Goal: Task Accomplishment & Management: Manage account settings

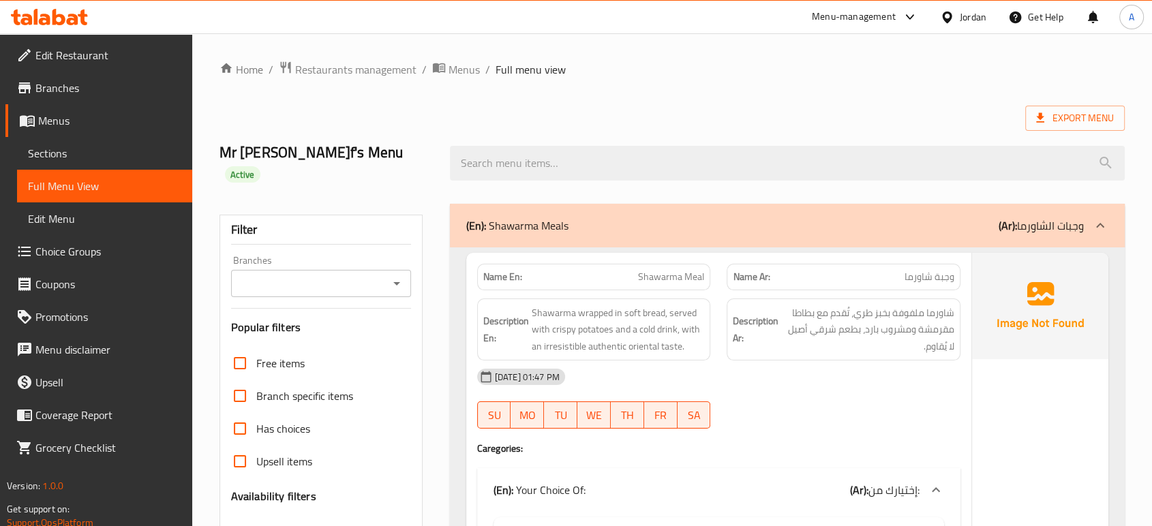
click at [677, 75] on ol "Home / Restaurants management / Menus / Full menu view" at bounding box center [673, 70] width 906 height 18
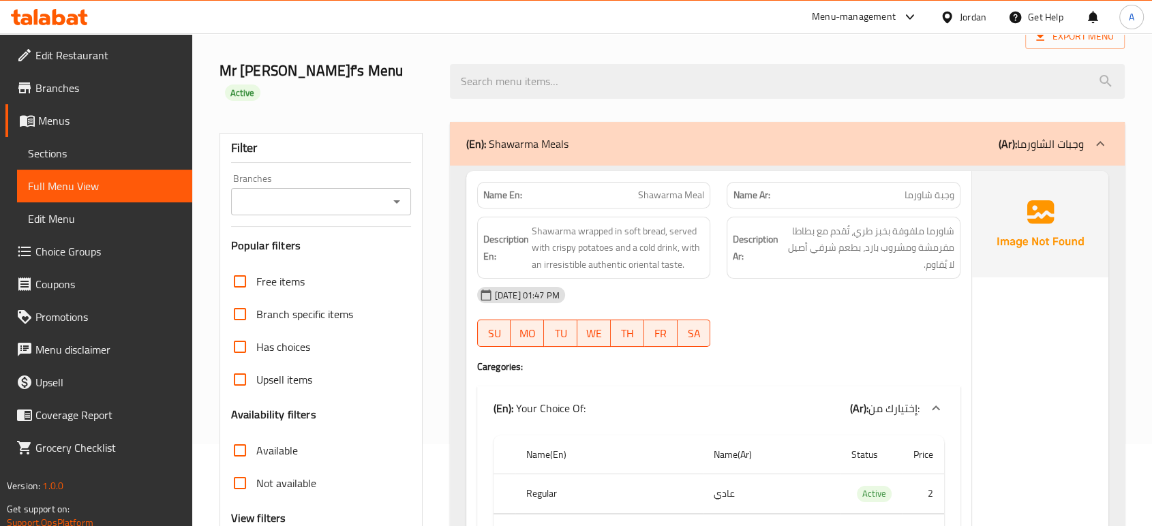
scroll to position [93, 0]
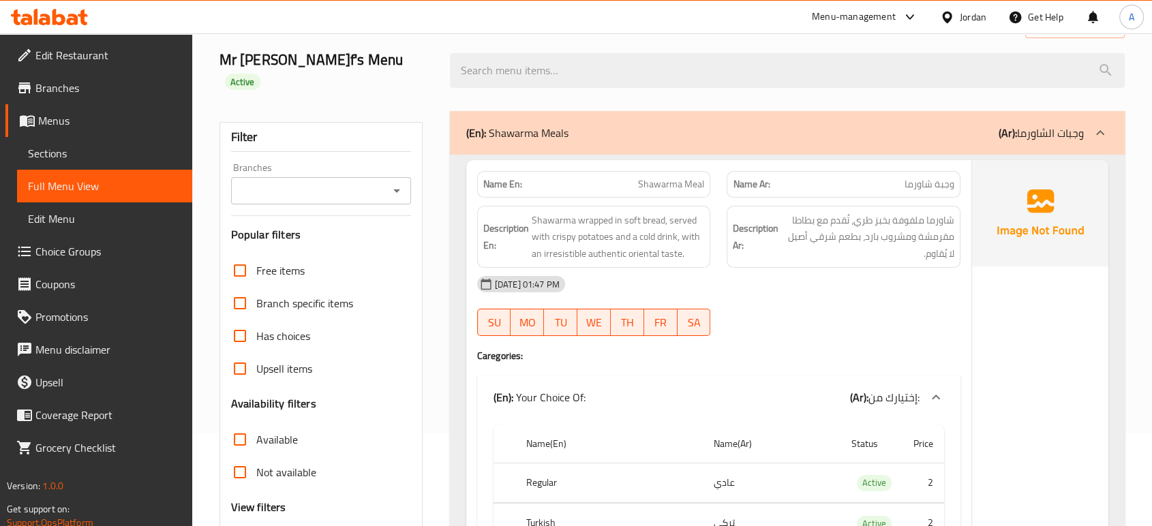
click at [110, 62] on span "Edit Restaurant" at bounding box center [108, 55] width 146 height 16
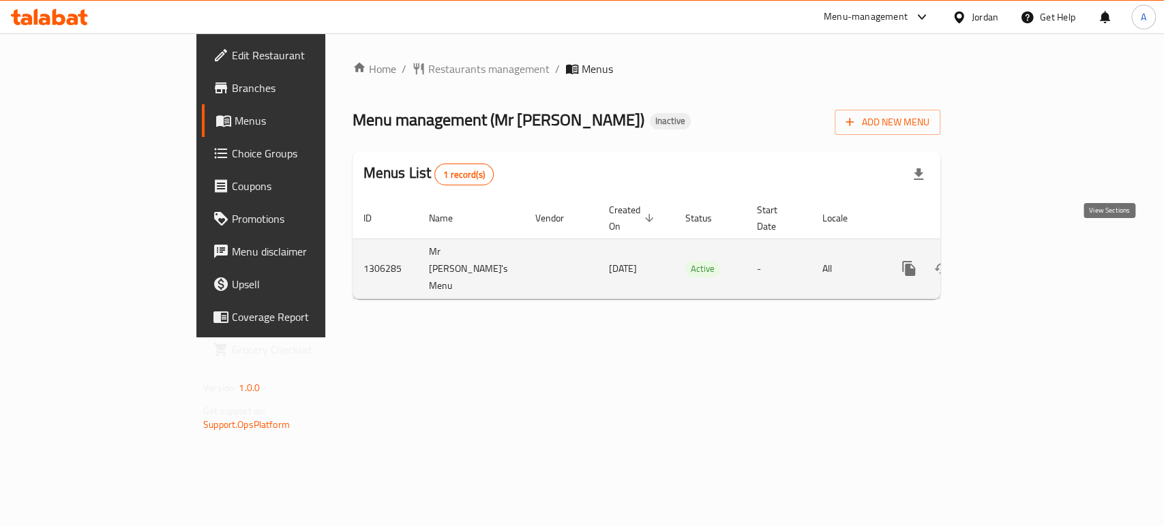
click at [1015, 260] on icon "enhanced table" at bounding box center [1007, 268] width 16 height 16
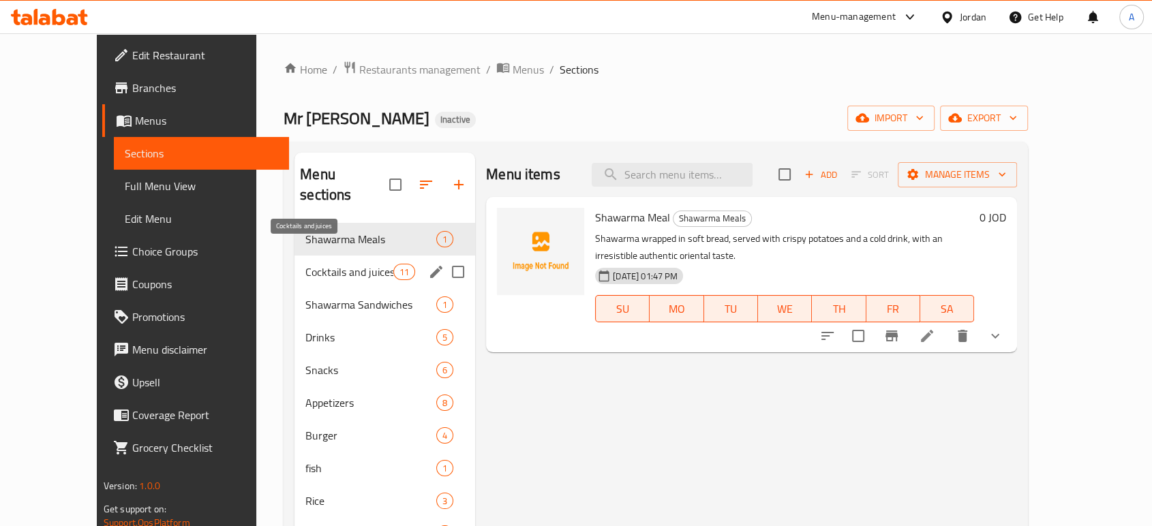
click at [348, 264] on span "Cocktails and juices" at bounding box center [349, 272] width 88 height 16
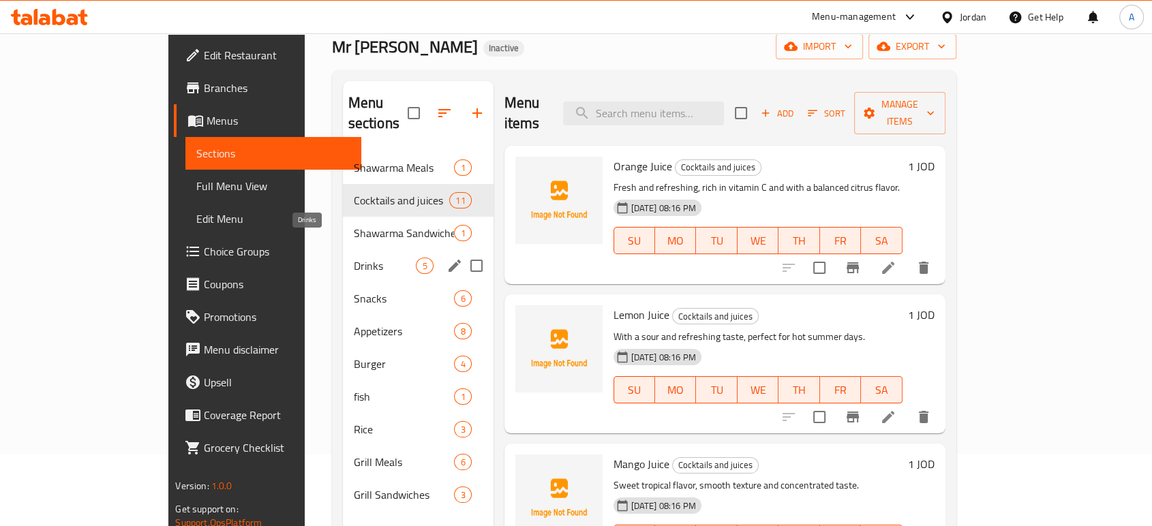
scroll to position [73, 0]
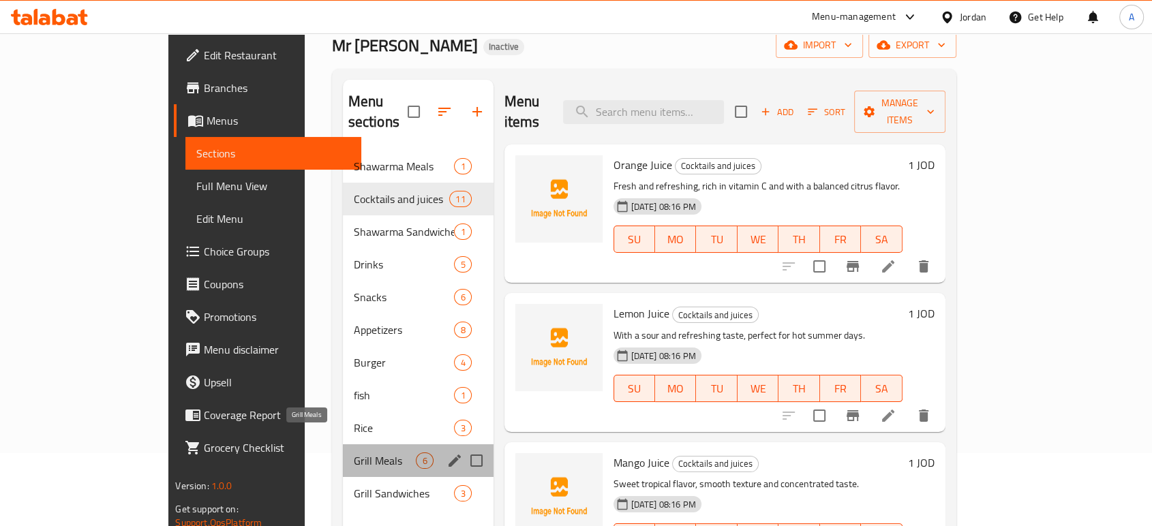
click at [354, 453] on span "Grill Meals" at bounding box center [385, 461] width 63 height 16
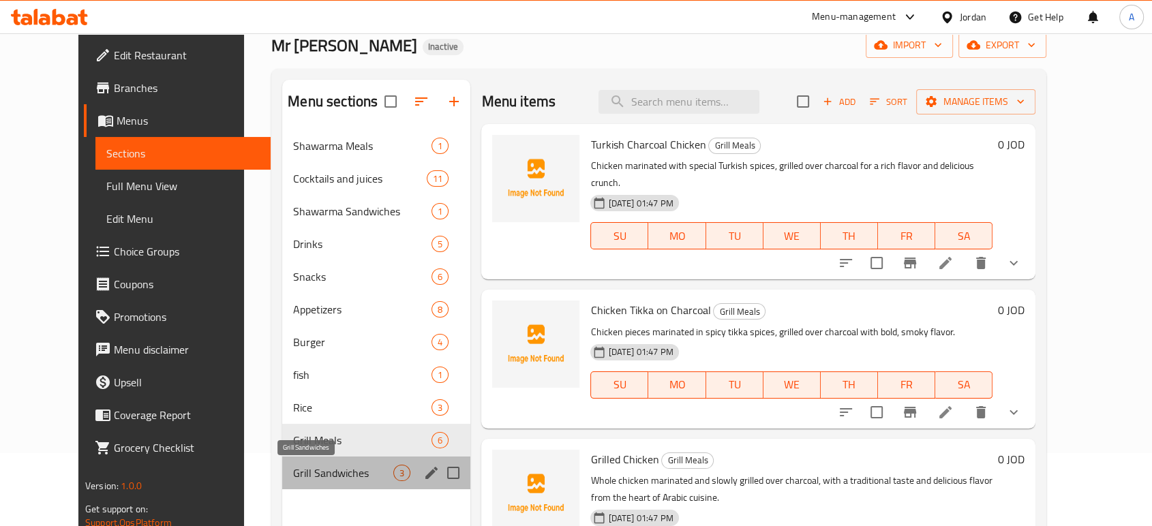
click at [293, 473] on span "Grill Sandwiches" at bounding box center [343, 473] width 100 height 16
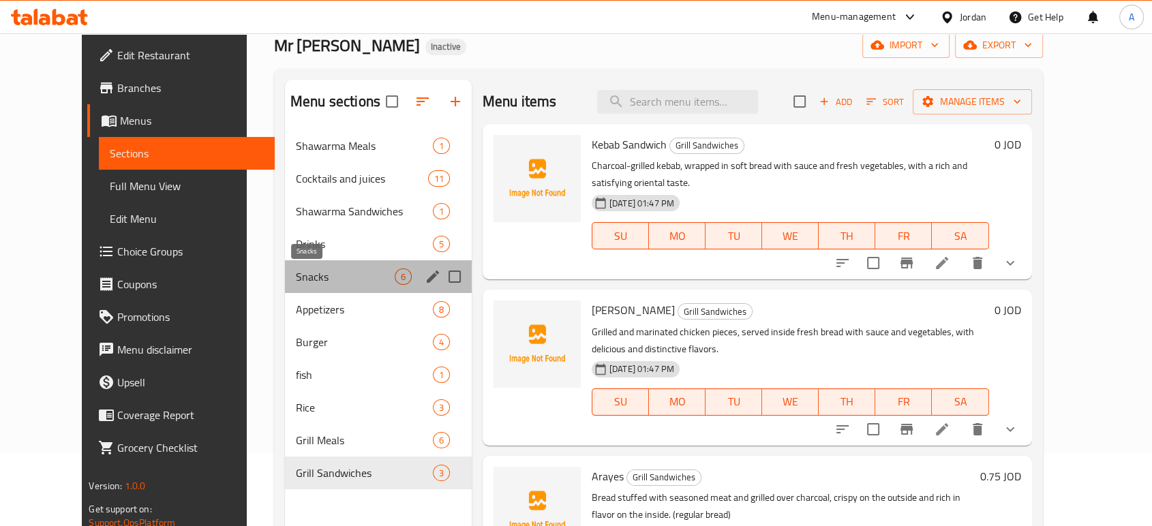
click at [321, 269] on span "Snacks" at bounding box center [345, 277] width 99 height 16
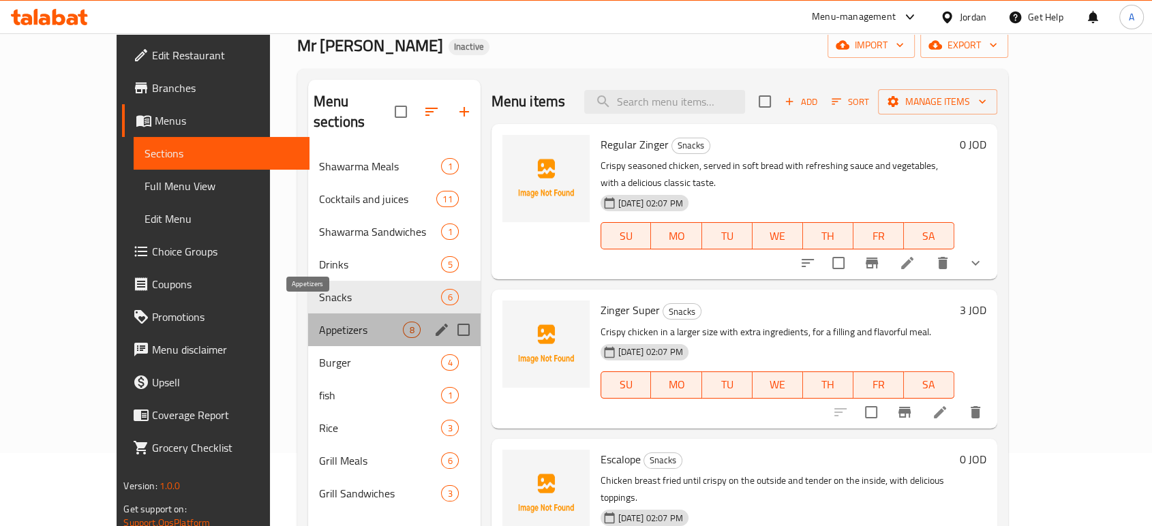
click at [319, 322] on span "Appetizers" at bounding box center [361, 330] width 85 height 16
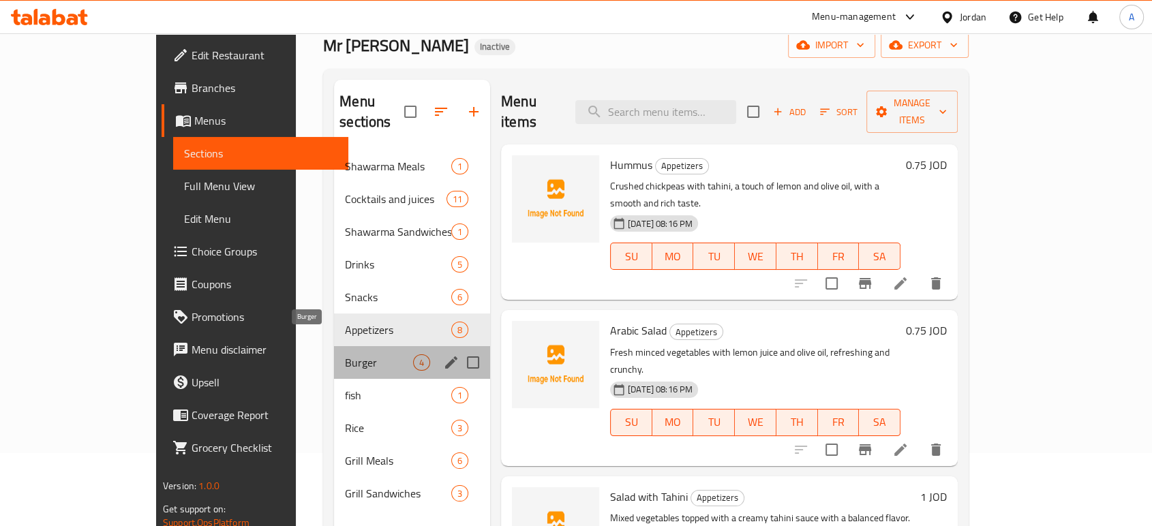
click at [345, 355] on span "Burger" at bounding box center [379, 363] width 68 height 16
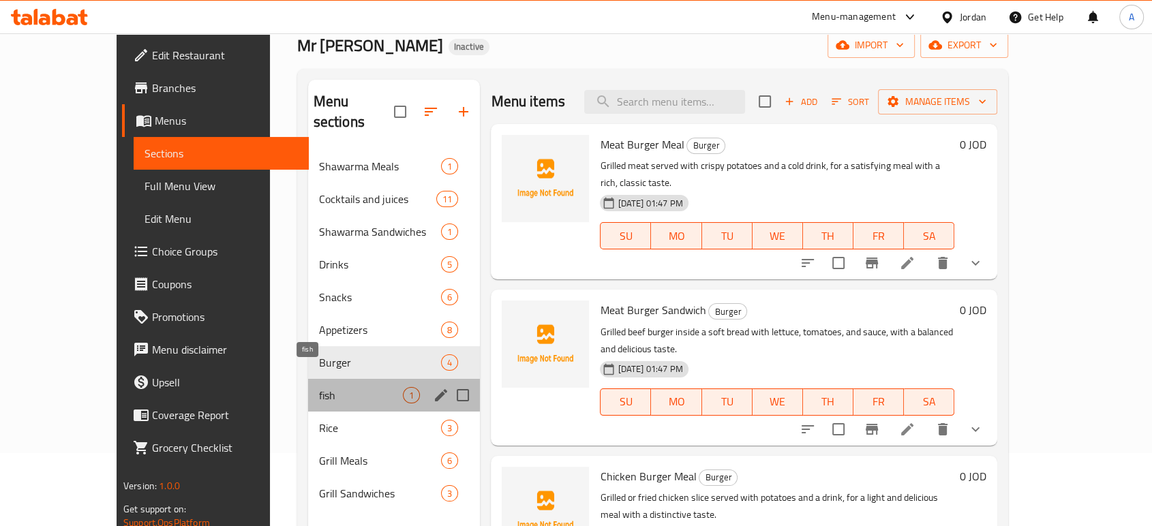
click at [319, 387] on span "fish" at bounding box center [361, 395] width 85 height 16
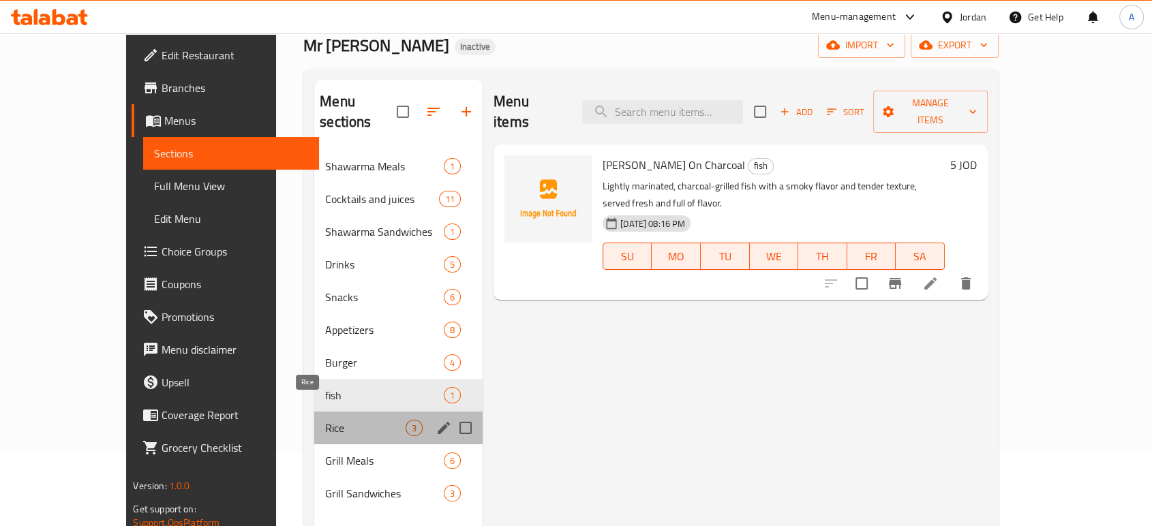
click at [325, 420] on span "Rice" at bounding box center [365, 428] width 80 height 16
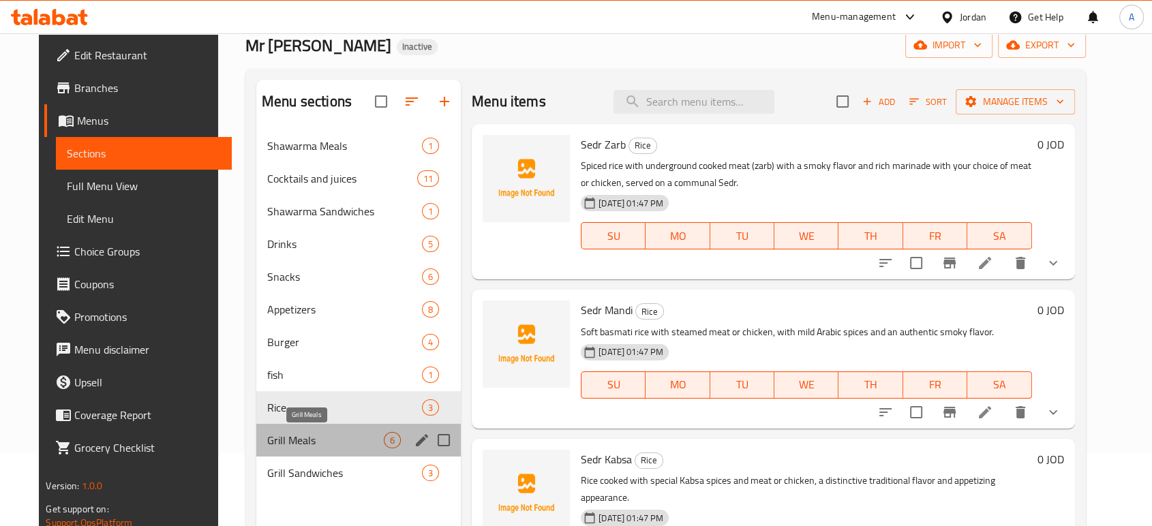
click at [289, 439] on span "Grill Meals" at bounding box center [325, 440] width 117 height 16
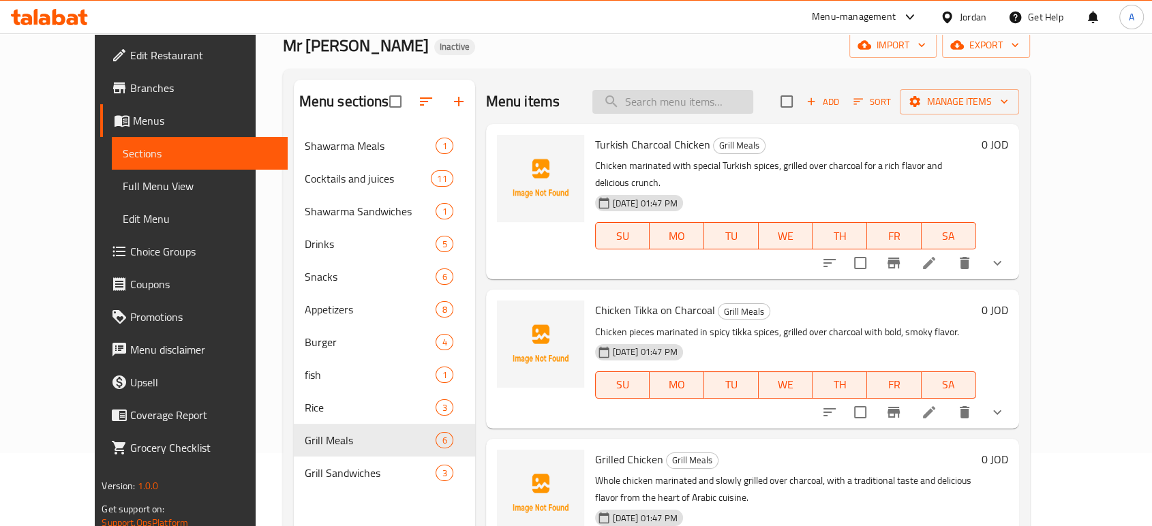
click at [706, 104] on input "search" at bounding box center [673, 102] width 161 height 24
paste input "Zinger Super"
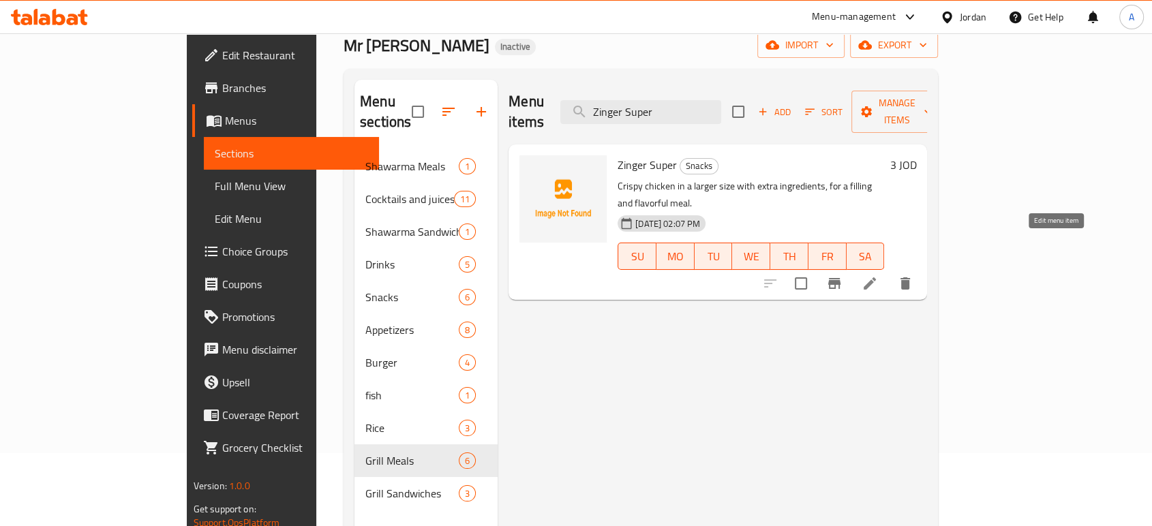
type input "Zinger Super"
click at [878, 275] on icon at bounding box center [870, 283] width 16 height 16
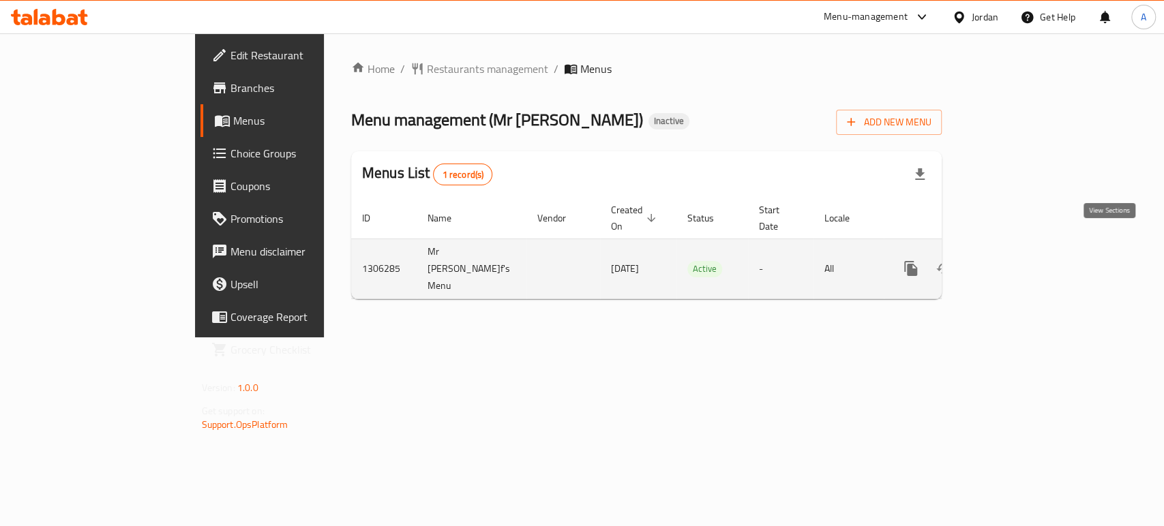
click at [1017, 260] on icon "enhanced table" at bounding box center [1009, 268] width 16 height 16
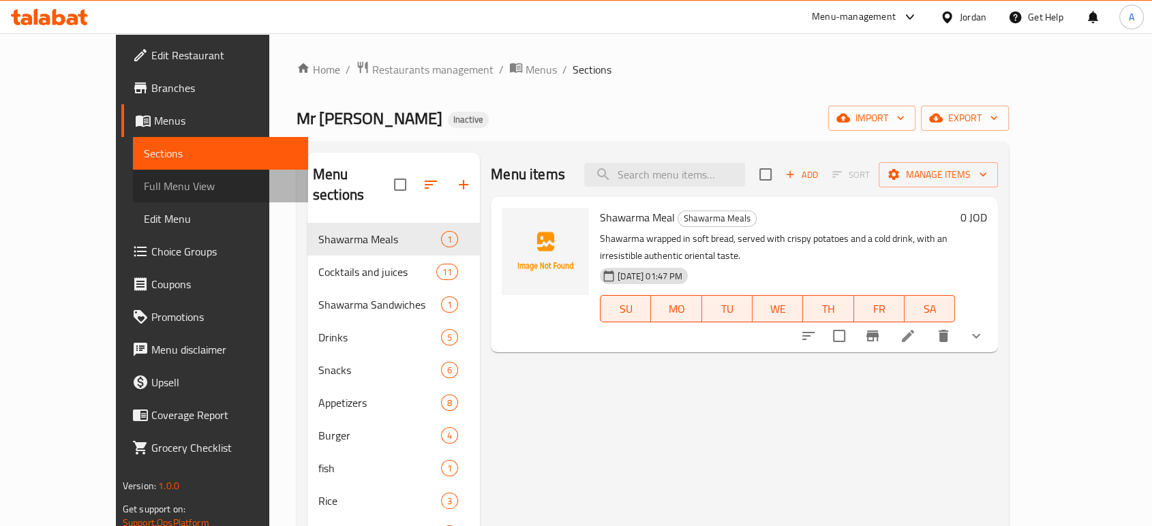
click at [133, 195] on link "Full Menu View" at bounding box center [220, 186] width 175 height 33
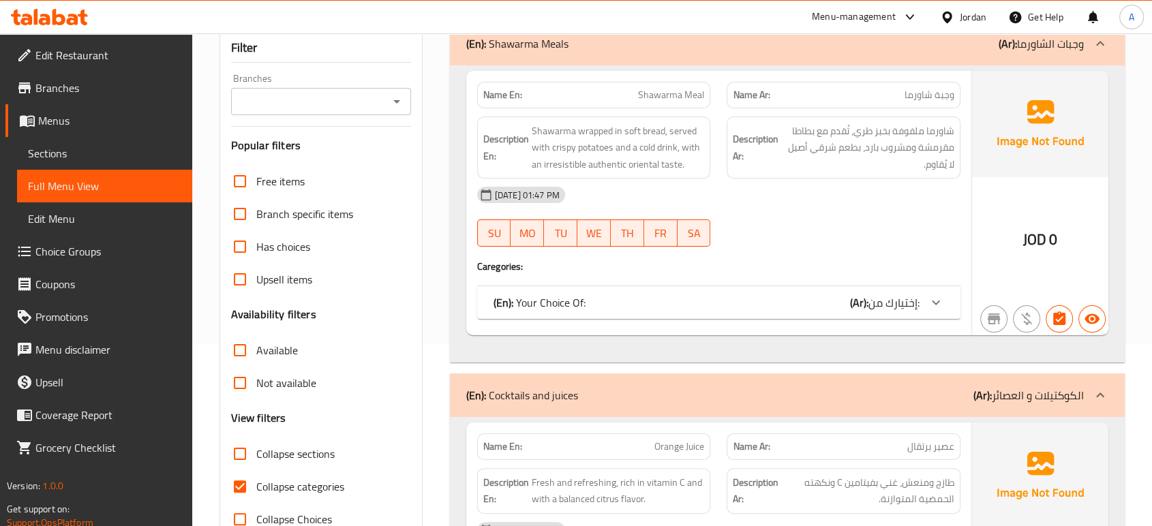
scroll to position [183, 0]
click at [266, 477] on span "Collapse categories" at bounding box center [300, 485] width 88 height 16
click at [256, 469] on input "Collapse categories" at bounding box center [240, 485] width 33 height 33
checkbox input "false"
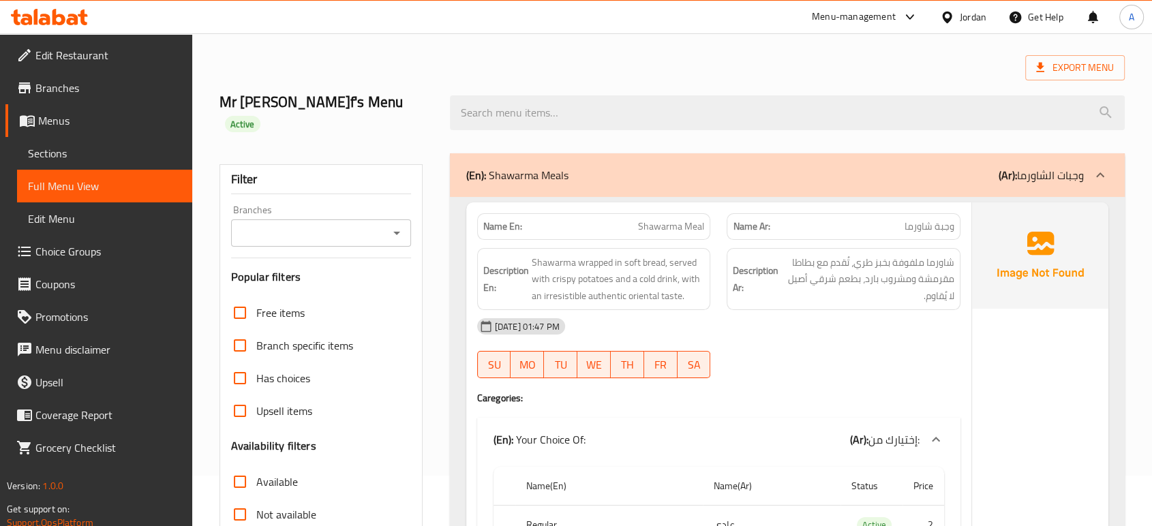
scroll to position [50, 0]
click at [781, 267] on span "شاورما ملفوفة بخبز طري، تُقدم مع بطاطا مقرمشة ومشروب بارد، بطعم شرقي أصيل لا يُ…" at bounding box center [867, 280] width 173 height 50
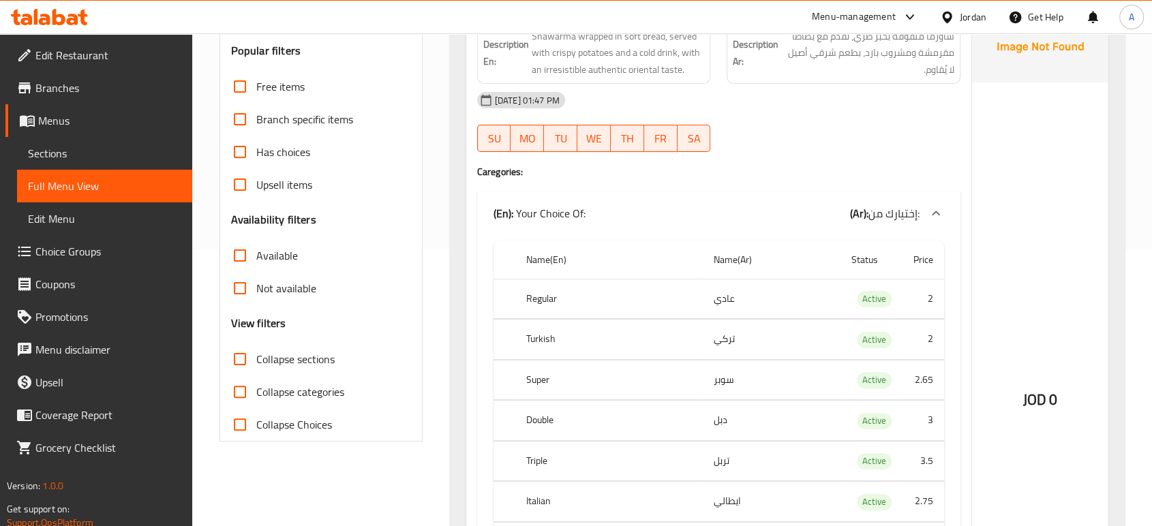
scroll to position [278, 0]
click at [863, 143] on div at bounding box center [844, 151] width 250 height 16
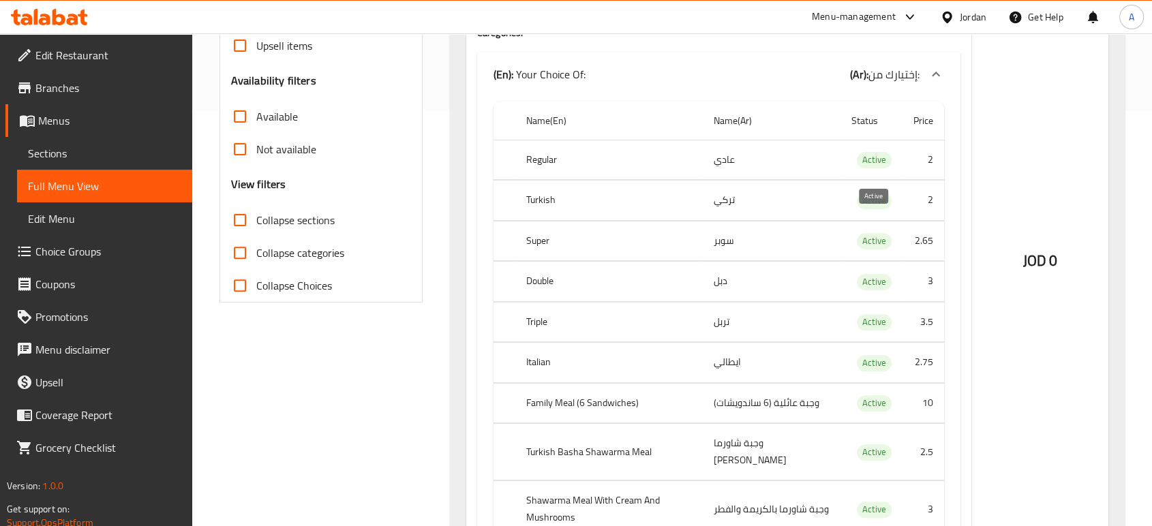
scroll to position [505, 0]
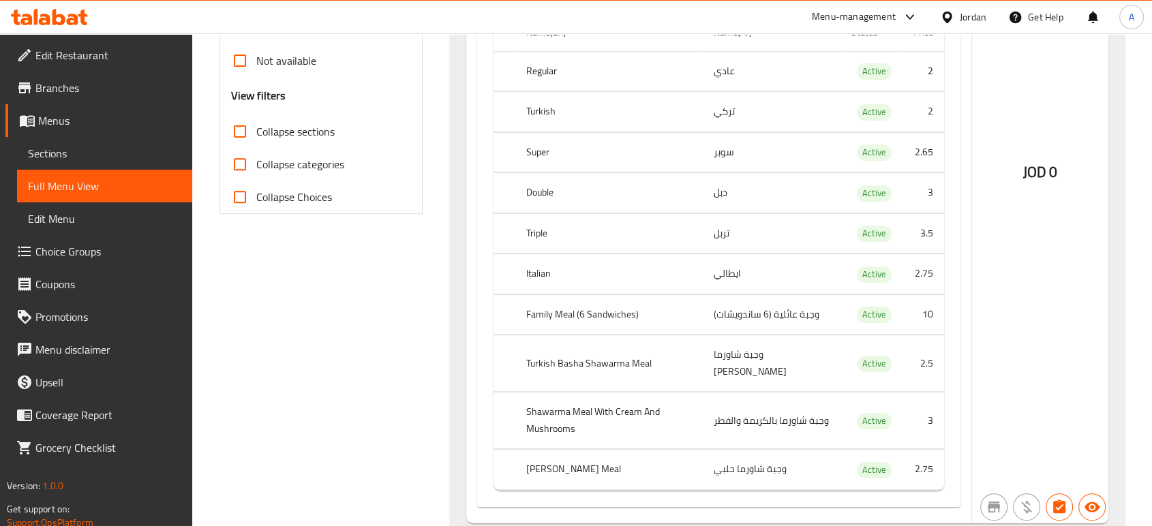
click at [1056, 226] on div "JOD 0" at bounding box center [1040, 135] width 136 height 775
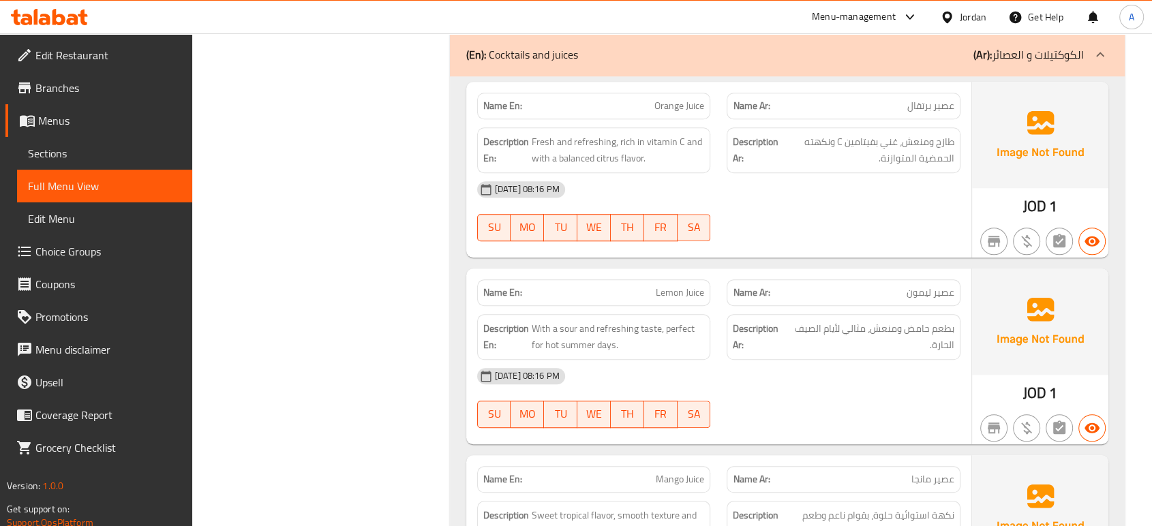
scroll to position [1035, 0]
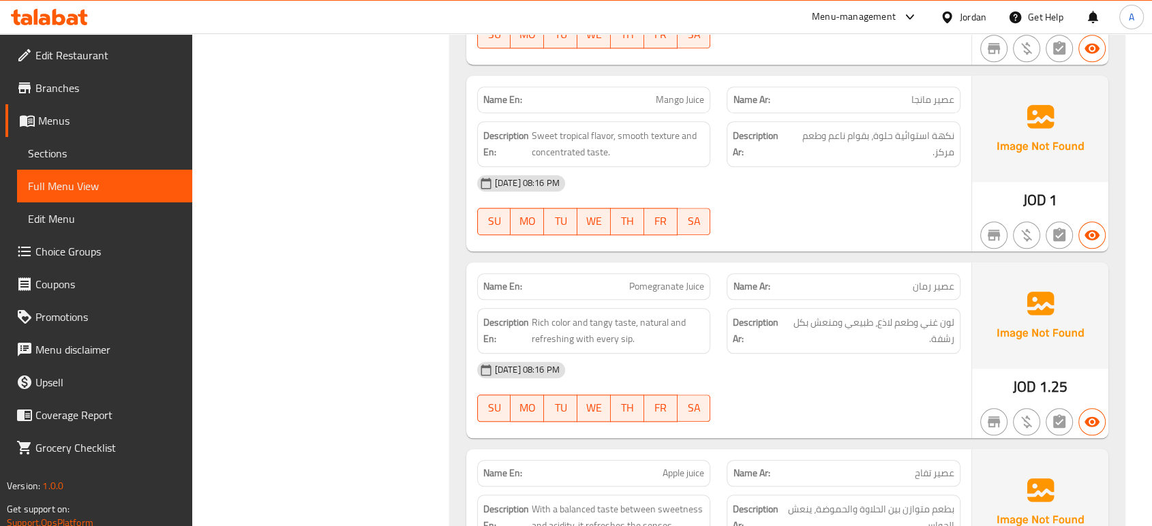
scroll to position [1489, 0]
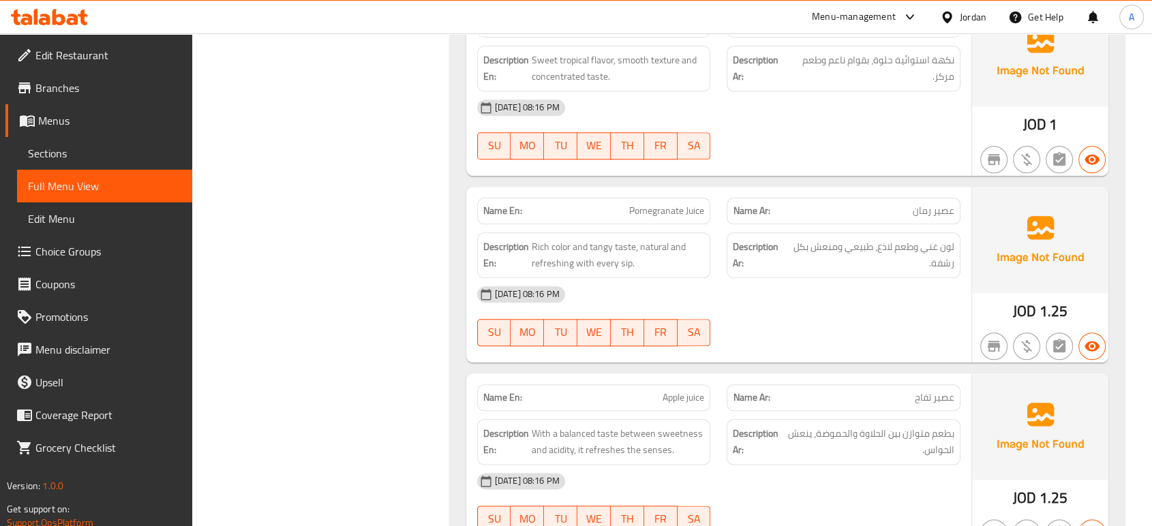
click at [861, 282] on div "18-08-2025 08:16 PM SU MO TU WE TH FR SA" at bounding box center [719, 316] width 500 height 76
click at [687, 315] on div "SU MO TU WE TH FR SA" at bounding box center [594, 333] width 250 height 44
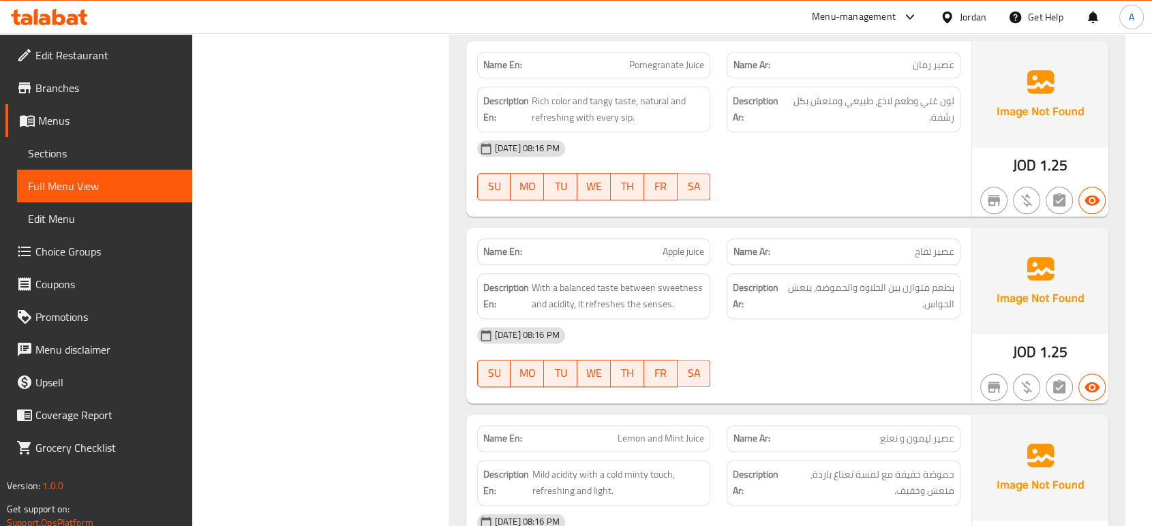
scroll to position [1641, 0]
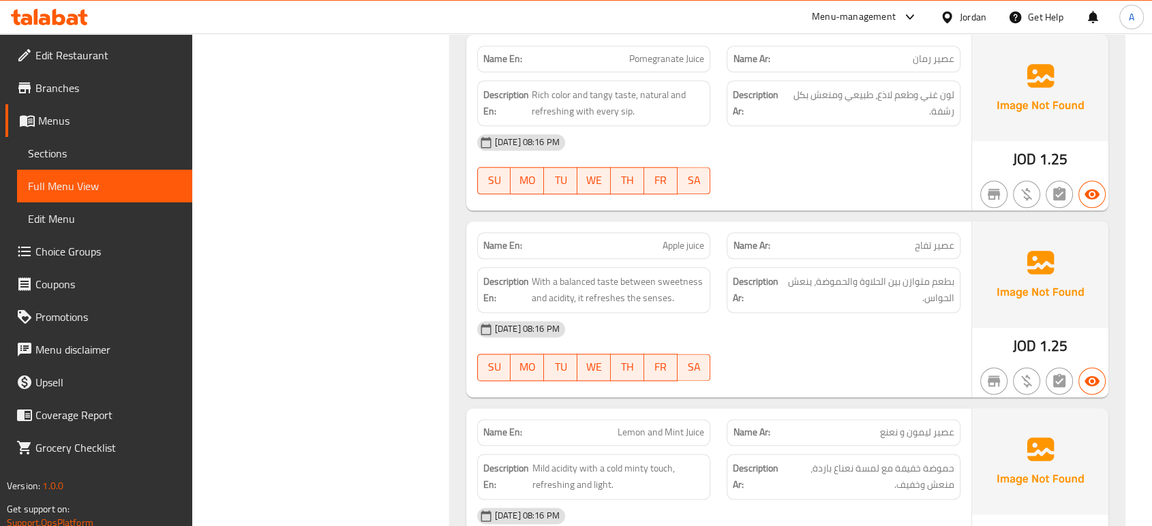
click at [798, 313] on div "18-08-2025 08:16 PM SU MO TU WE TH FR SA" at bounding box center [719, 351] width 500 height 76
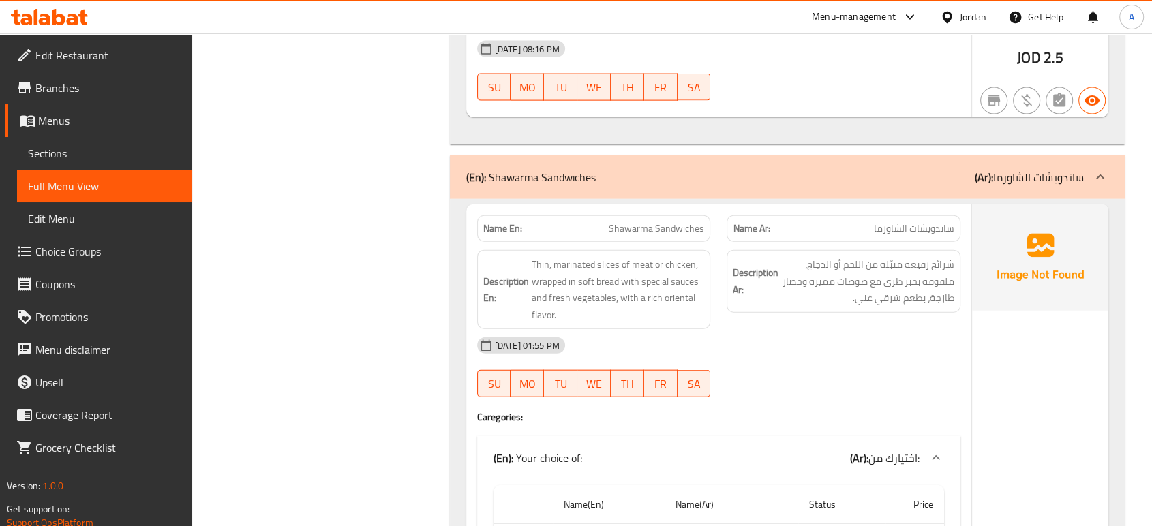
scroll to position [3081, 0]
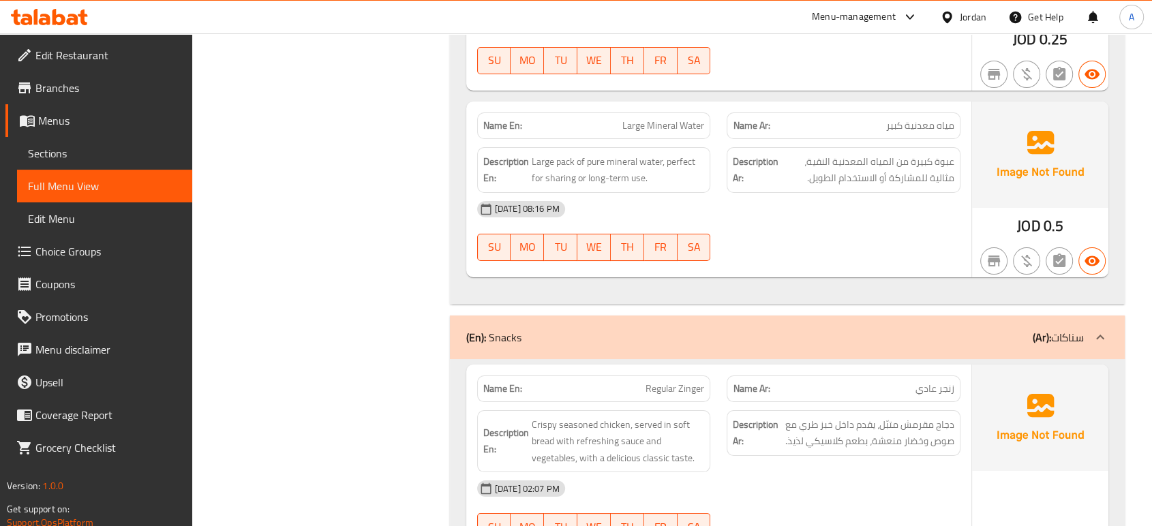
scroll to position [5278, 0]
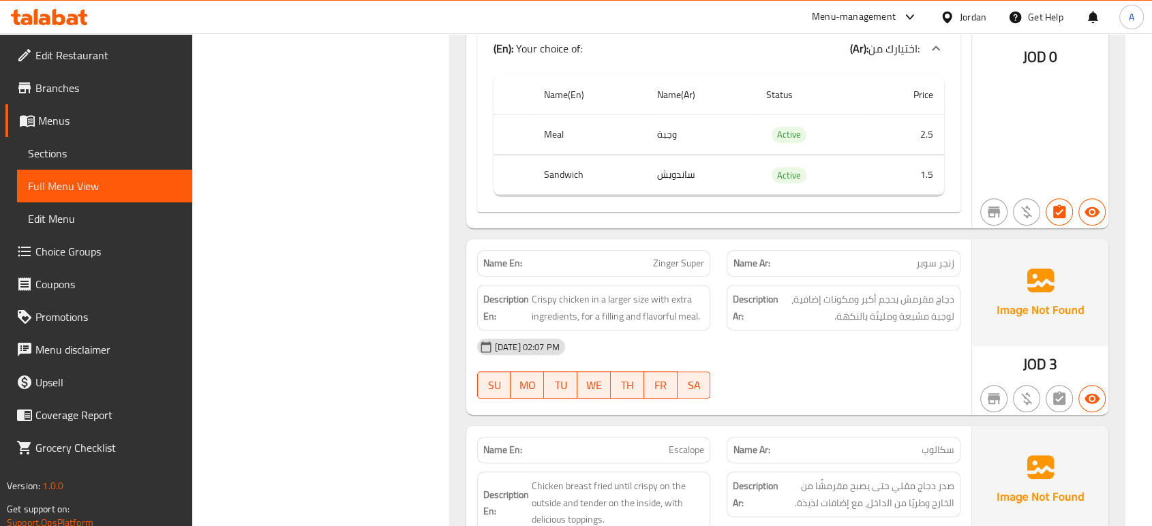
scroll to position [5733, 0]
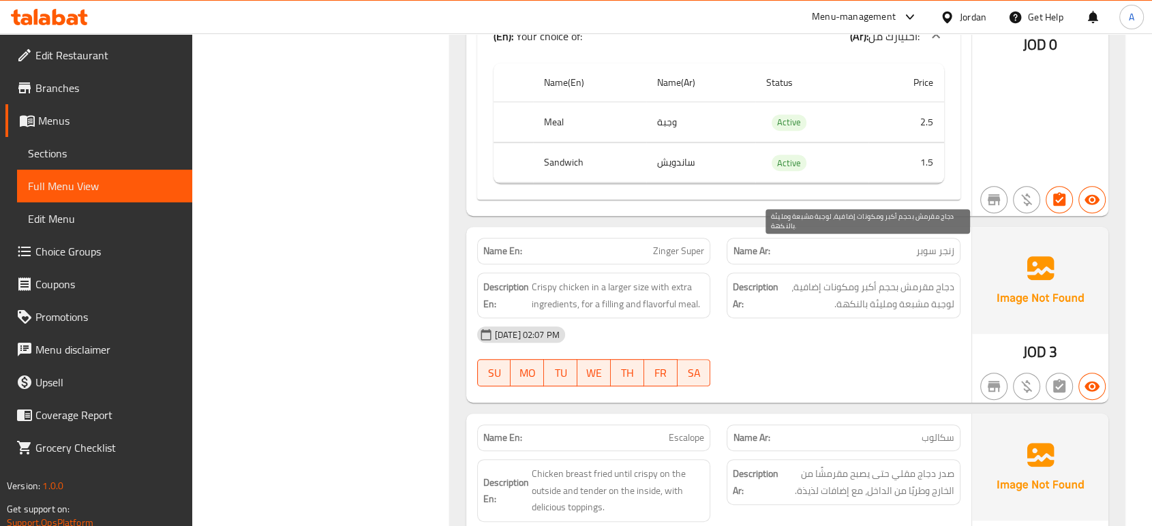
click at [802, 279] on span "دجاج مقرمش بحجم أكبر ومكونات إضافية، لوجبة مشبعة ومليئة بالنكهة." at bounding box center [867, 295] width 173 height 33
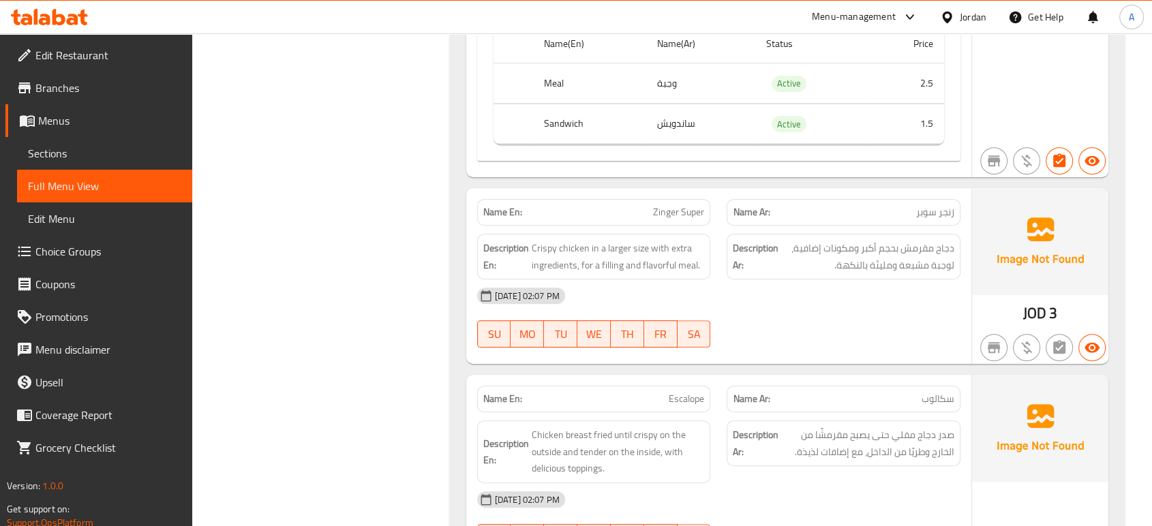
scroll to position [5808, 0]
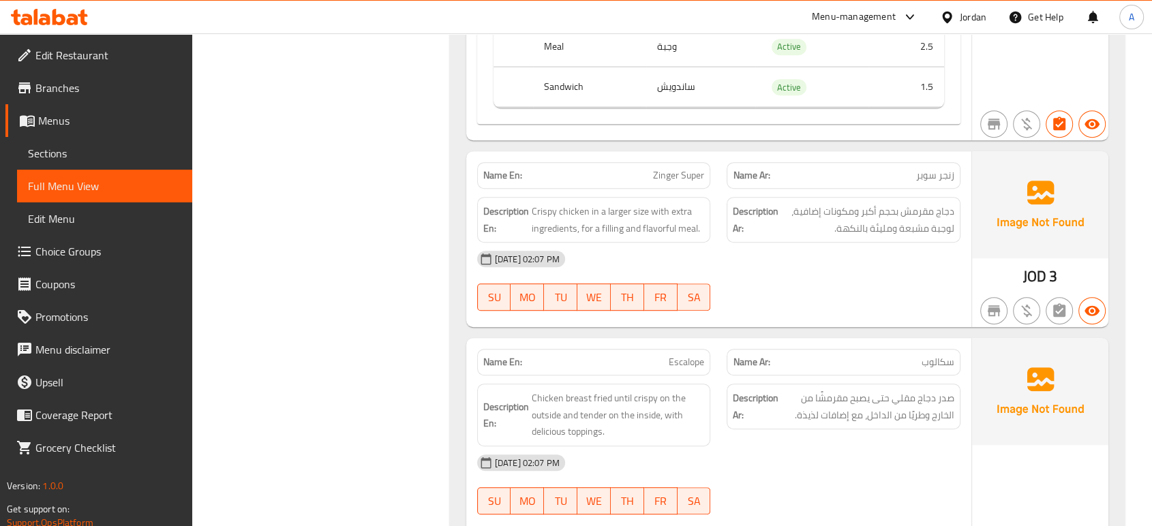
copy span "Zinger Super"
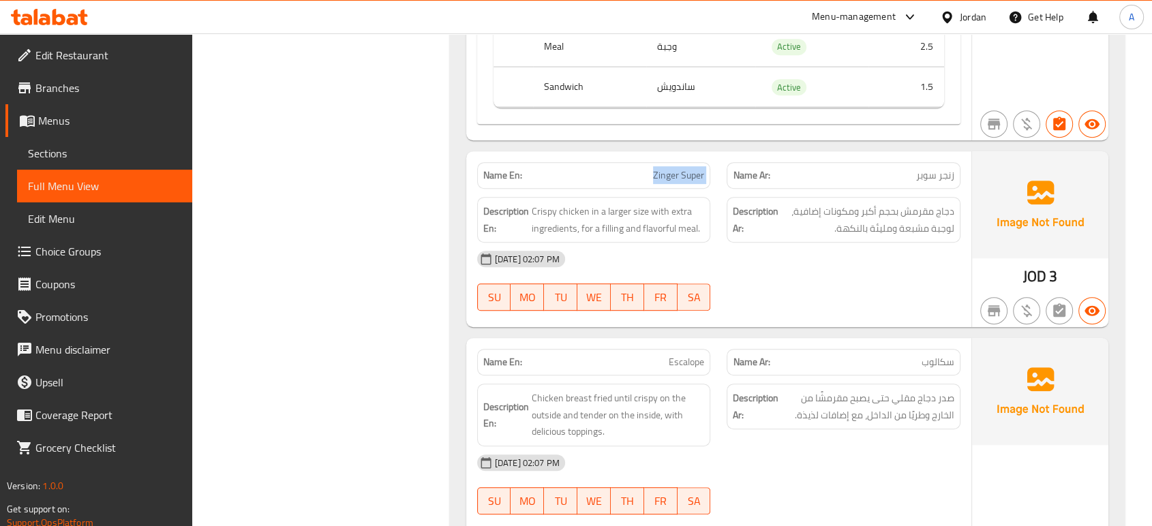
scroll to position [5884, 0]
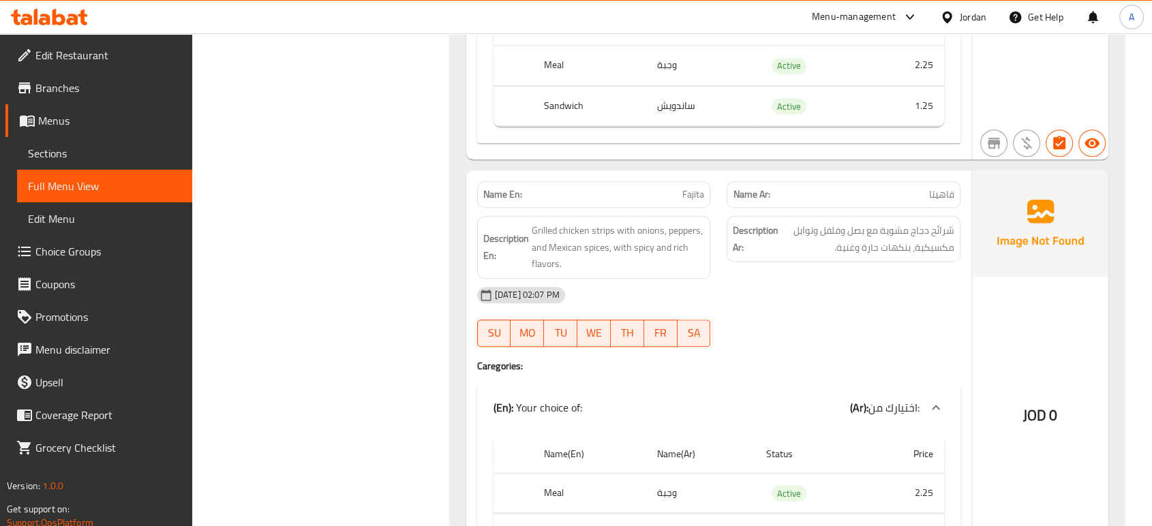
scroll to position [6415, 0]
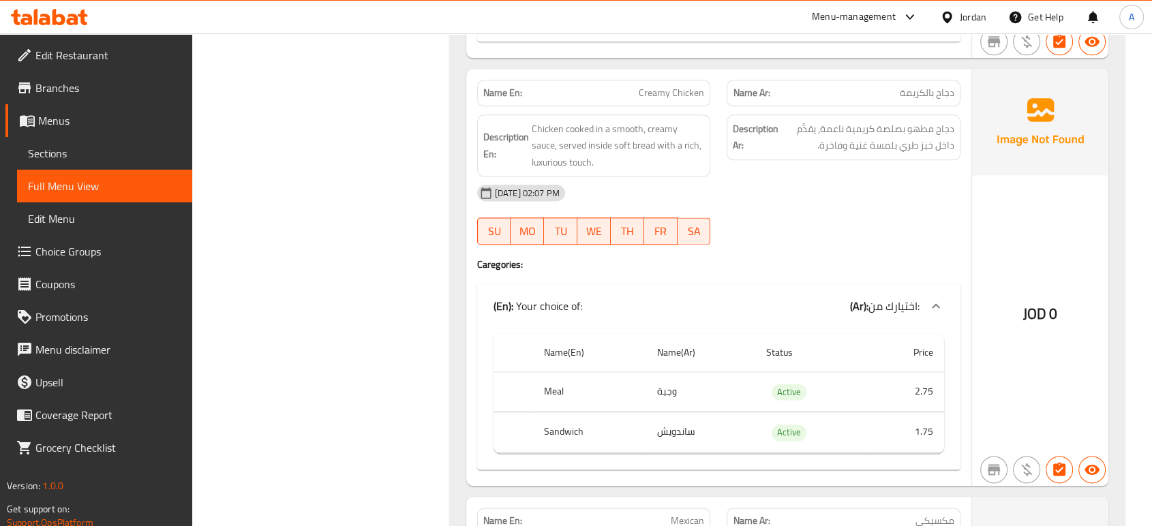
scroll to position [6944, 0]
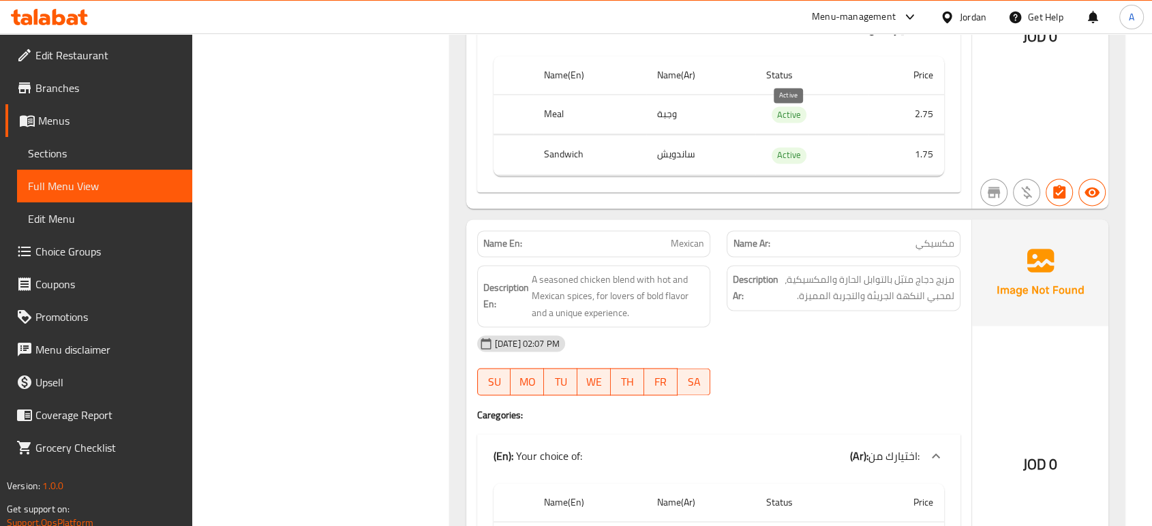
scroll to position [7248, 0]
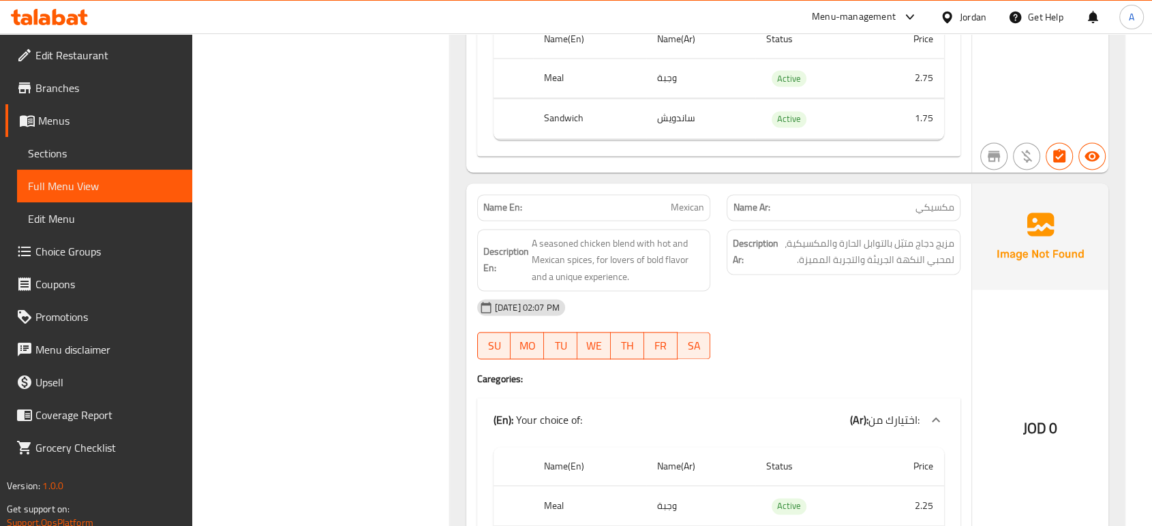
copy span "Mexican"
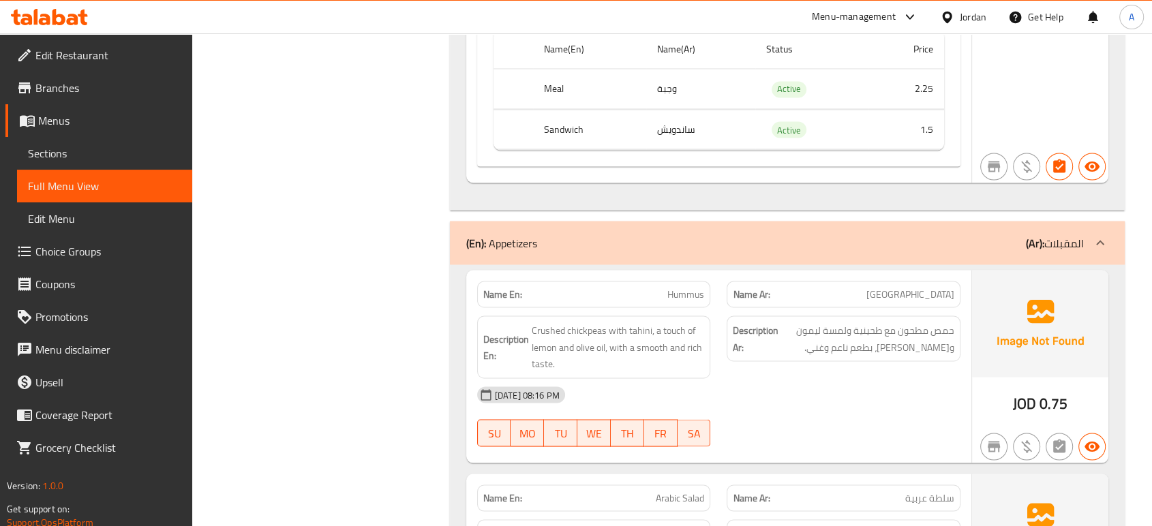
scroll to position [7703, 0]
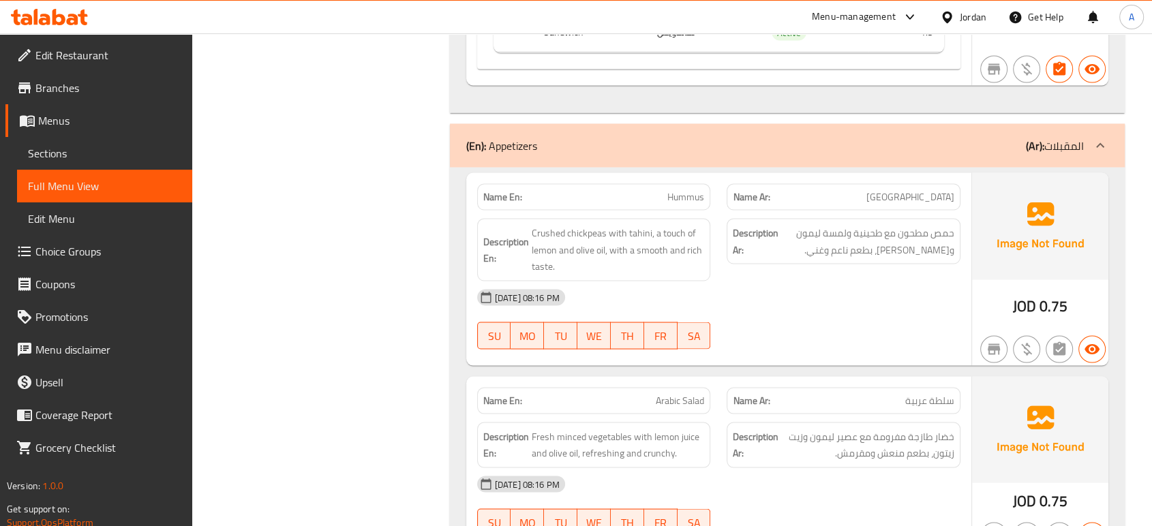
scroll to position [7854, 0]
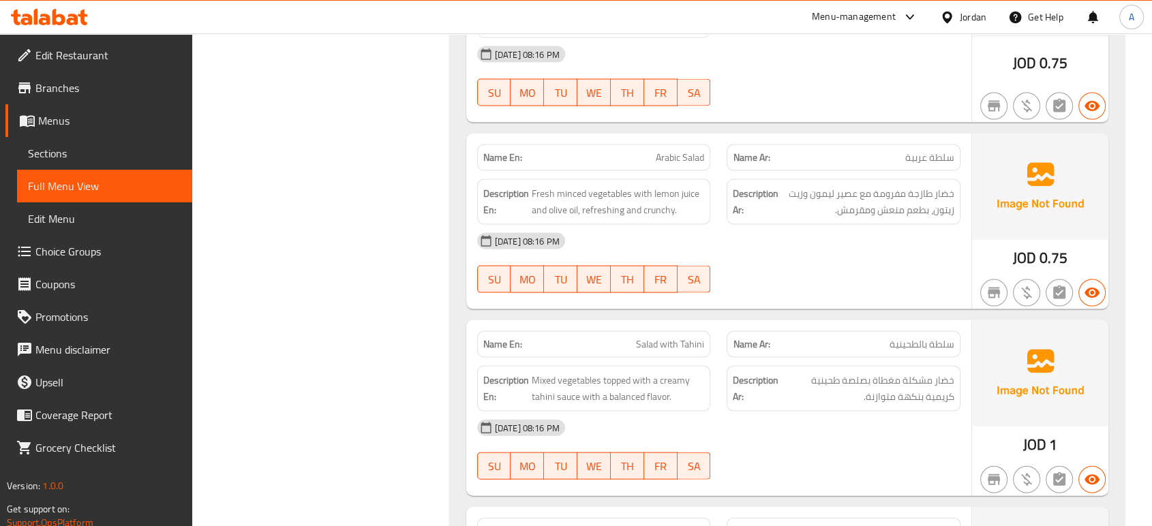
scroll to position [8081, 0]
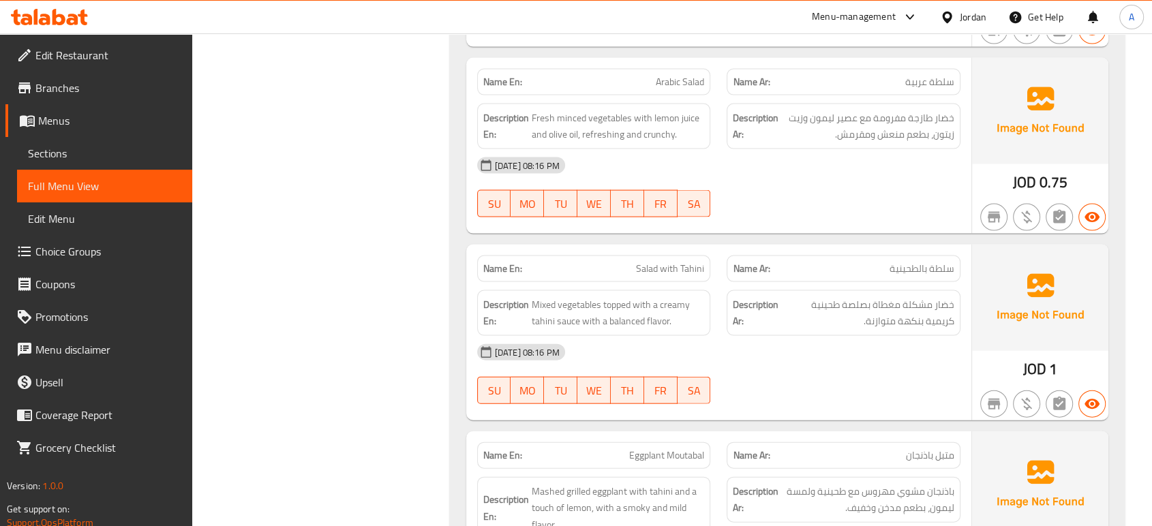
type button "6"
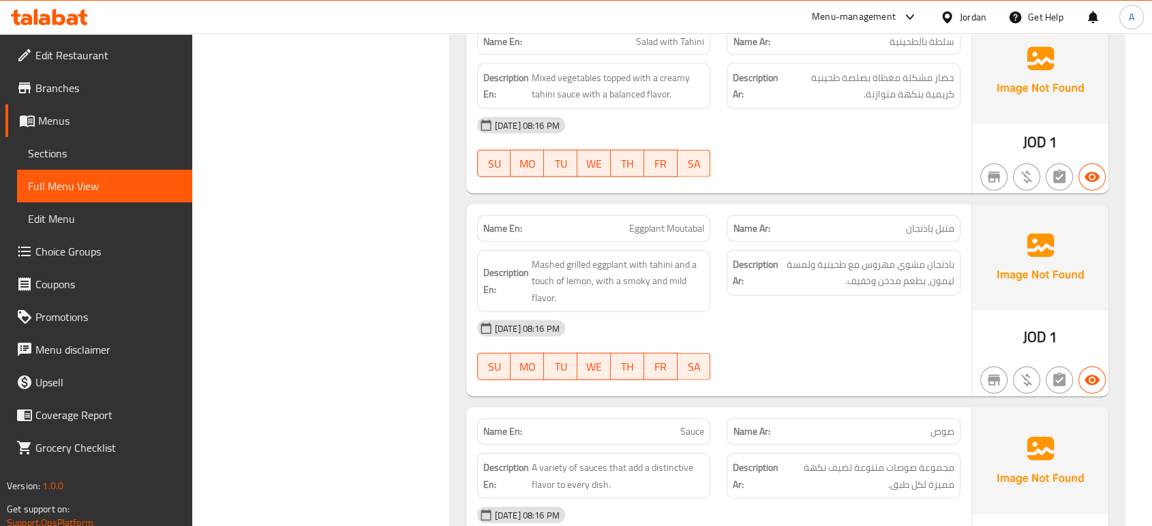
scroll to position [8385, 0]
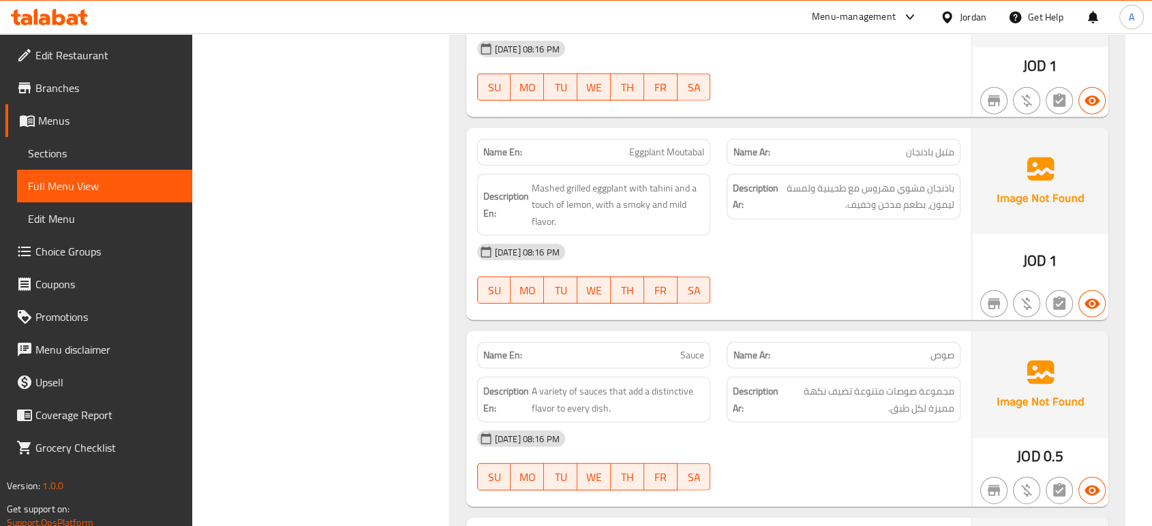
click at [610, 383] on span "A variety of sauces that add a distinctive flavor to every dish." at bounding box center [618, 399] width 173 height 33
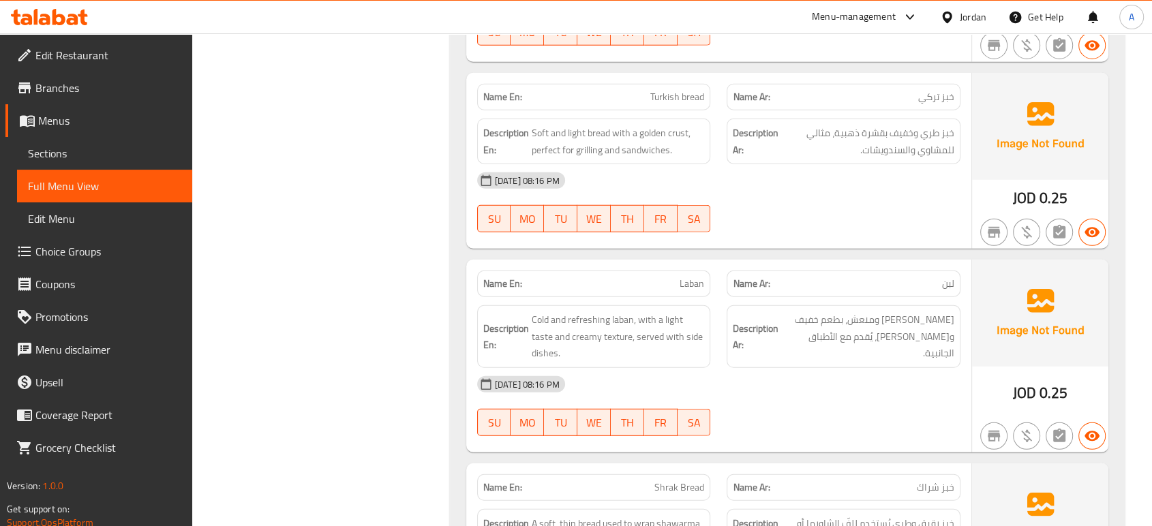
scroll to position [8747, 0]
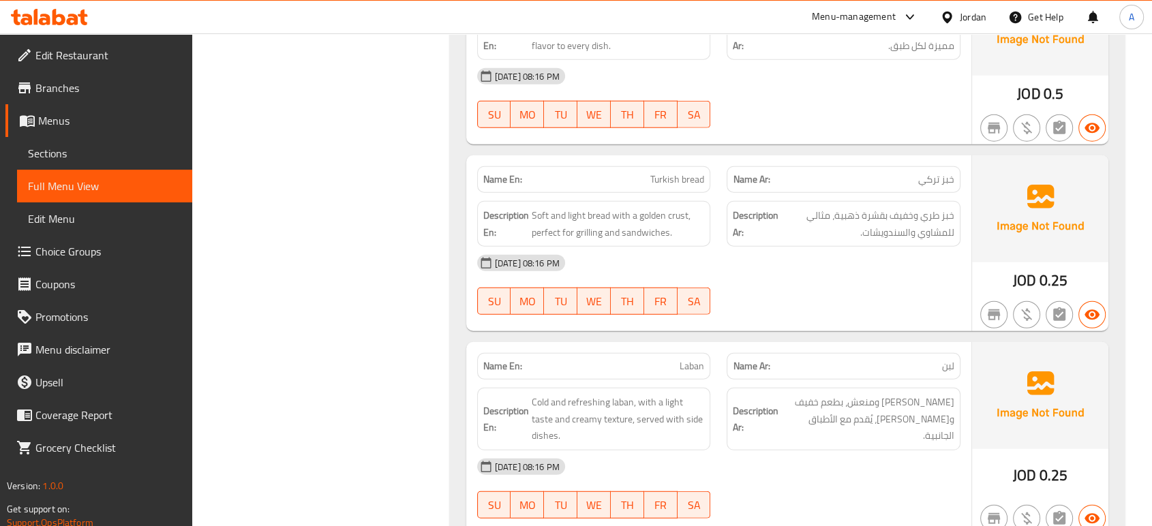
type button "6"
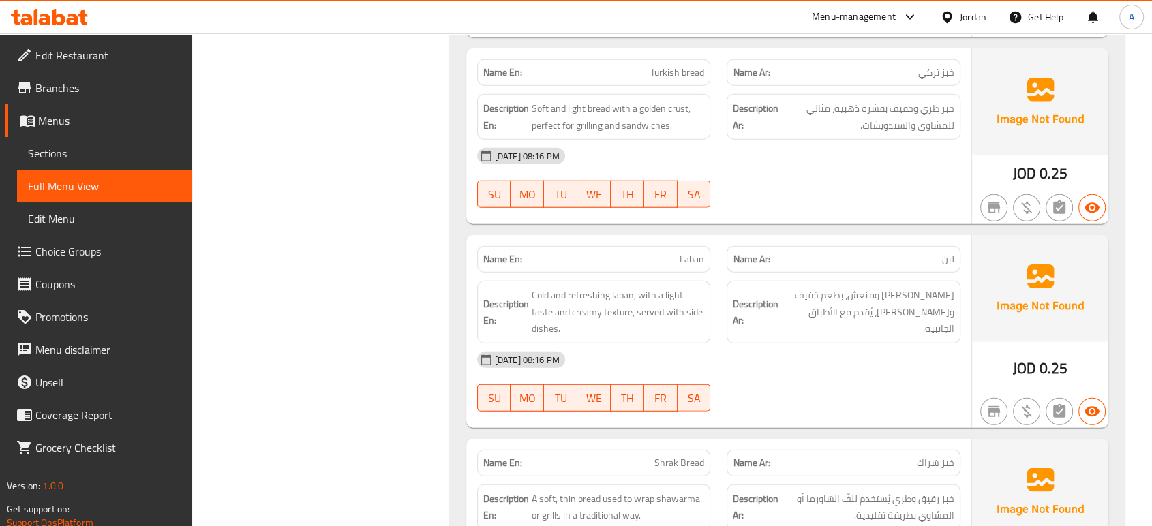
scroll to position [8974, 0]
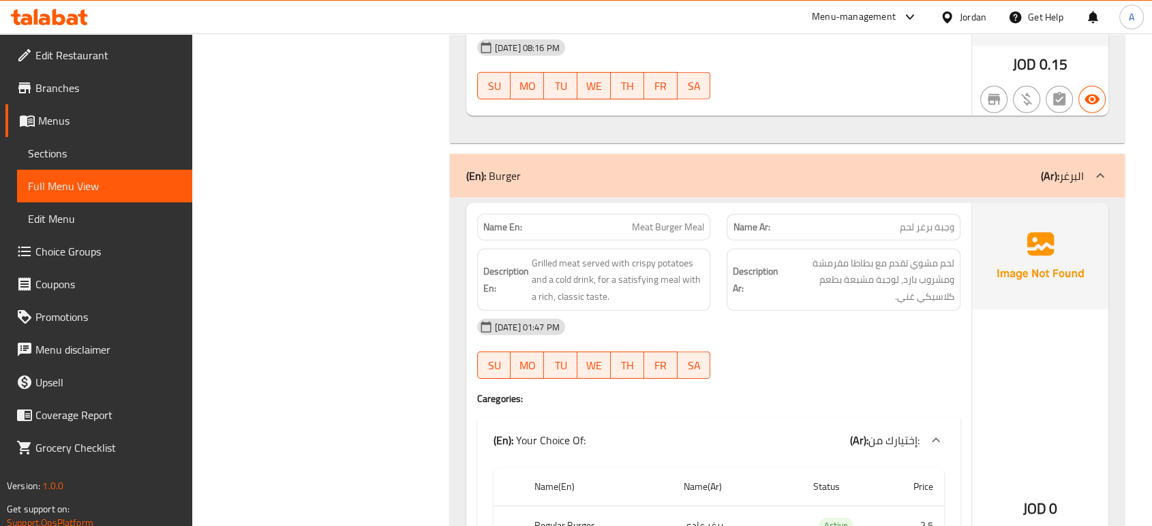
scroll to position [9429, 0]
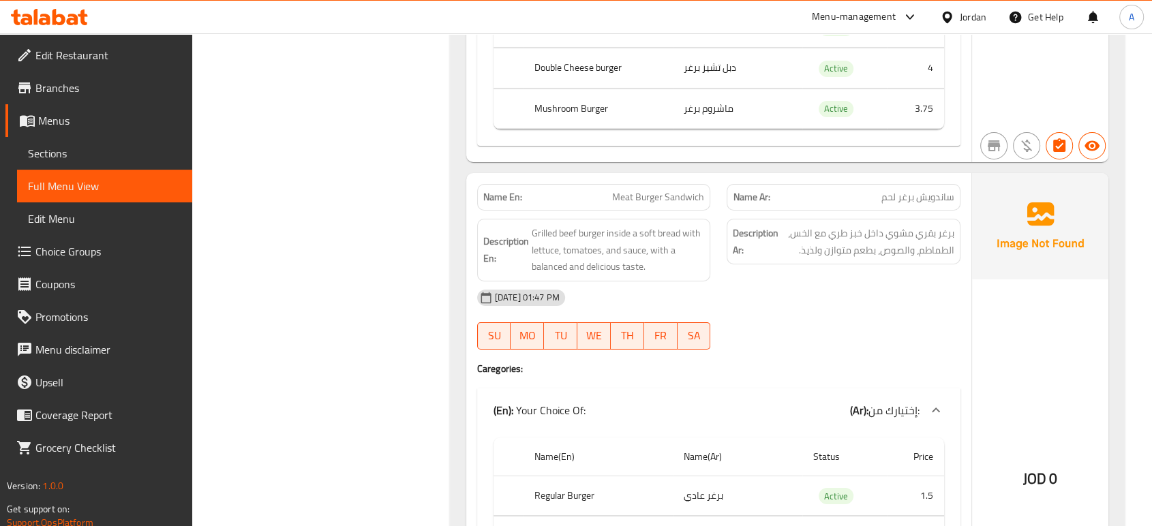
scroll to position [9960, 0]
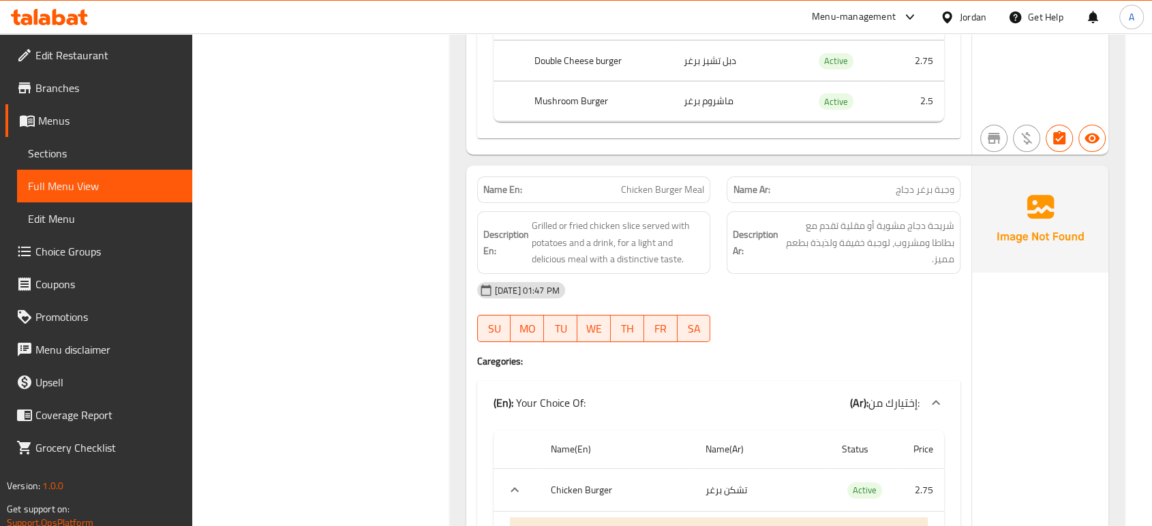
scroll to position [10566, 0]
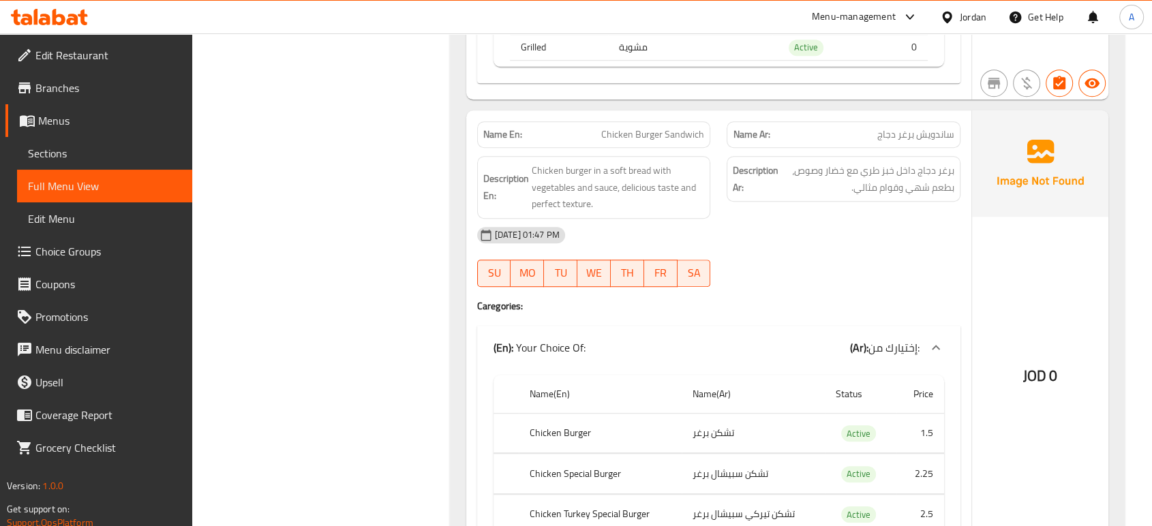
scroll to position [11399, 0]
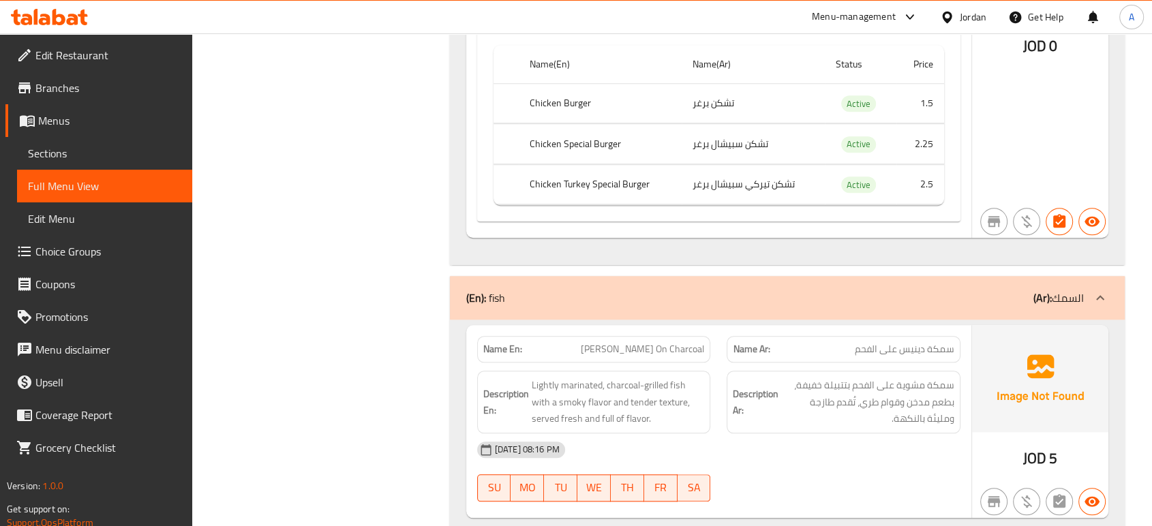
scroll to position [11778, 0]
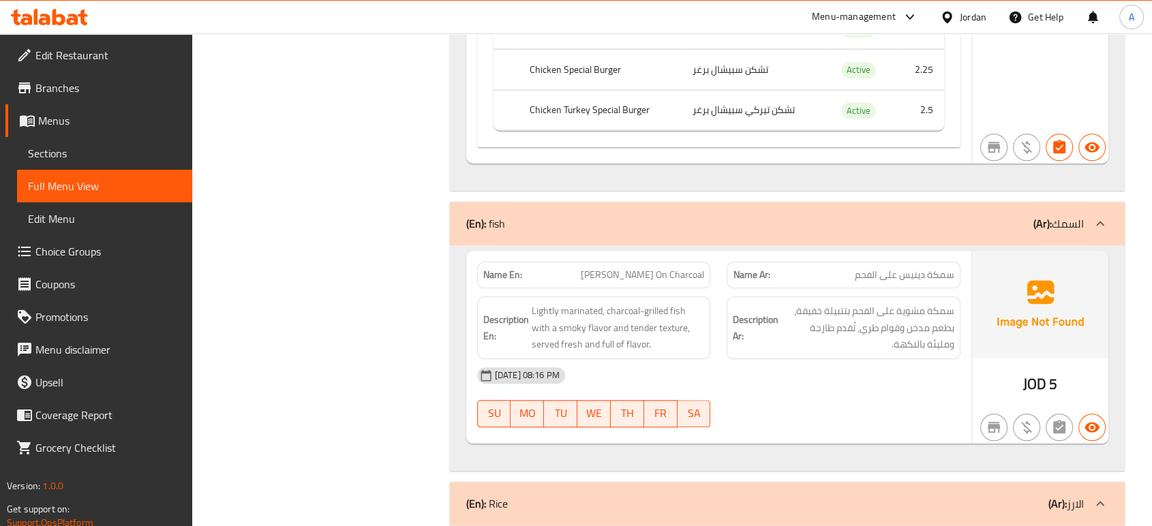
copy span "دينيس"
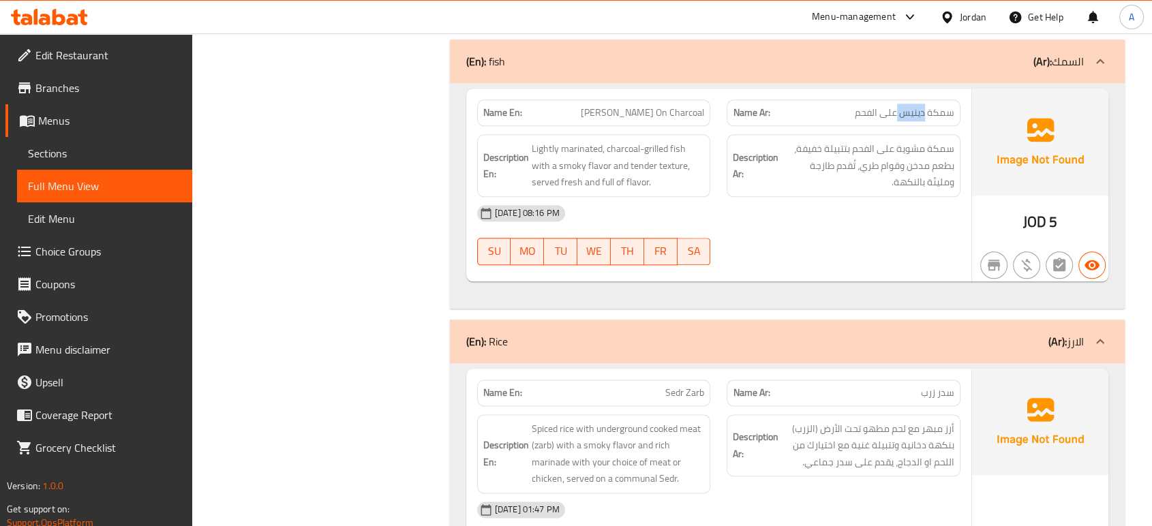
scroll to position [12081, 0]
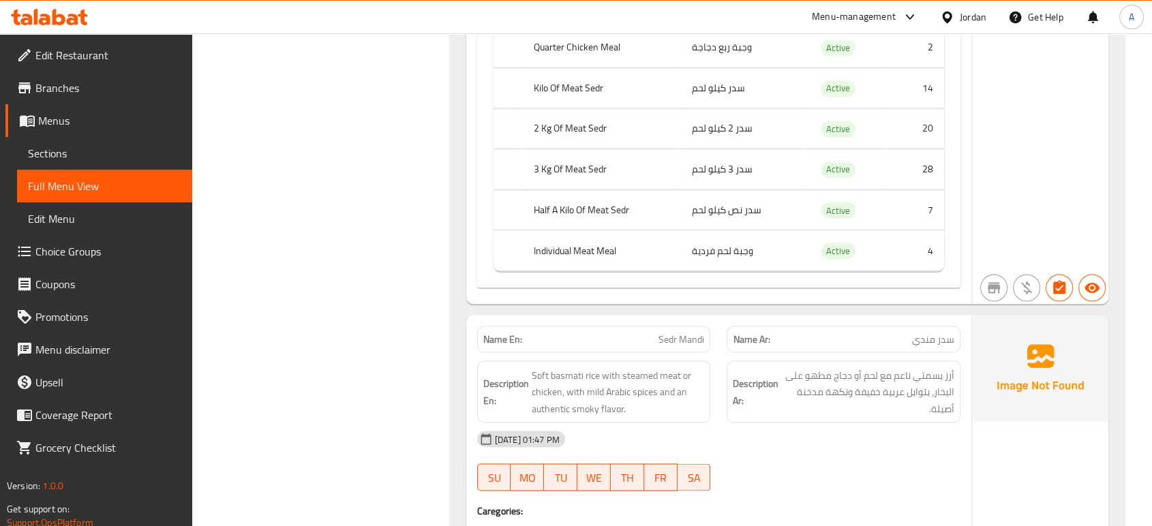
scroll to position [12839, 0]
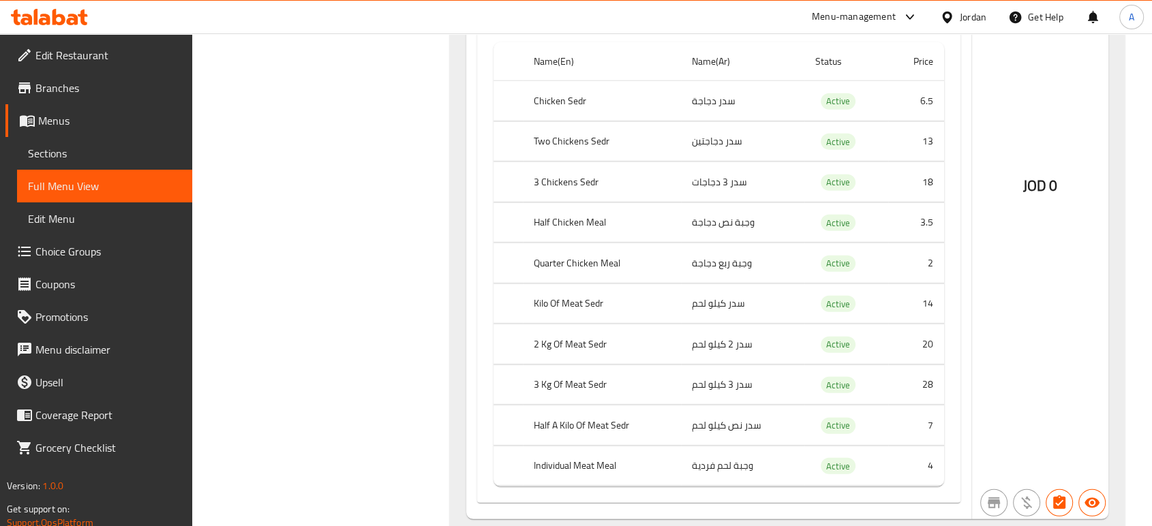
scroll to position [14051, 0]
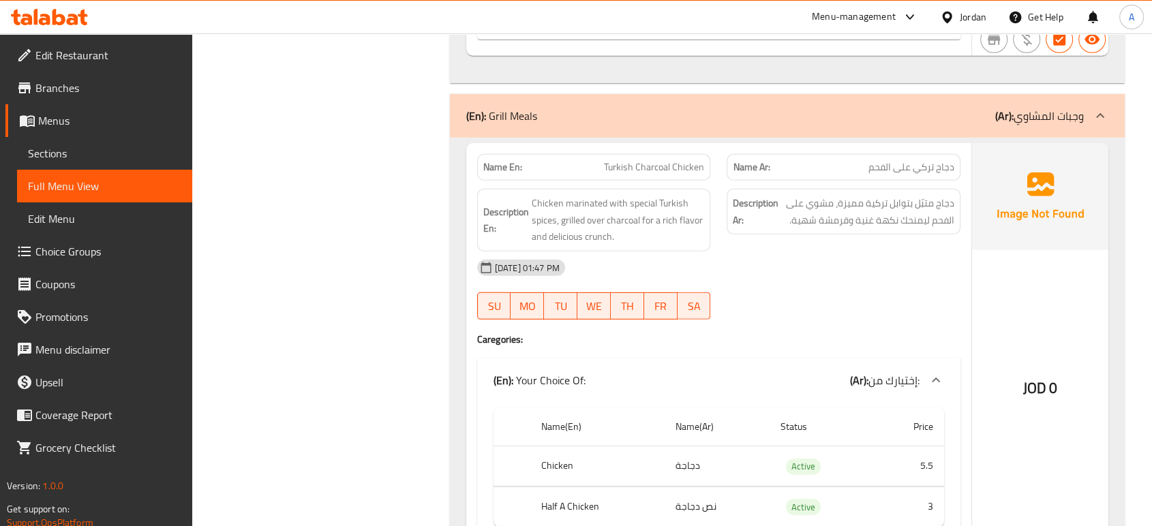
scroll to position [14582, 0]
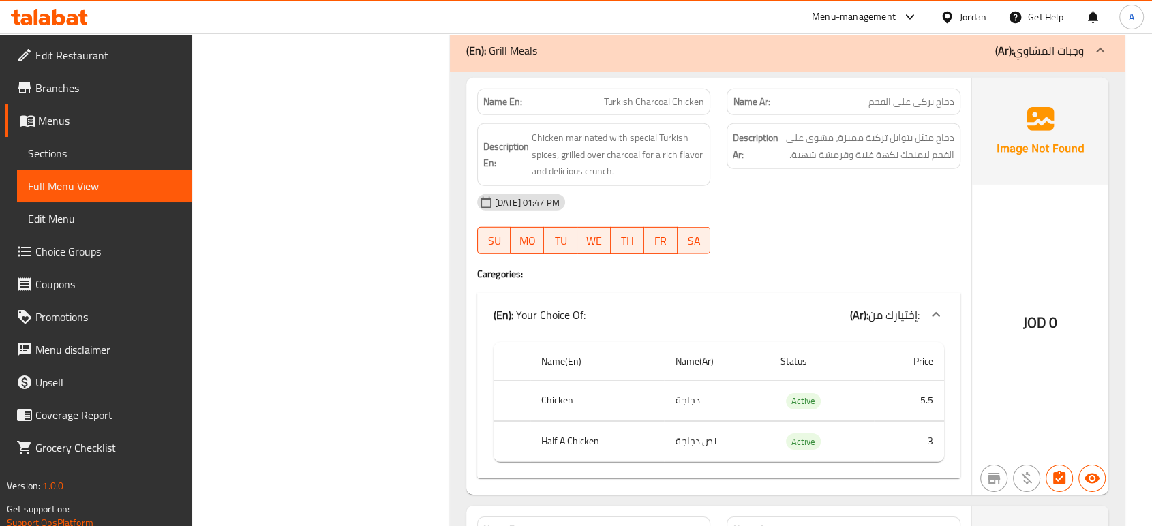
drag, startPoint x: 523, startPoint y: 82, endPoint x: 477, endPoint y: 80, distance: 45.7
copy strong "Name En:"
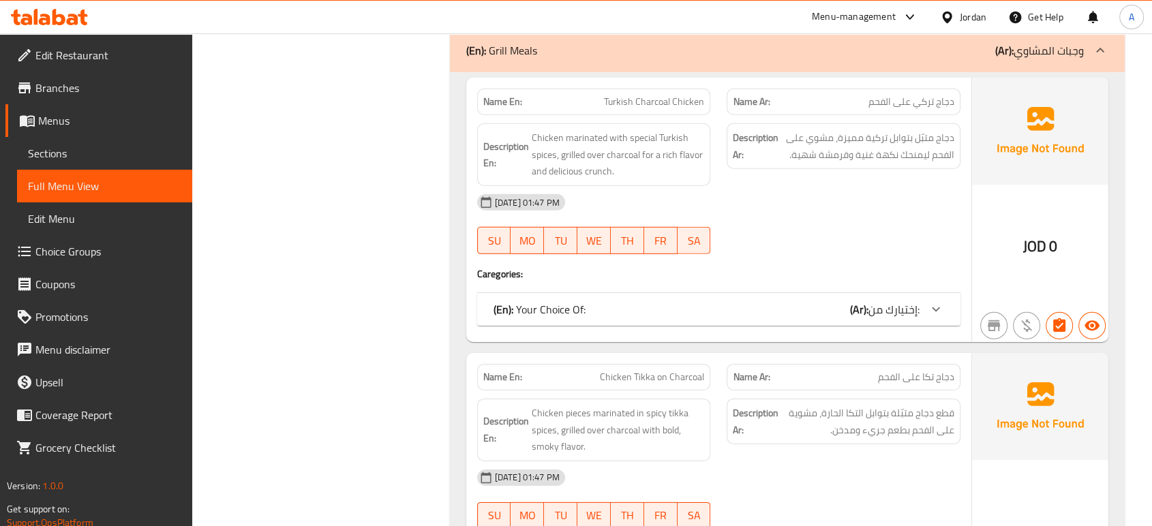
scroll to position [14428, 0]
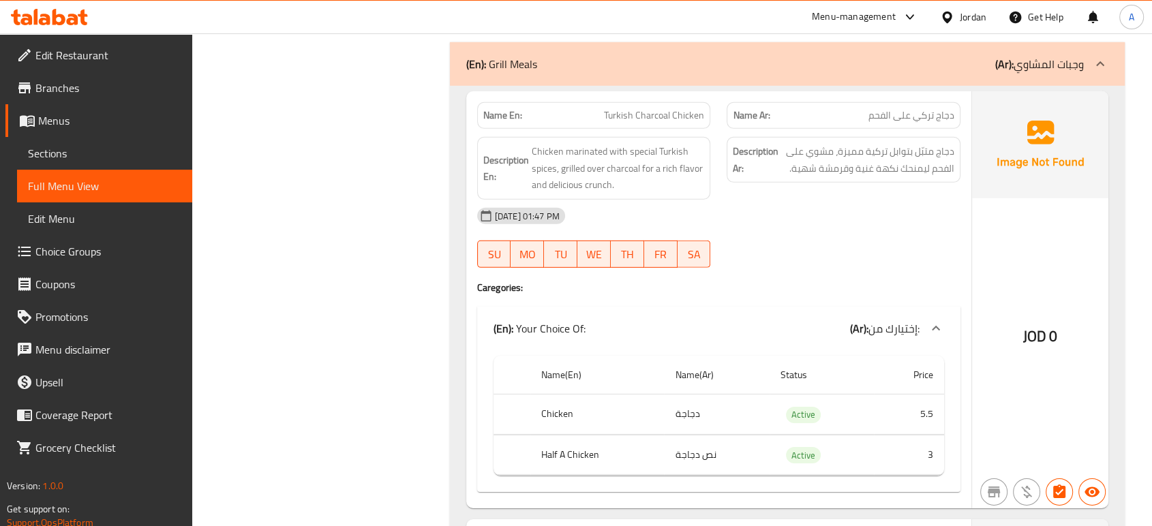
scroll to position [14582, 0]
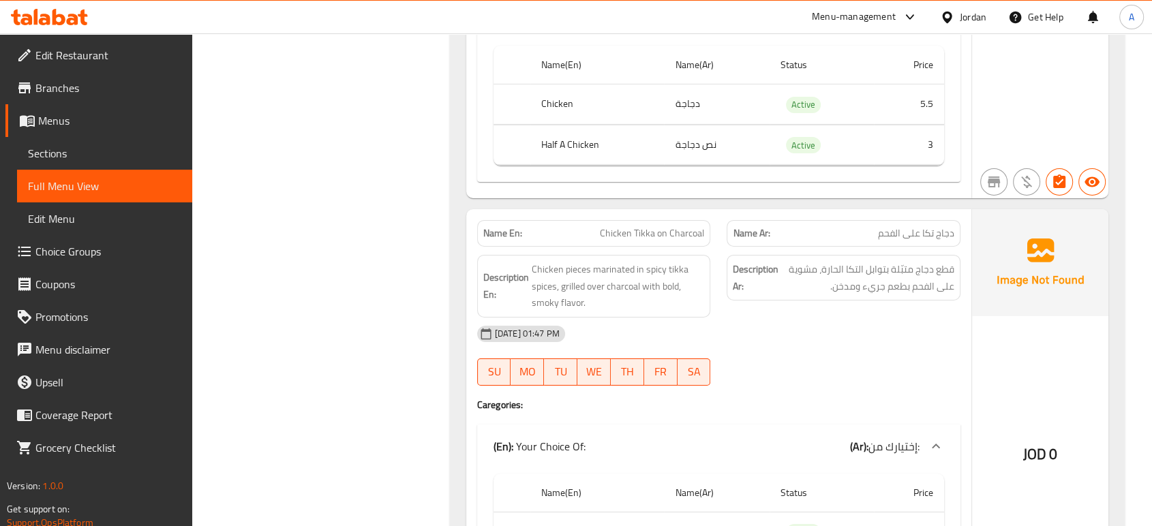
scroll to position [14960, 0]
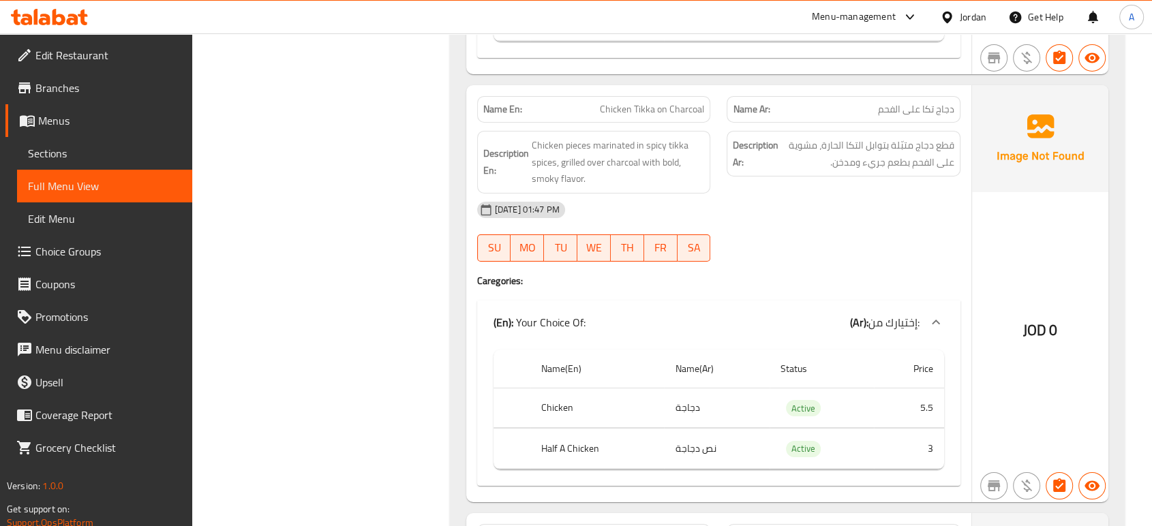
scroll to position [15036, 0]
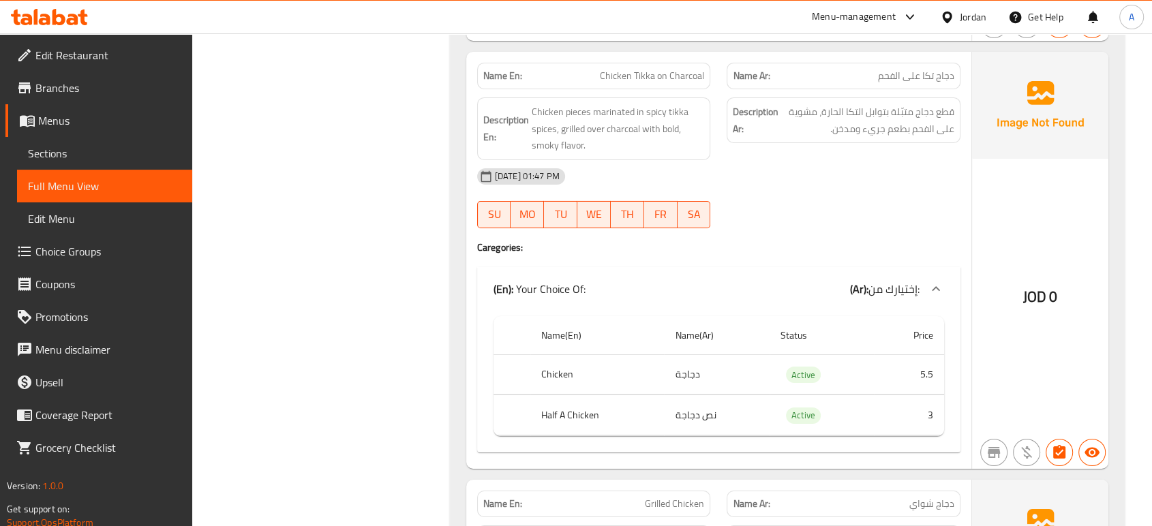
drag, startPoint x: 783, startPoint y: 212, endPoint x: 776, endPoint y: 211, distance: 7.0
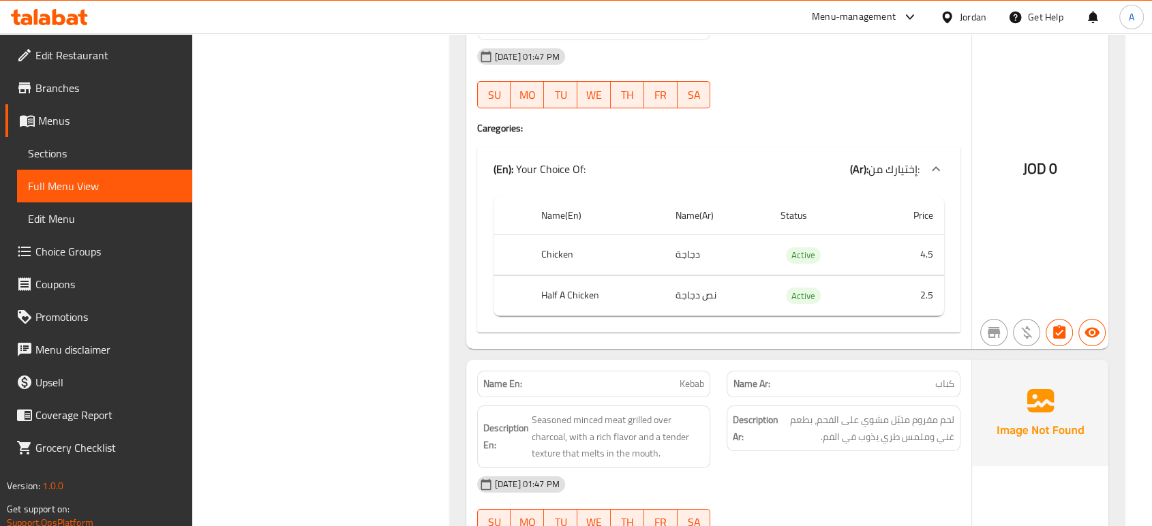
scroll to position [15827, 0]
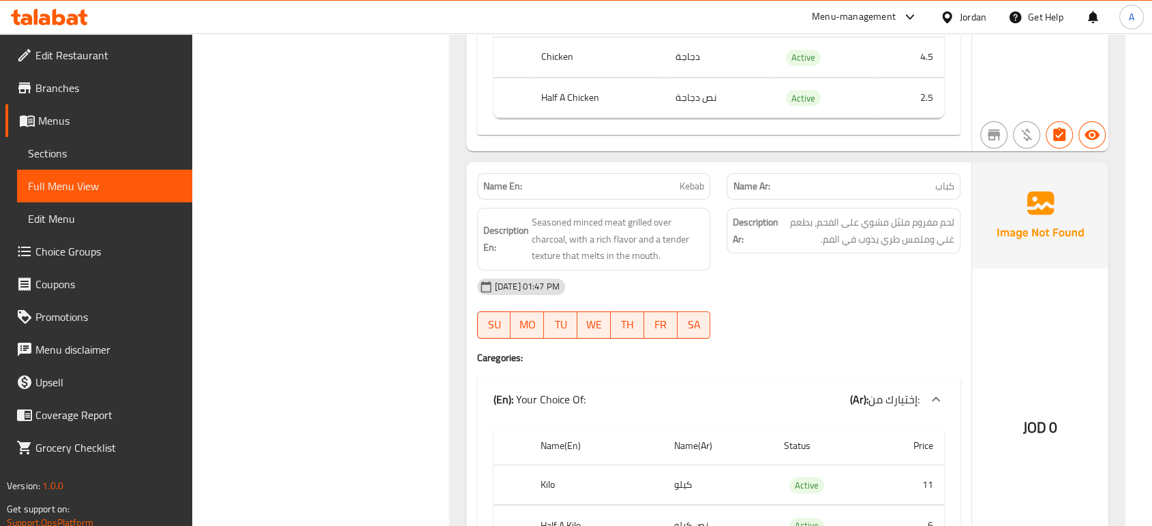
scroll to position [15776, 0]
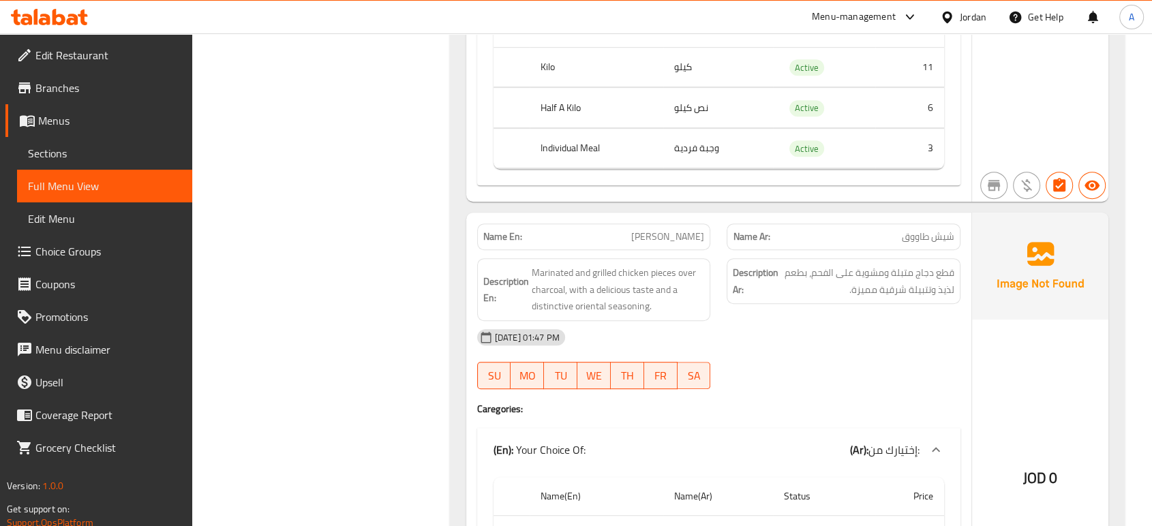
scroll to position [16306, 0]
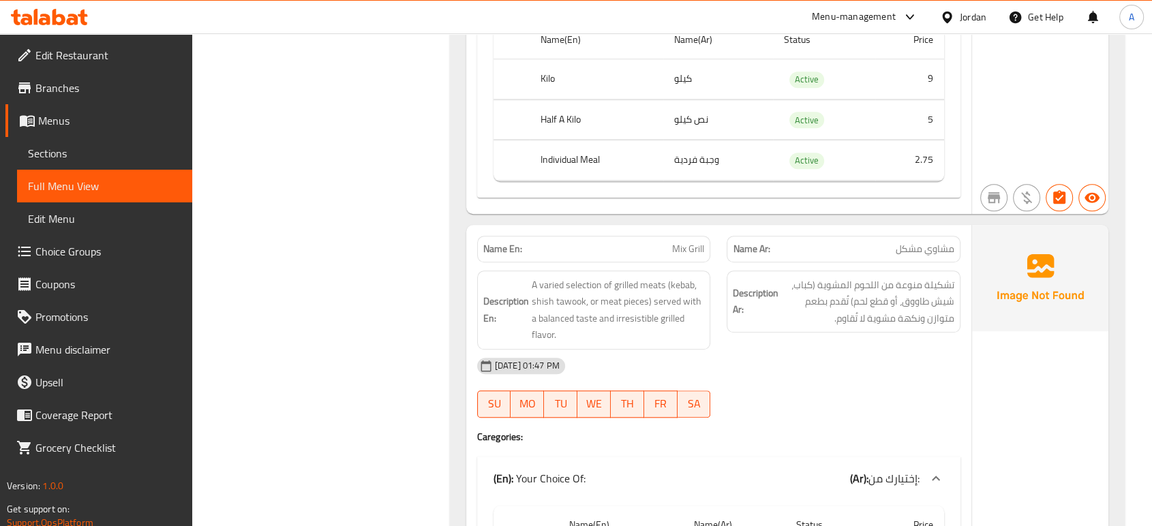
scroll to position [16761, 0]
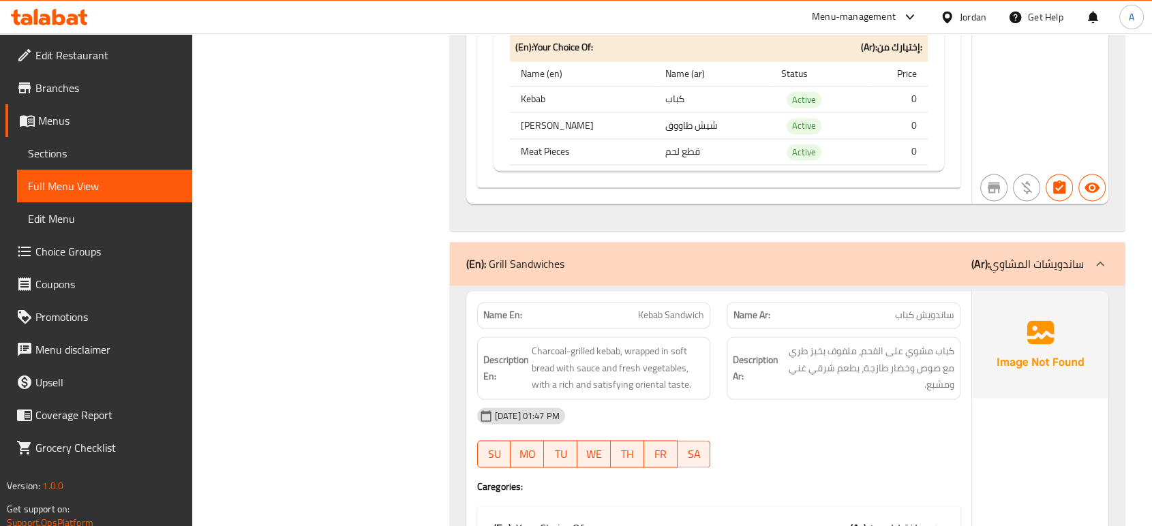
scroll to position [17670, 0]
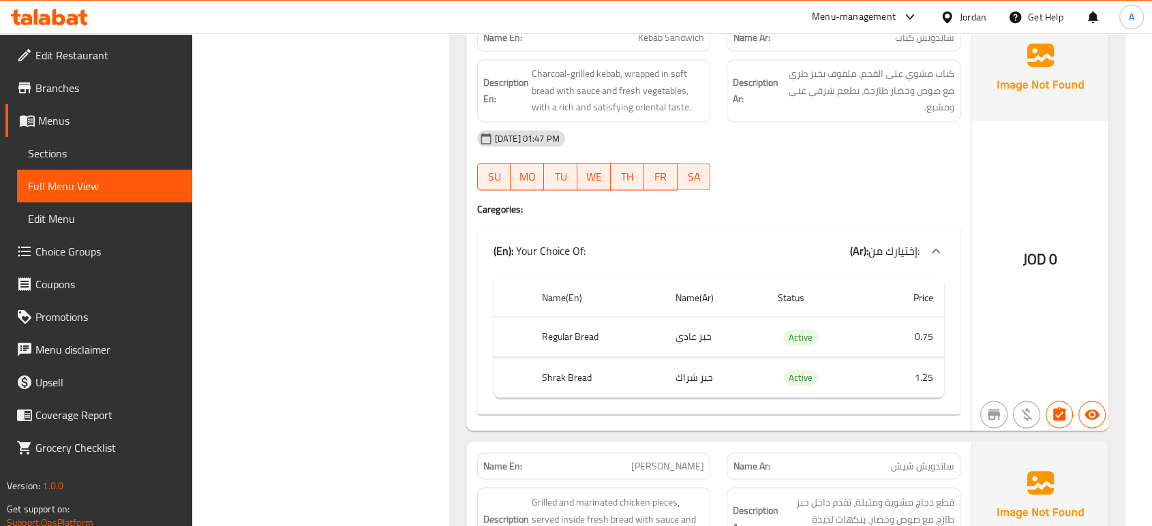
scroll to position [18049, 0]
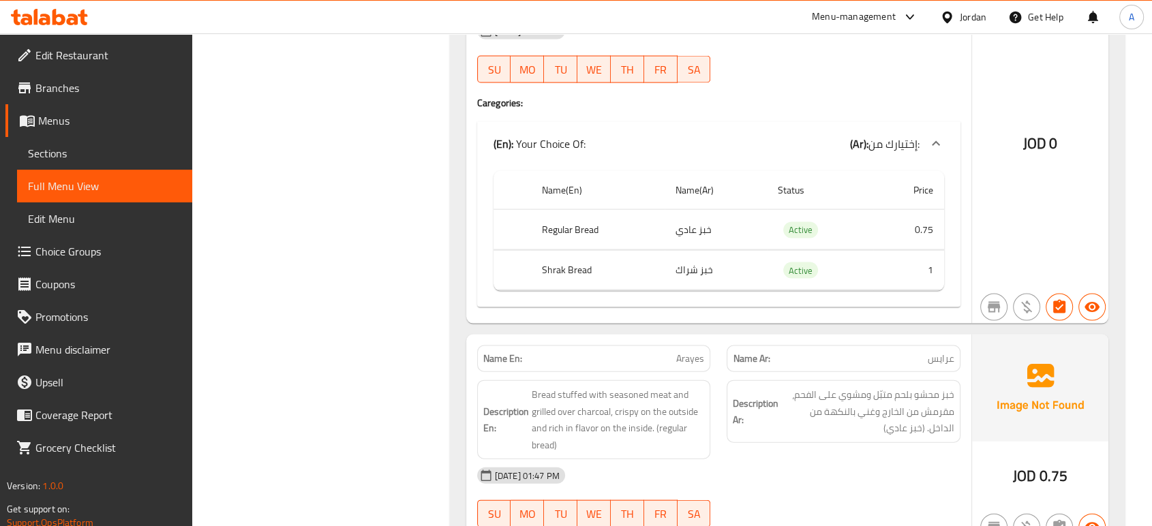
scroll to position [18492, 0]
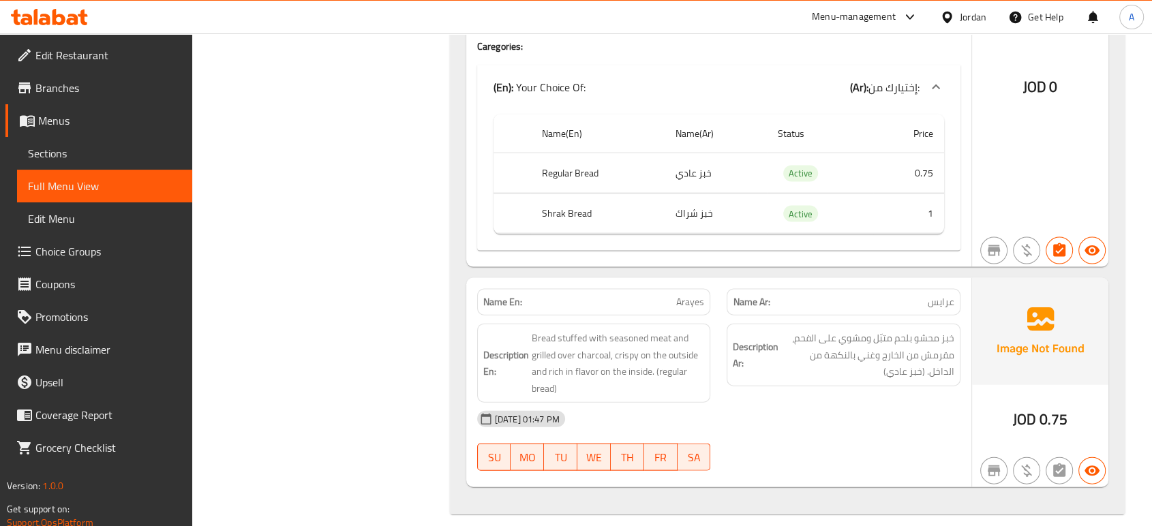
copy span "Arayes"
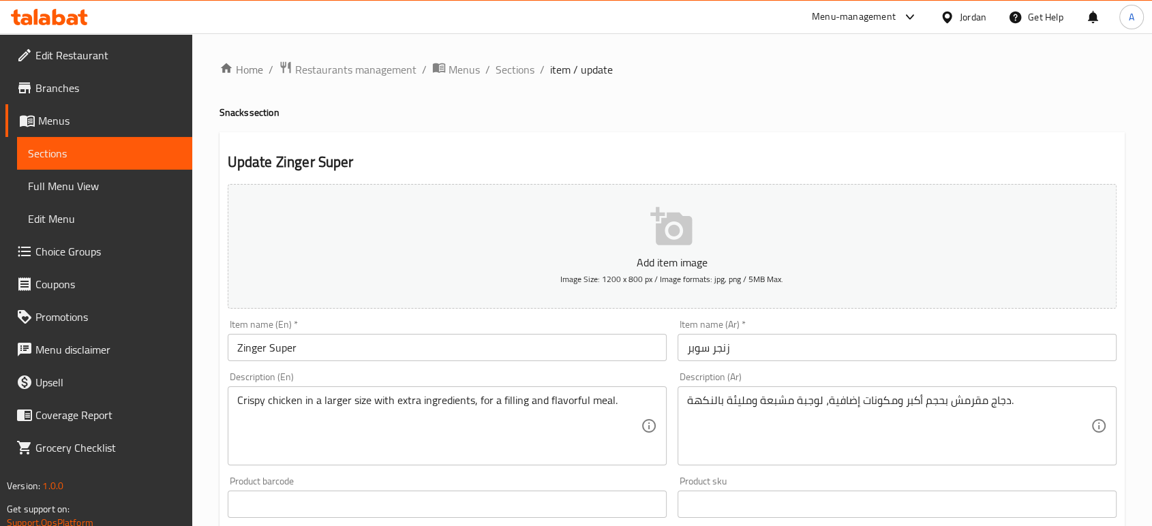
click at [365, 357] on input "Zinger Super" at bounding box center [447, 347] width 439 height 27
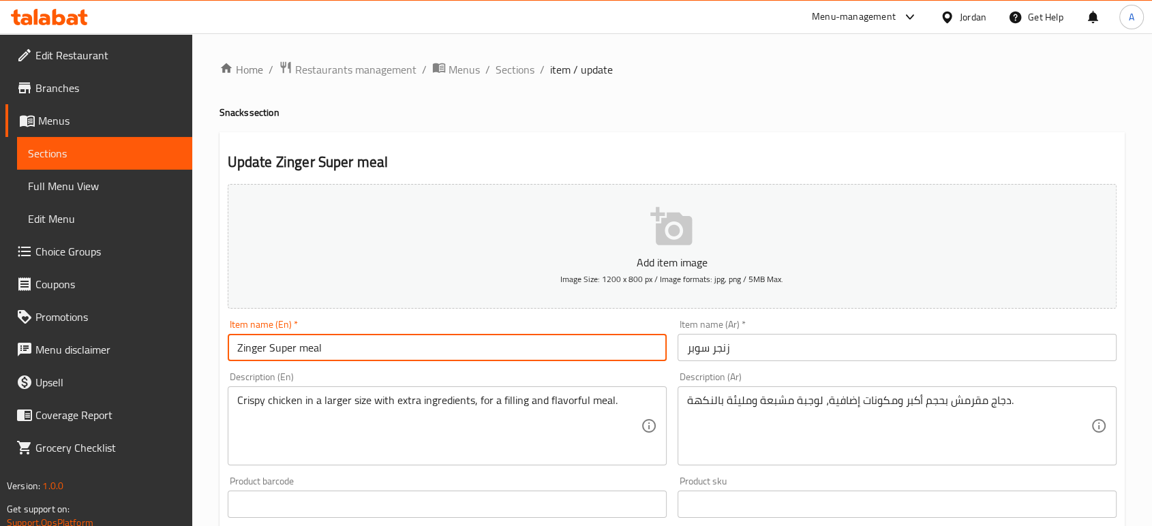
type input "Zinger Super meal"
click at [760, 344] on input "زنجر سوبر" at bounding box center [897, 347] width 439 height 27
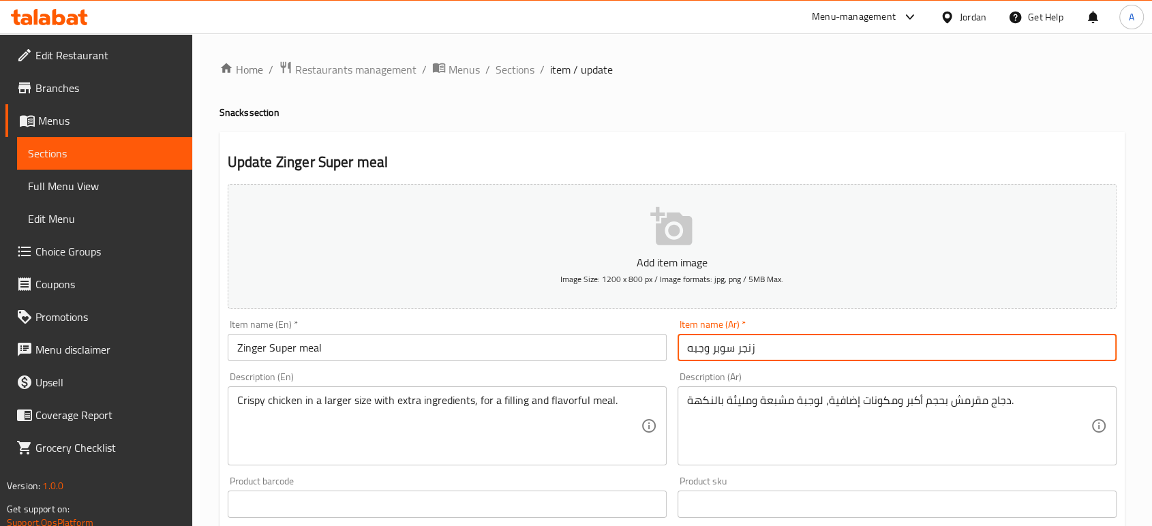
type input "زنجر سوبر وجبه"
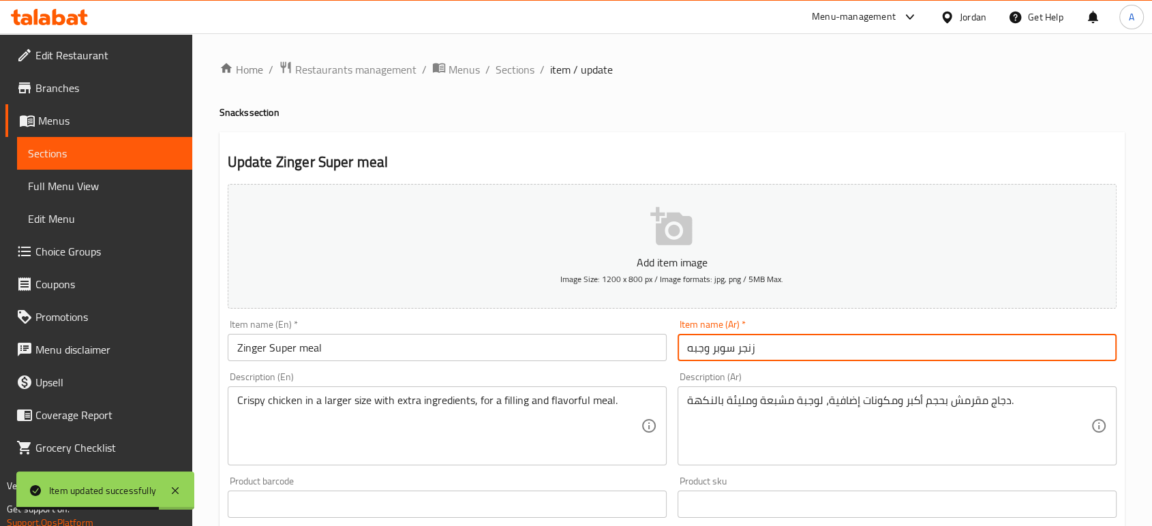
click at [490, 78] on ol "Home / Restaurants management / Menus / Sections / item / update" at bounding box center [673, 70] width 906 height 18
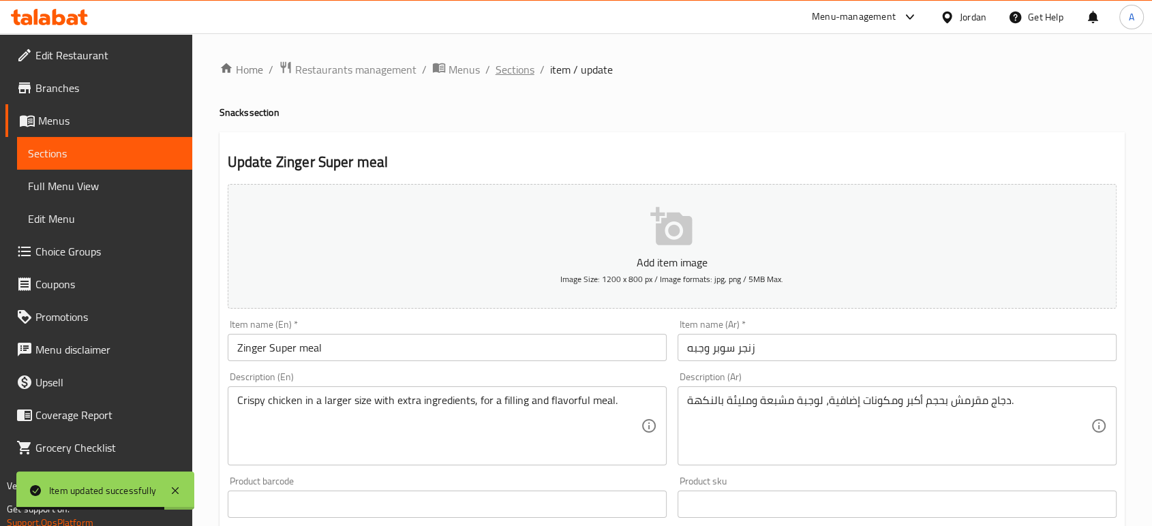
click at [496, 70] on span "Sections" at bounding box center [515, 69] width 39 height 16
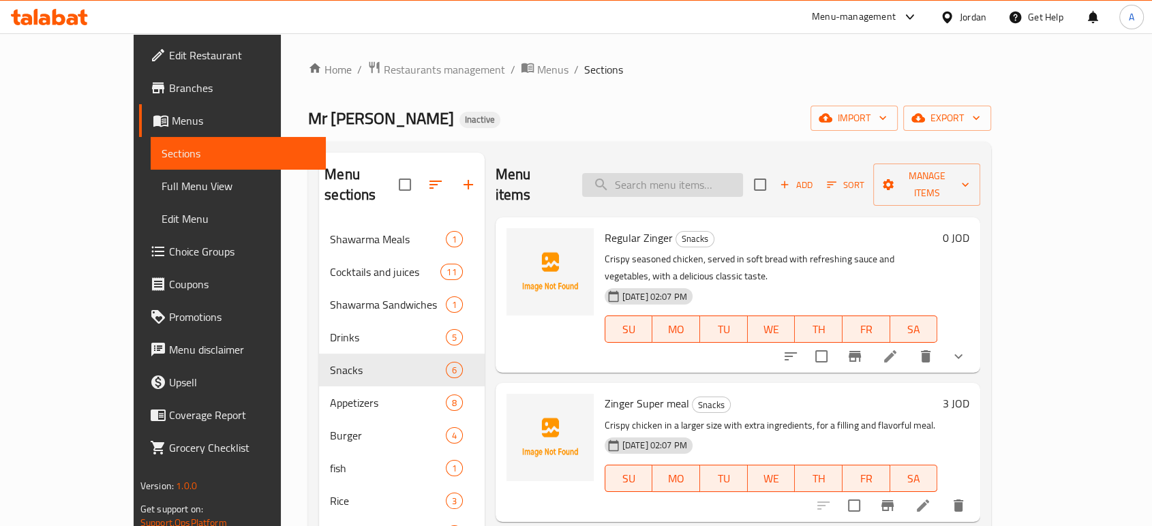
click at [698, 176] on input "search" at bounding box center [662, 185] width 161 height 24
paste input "Mexican"
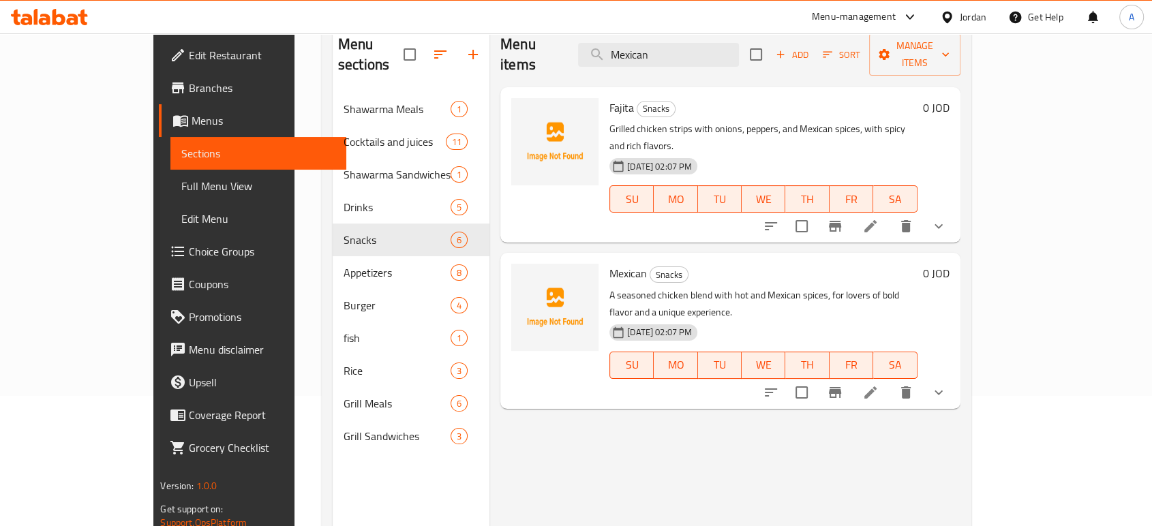
scroll to position [151, 0]
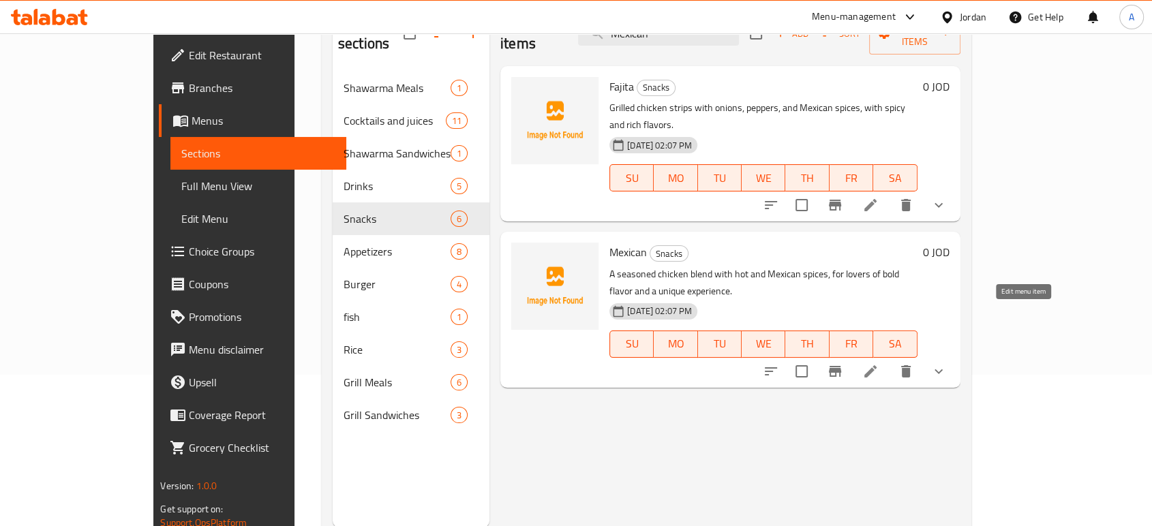
type input "Mexican"
click at [877, 365] on icon at bounding box center [871, 371] width 12 height 12
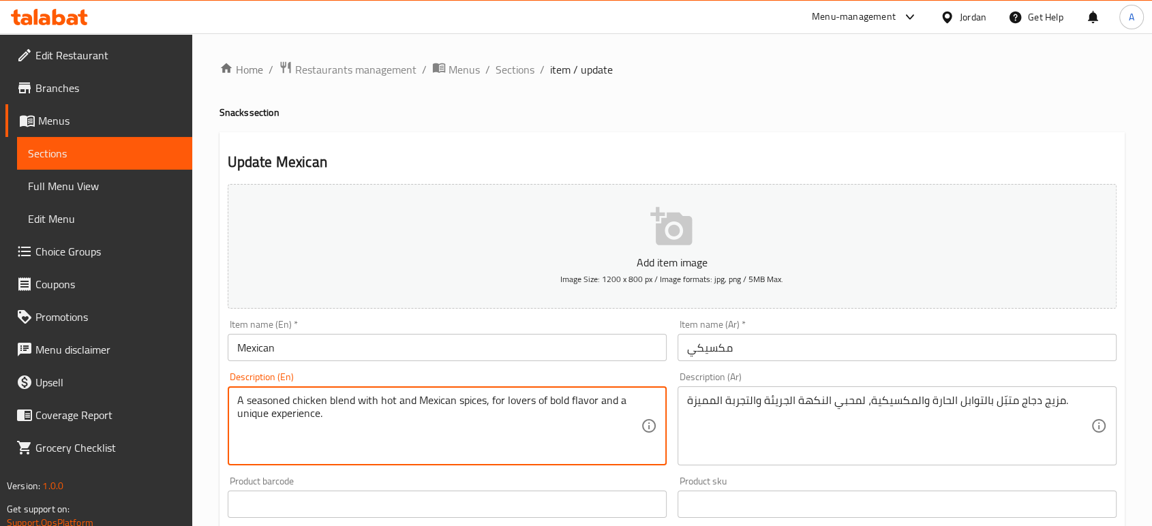
click at [389, 406] on textarea "A seasoned chicken blend with hot and Mexican spices, for lovers of bold flavor…" at bounding box center [439, 426] width 404 height 65
type textarea "A seasoned chicken blend with spicy and Mexican spices, for lovers of bold flav…"
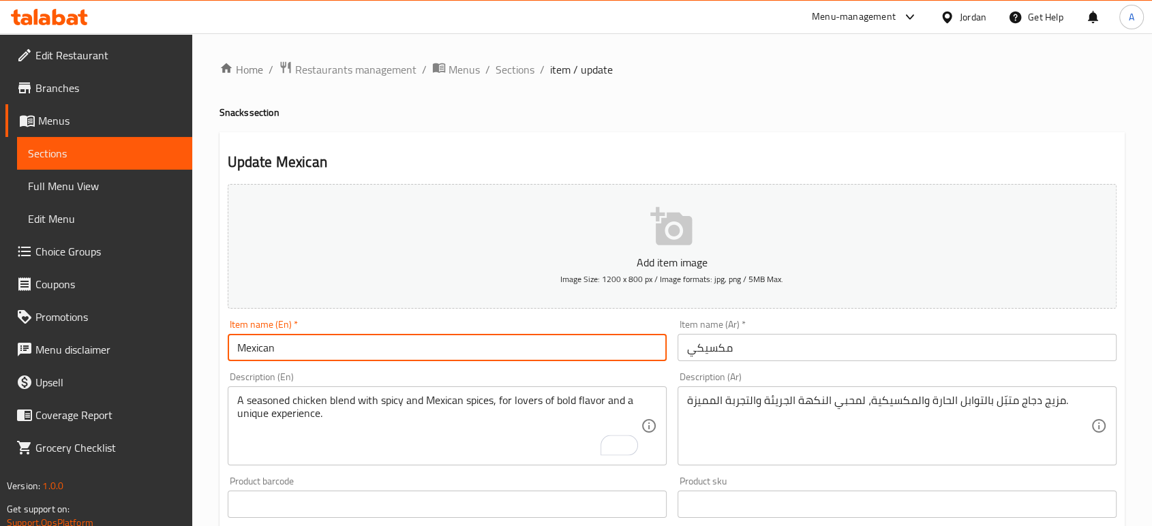
click at [393, 358] on input "Mexican" at bounding box center [447, 347] width 439 height 27
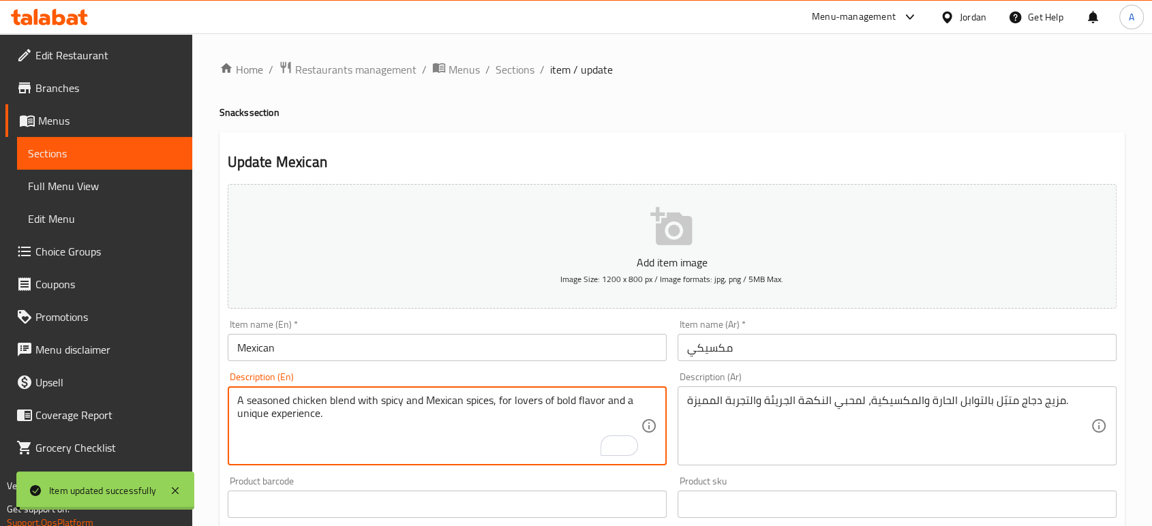
click at [516, 445] on div "Home / Restaurants management / Menus / Sections / item / update Snacks section…" at bounding box center [673, 514] width 906 height 906
click at [464, 418] on textarea "A seasoned chicken blend with spicy and Mexican spices, for lovers of bold flav…" at bounding box center [439, 426] width 404 height 65
click at [389, 402] on textarea "A seasoned chicken blend with spicy and Mexican spices, for lovers of bold flav…" at bounding box center [439, 426] width 404 height 65
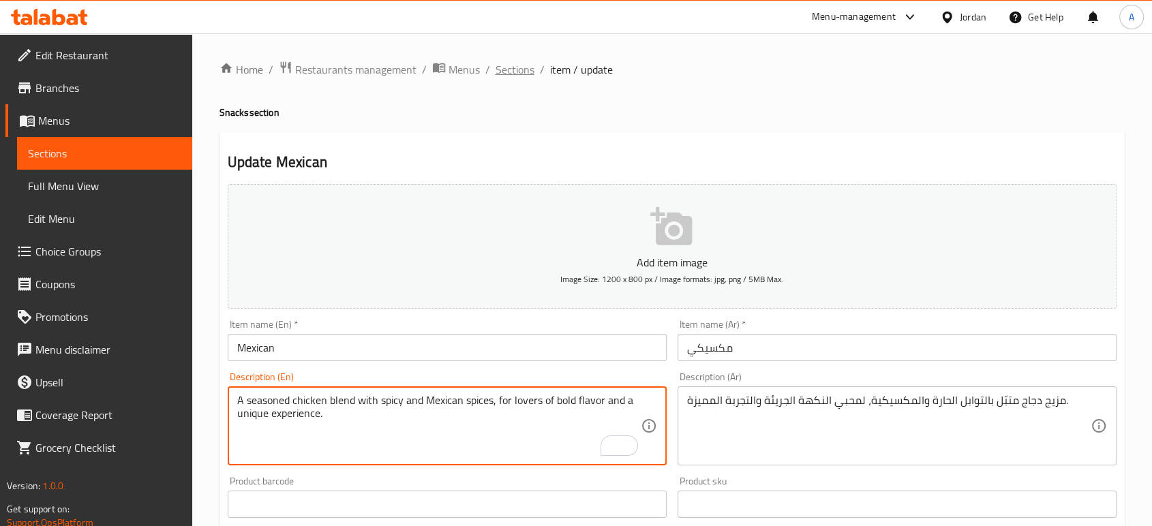
click at [532, 75] on span "Sections" at bounding box center [515, 69] width 39 height 16
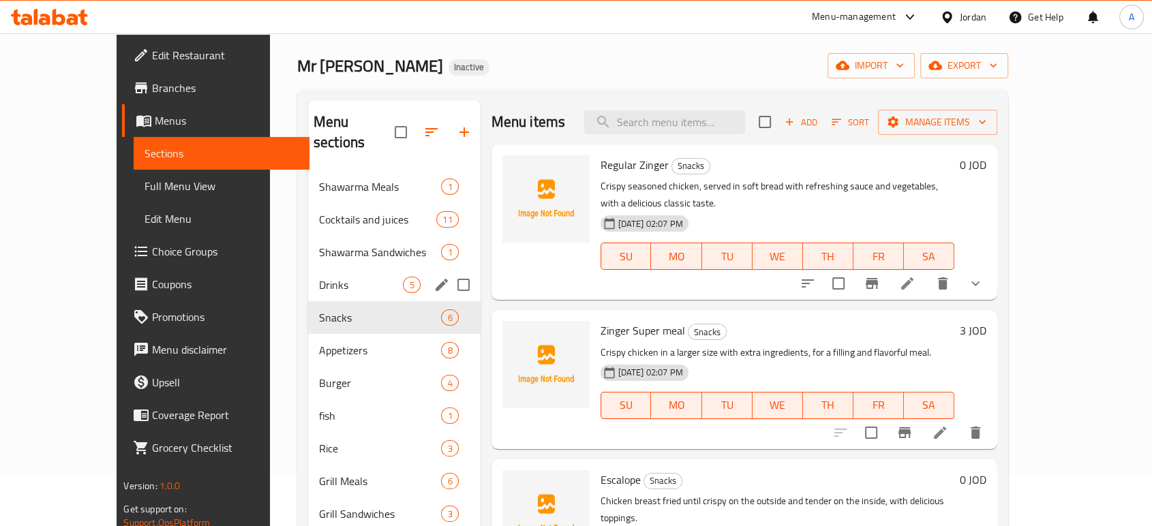
scroll to position [76, 0]
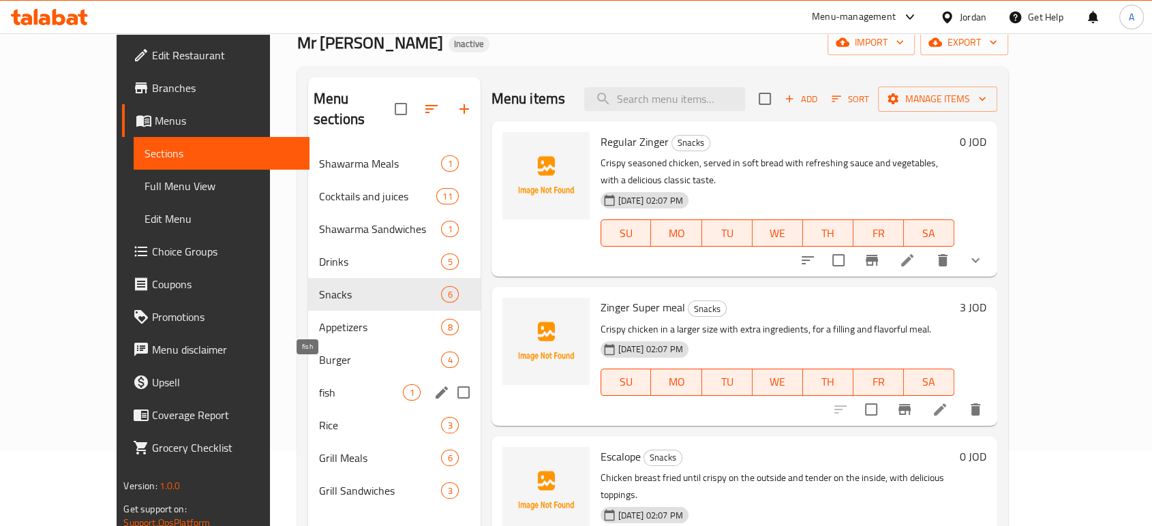
click at [319, 385] on span "fish" at bounding box center [361, 393] width 85 height 16
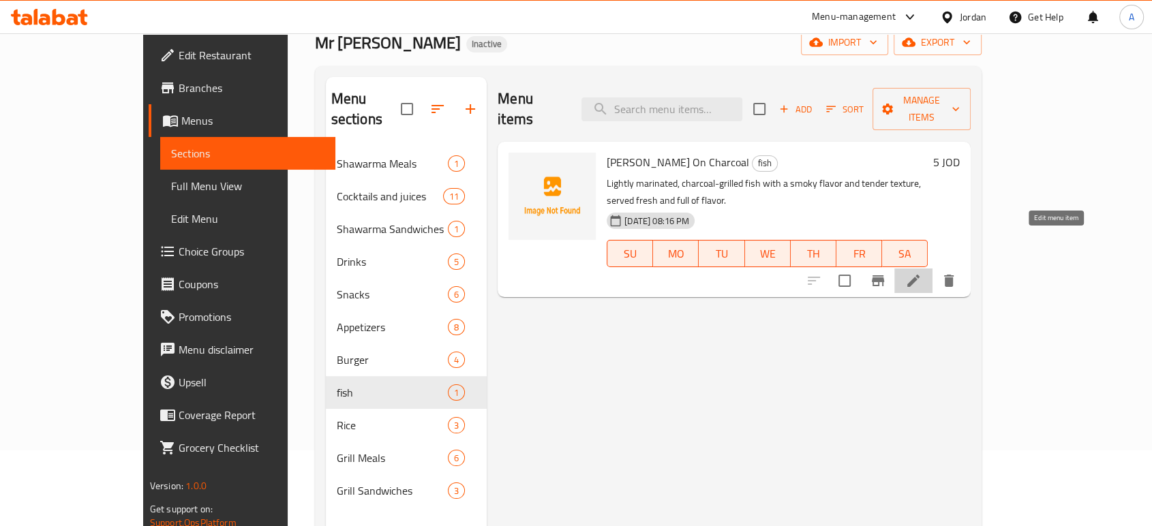
click at [922, 273] on icon at bounding box center [914, 281] width 16 height 16
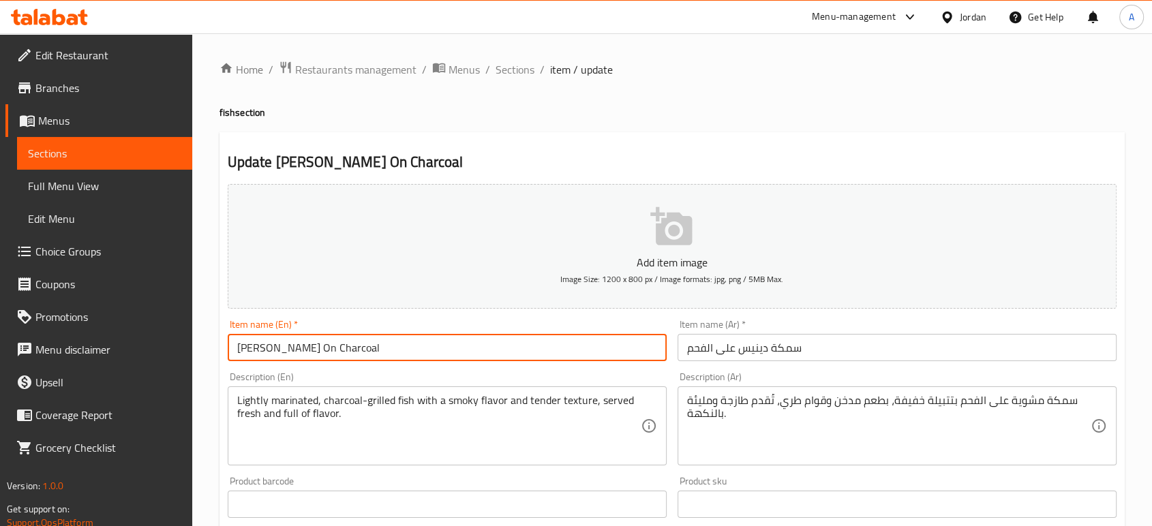
drag, startPoint x: 290, startPoint y: 350, endPoint x: 200, endPoint y: 355, distance: 90.1
click at [200, 355] on div "Home / Restaurants management / Menus / Sections / item / update fish section U…" at bounding box center [672, 498] width 960 height 930
paste input "Gilthead Bream"
type input "Gilthead Bream Fish On Charcoal"
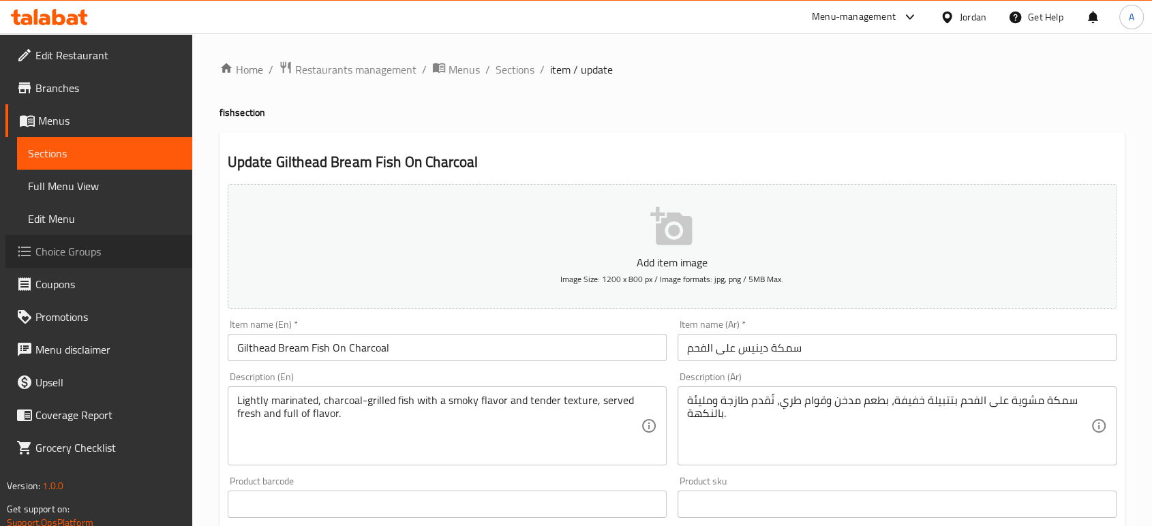
click at [95, 261] on link "Choice Groups" at bounding box center [98, 251] width 187 height 33
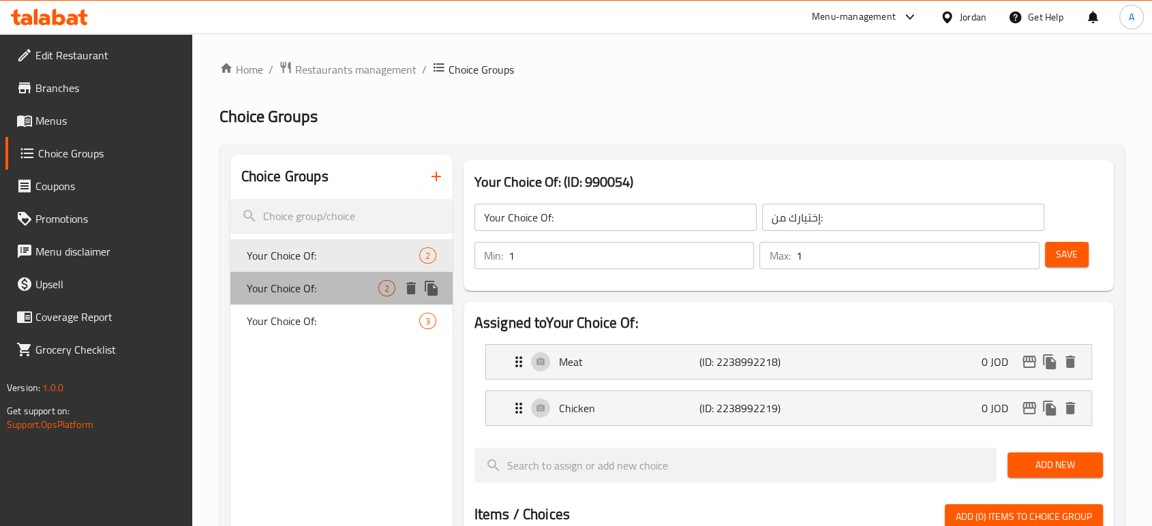
click at [295, 288] on span "Your Choice Of:" at bounding box center [313, 288] width 132 height 16
type input "Your Choice Of:"
type input "إختيارك من:"
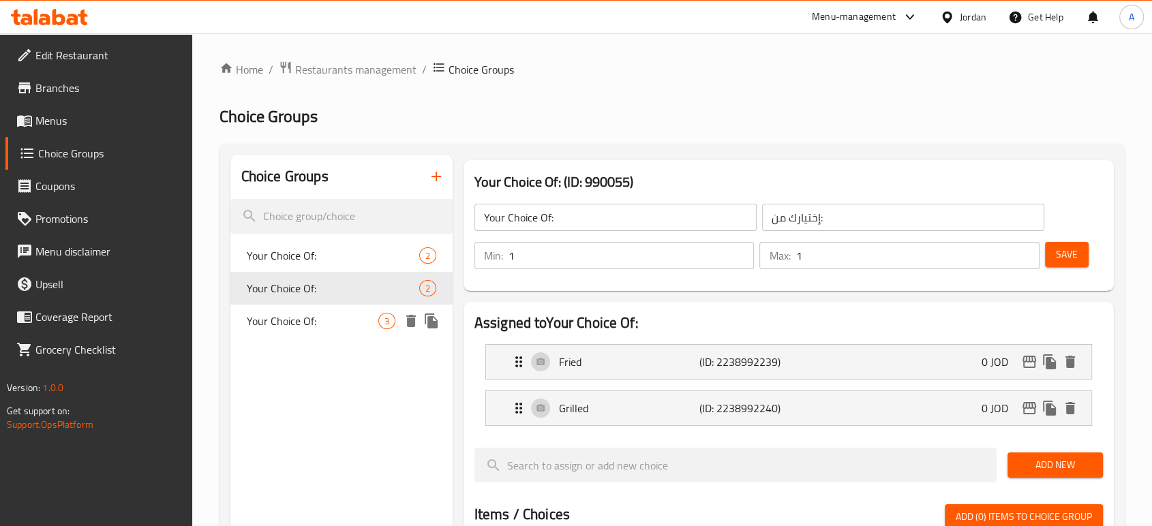
click at [303, 313] on span "Your Choice Of:" at bounding box center [313, 321] width 132 height 16
type input "Your Choice Of:"
type input "إختيارك من:"
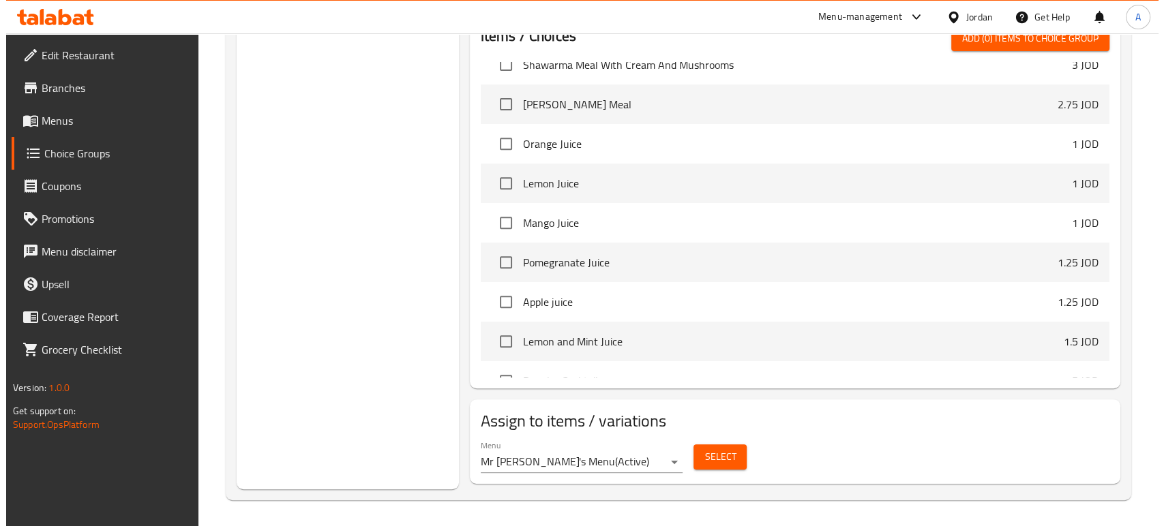
scroll to position [526, 0]
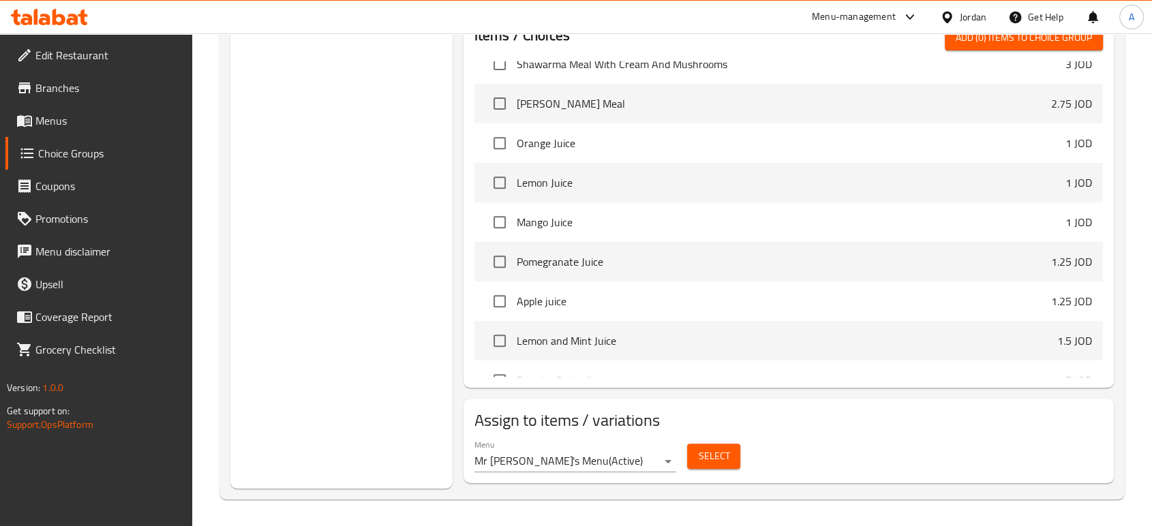
click at [711, 473] on div "Select" at bounding box center [714, 456] width 64 height 36
click at [703, 453] on span "Select" at bounding box center [713, 456] width 31 height 17
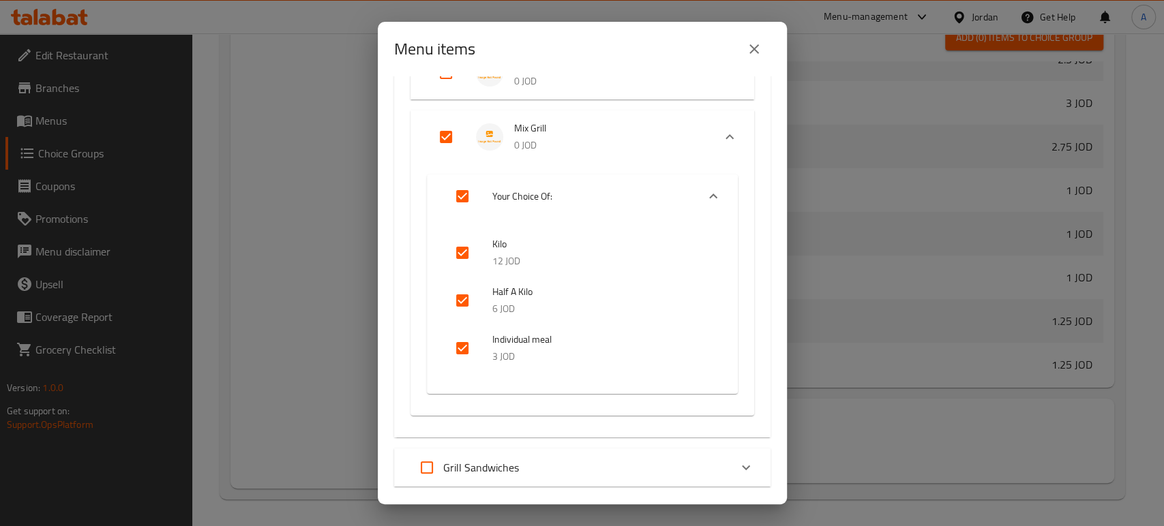
scroll to position [620, 0]
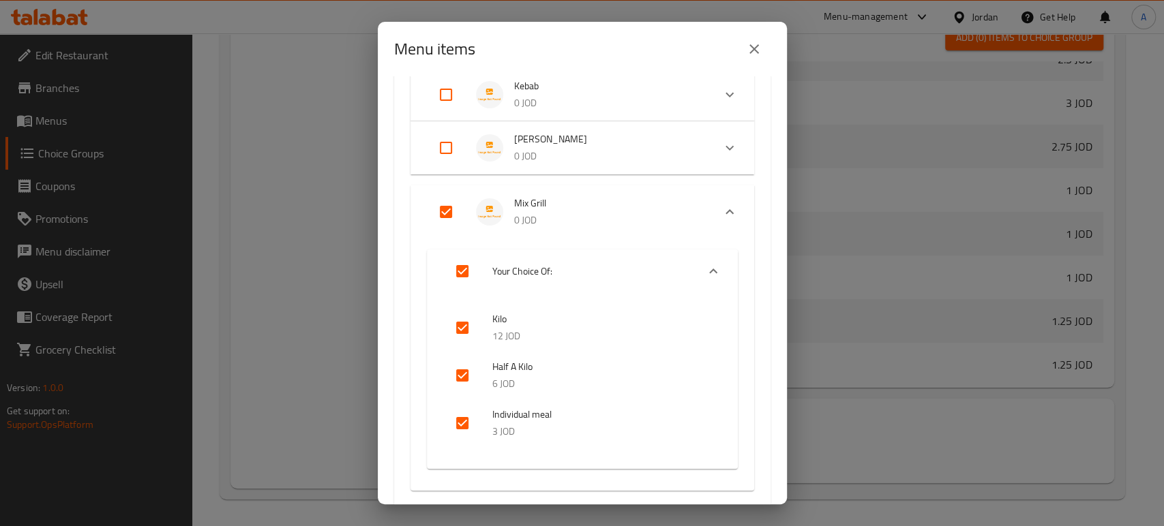
click at [453, 213] on input "Expand" at bounding box center [446, 212] width 33 height 33
checkbox input "false"
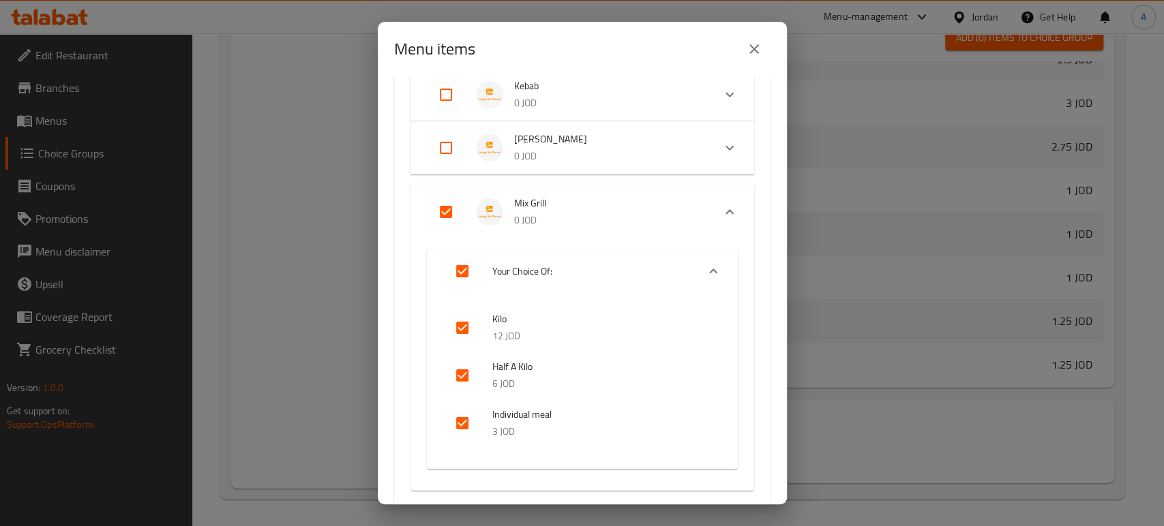
checkbox input "false"
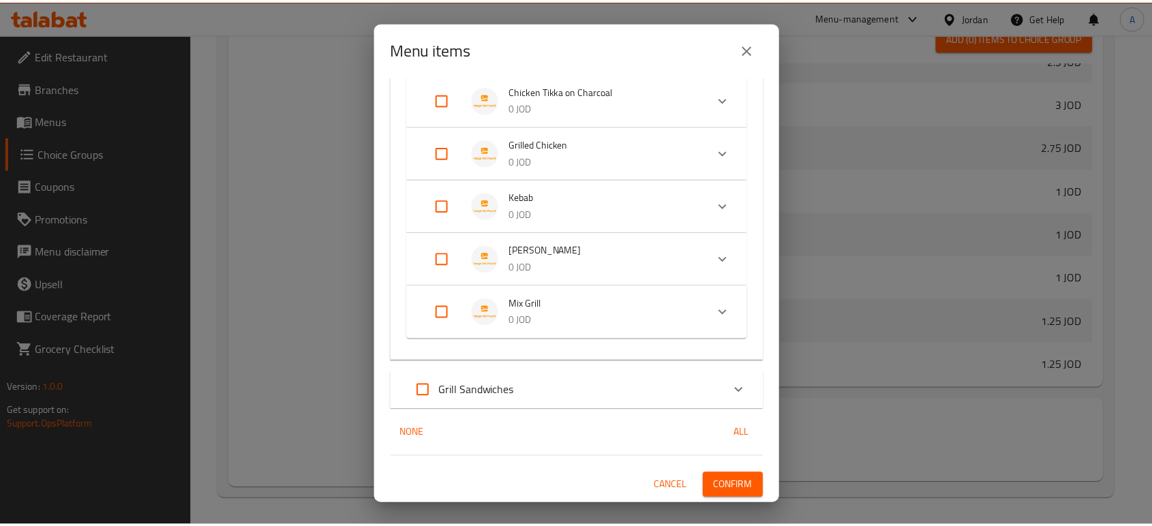
scroll to position [508, 0]
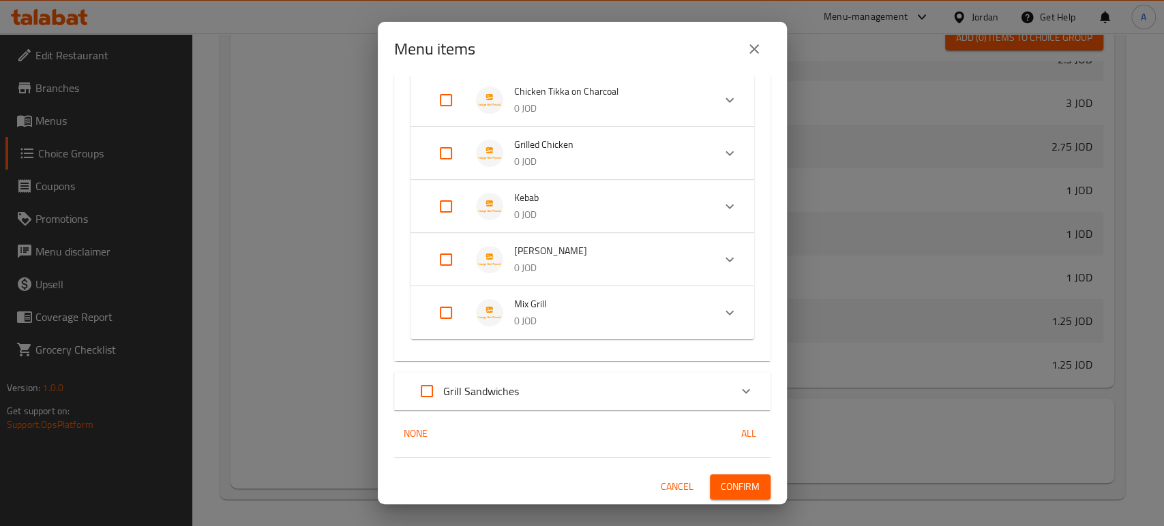
click at [741, 488] on span "Confirm" at bounding box center [740, 487] width 39 height 17
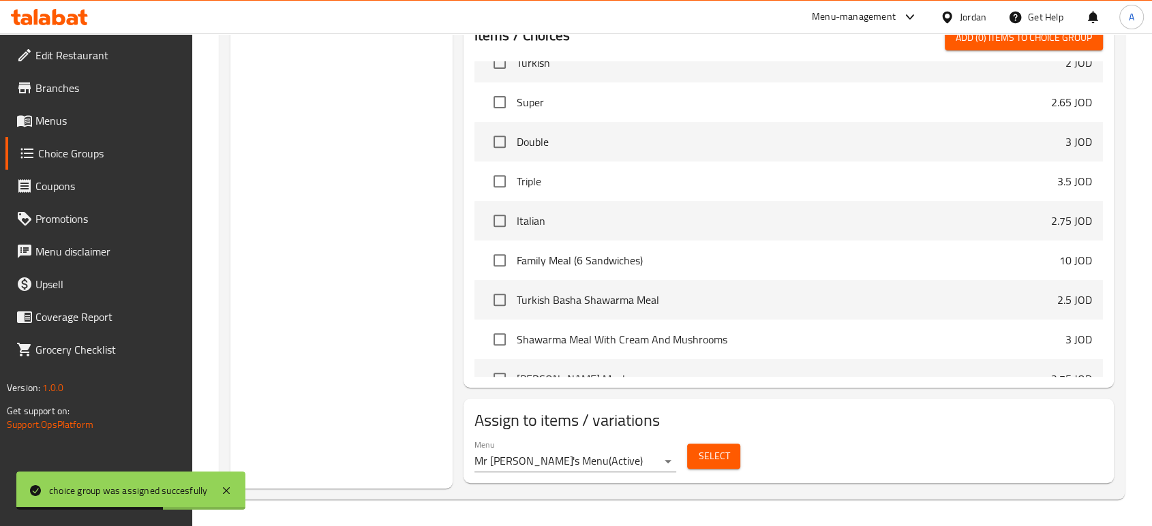
scroll to position [76, 0]
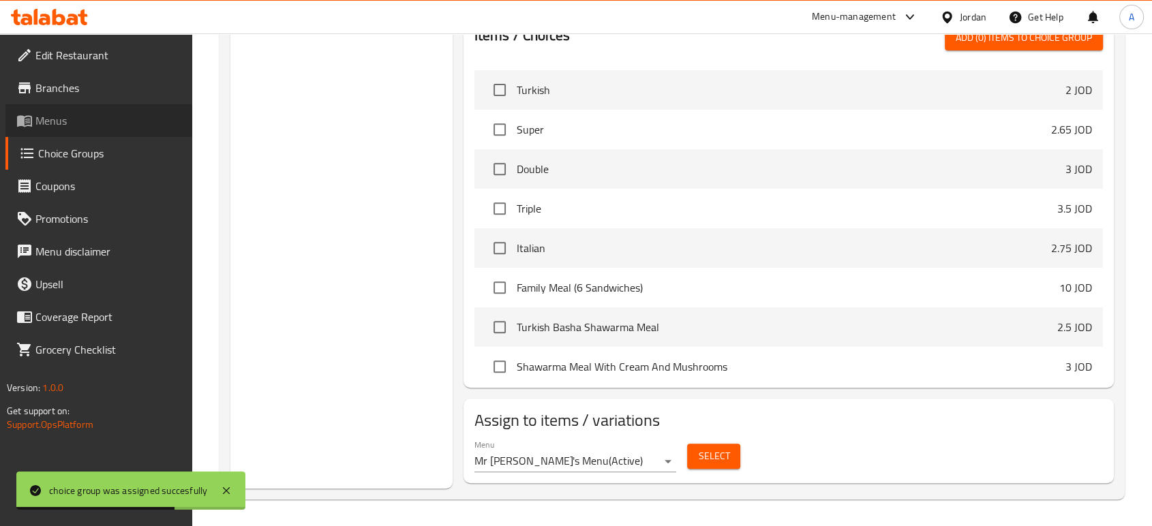
click at [46, 120] on span "Menus" at bounding box center [108, 121] width 146 height 16
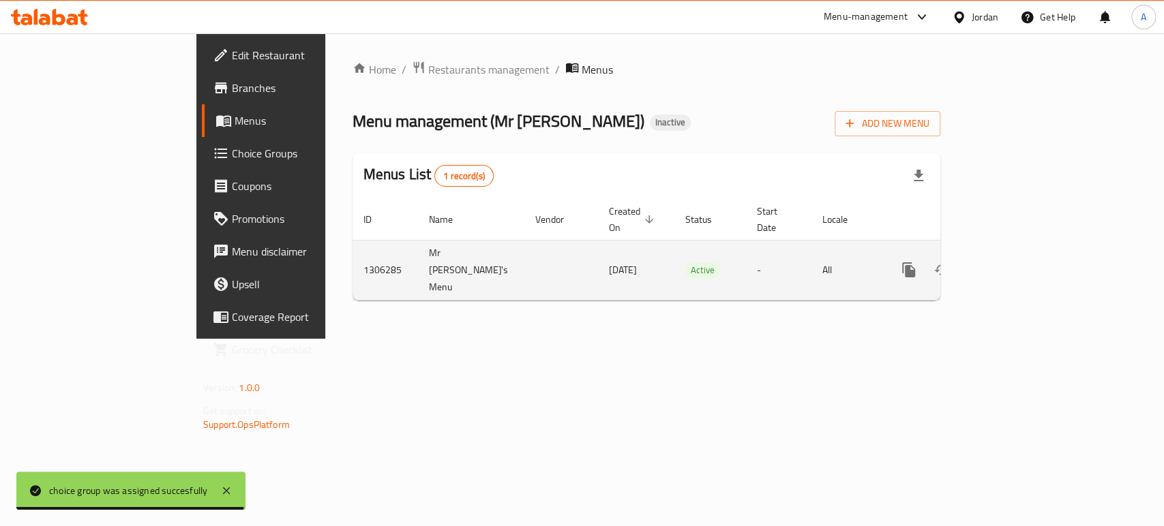
click at [1015, 262] on icon "enhanced table" at bounding box center [1007, 270] width 16 height 16
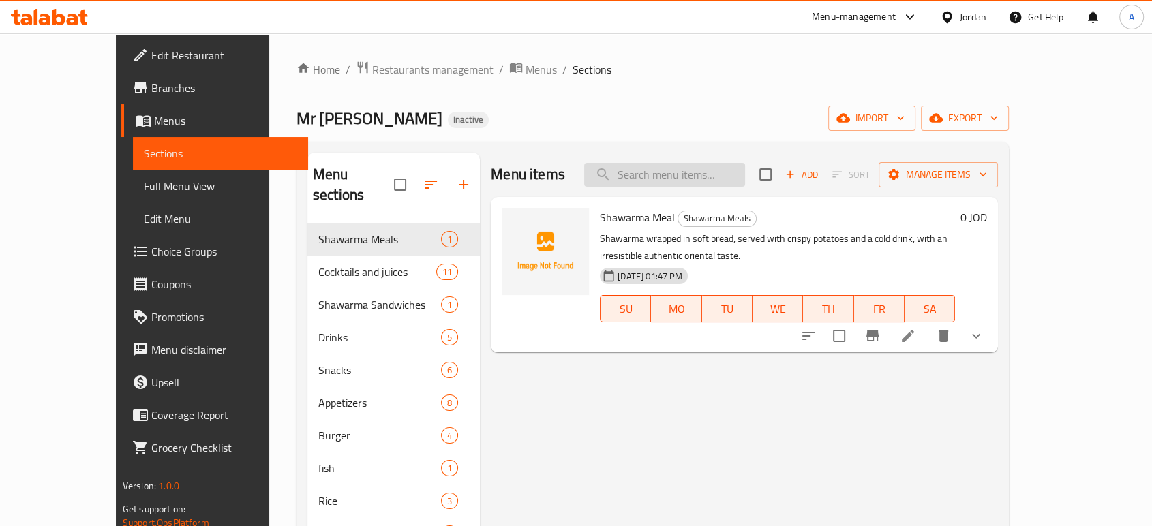
click at [745, 179] on input "search" at bounding box center [664, 175] width 161 height 24
paste input "Arayes"
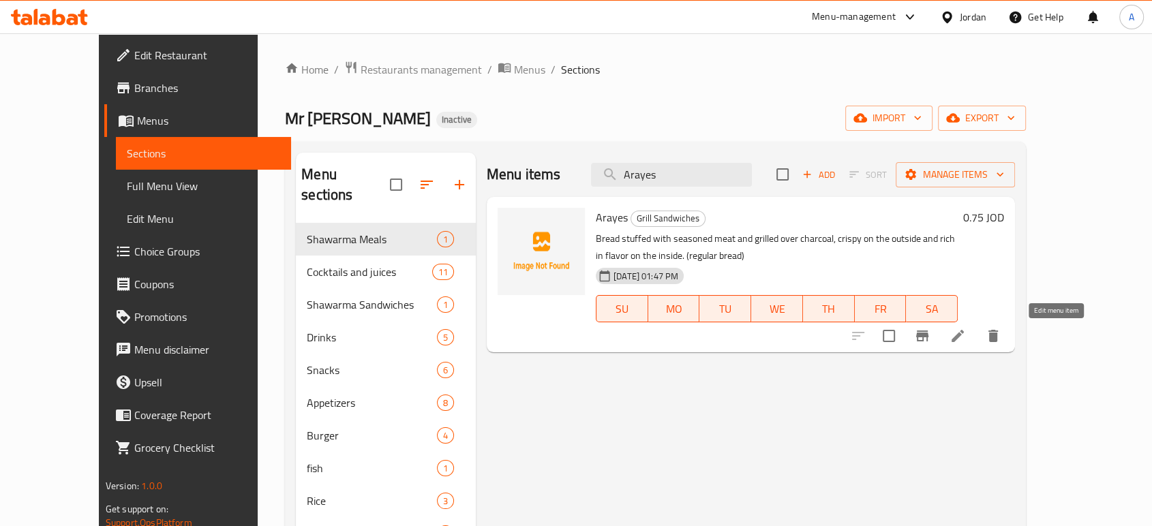
type input "Arayes"
click at [966, 334] on icon at bounding box center [958, 336] width 16 height 16
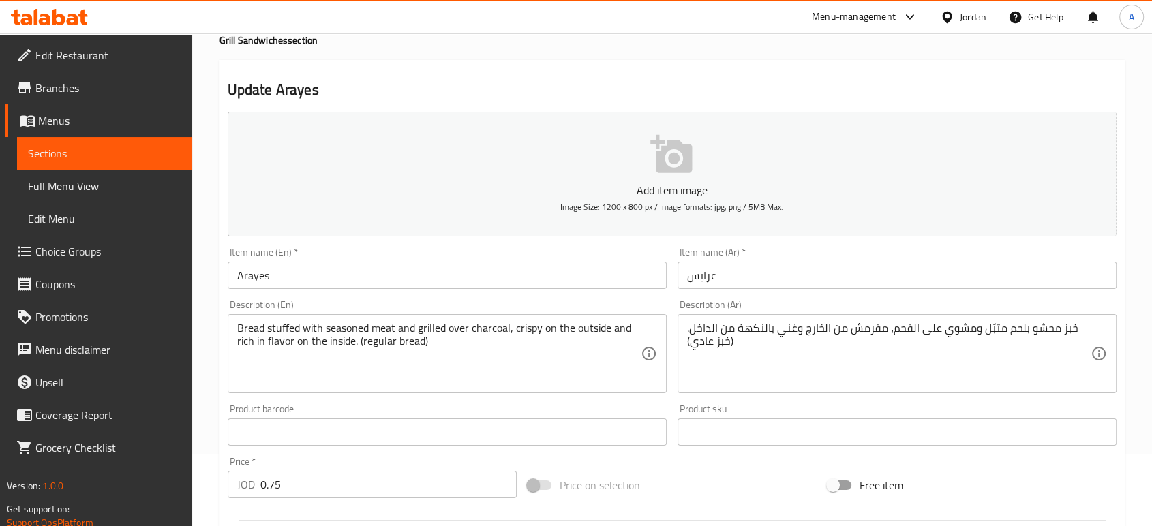
scroll to position [151, 0]
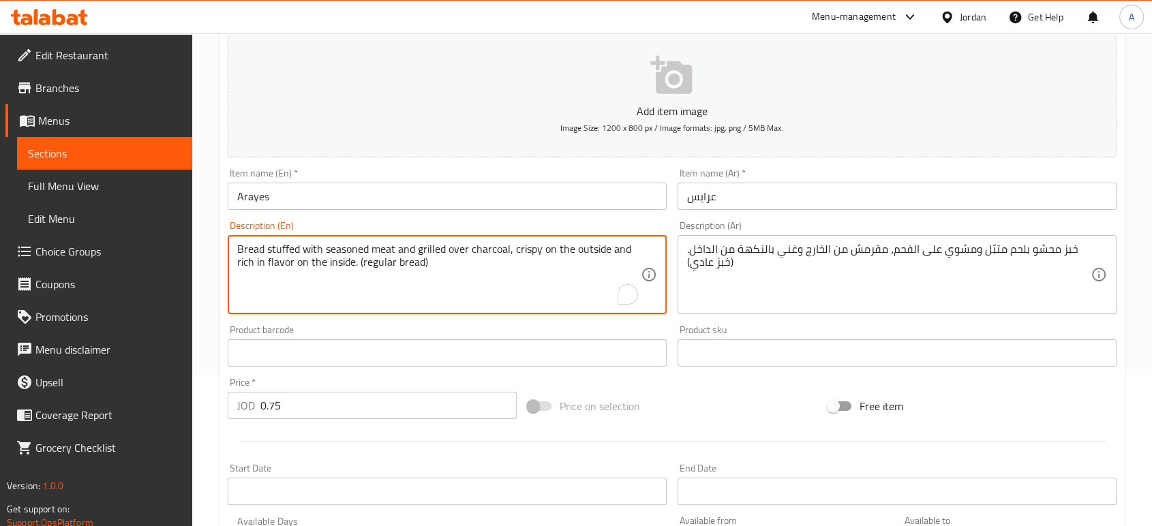
drag, startPoint x: 425, startPoint y: 260, endPoint x: 358, endPoint y: 265, distance: 67.0
type textarea "Bread stuffed with seasoned meat and grilled over charcoal, crispy on the outsi…"
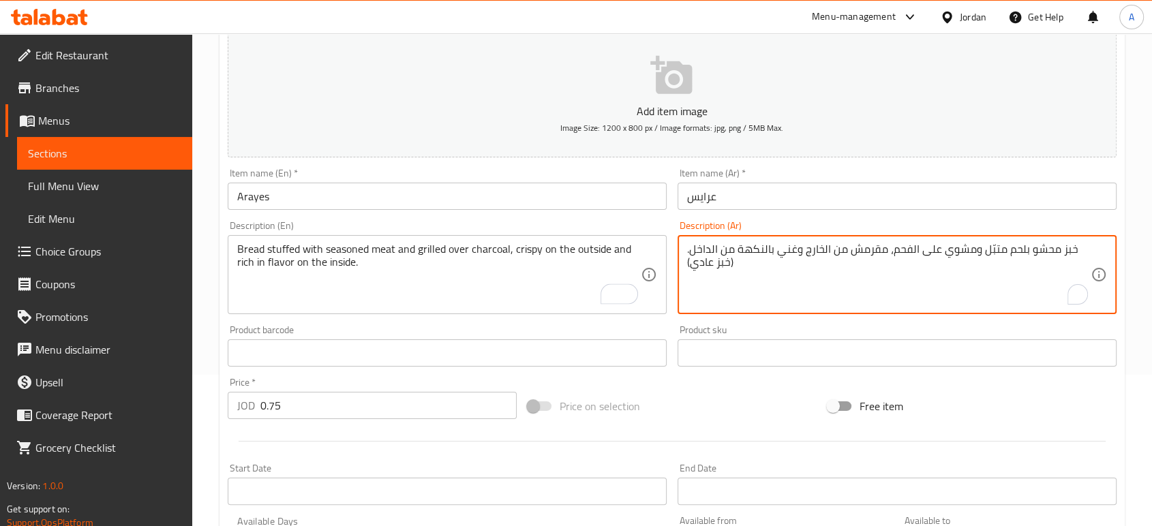
drag, startPoint x: 726, startPoint y: 262, endPoint x: 693, endPoint y: 266, distance: 33.0
click at [706, 271] on textarea "خبز محشو بلحم متبّل ومشوي على الفحم، مقرمش من الخارج وغني بالنكهة من الداخل. (خ…" at bounding box center [889, 275] width 404 height 65
drag, startPoint x: 688, startPoint y: 263, endPoint x: 737, endPoint y: 264, distance: 49.1
click at [737, 264] on textarea "خبز محشو بلحم متبّل ومشوي على الفحم، مقرمش من الخارج وغني بالنكهة من الداخل. (خ…" at bounding box center [889, 275] width 404 height 65
type textarea "خبز محشو بلحم متبّل ومشوي على الفحم، مقرمش من الخارج وغني بالنكهة من الداخل."
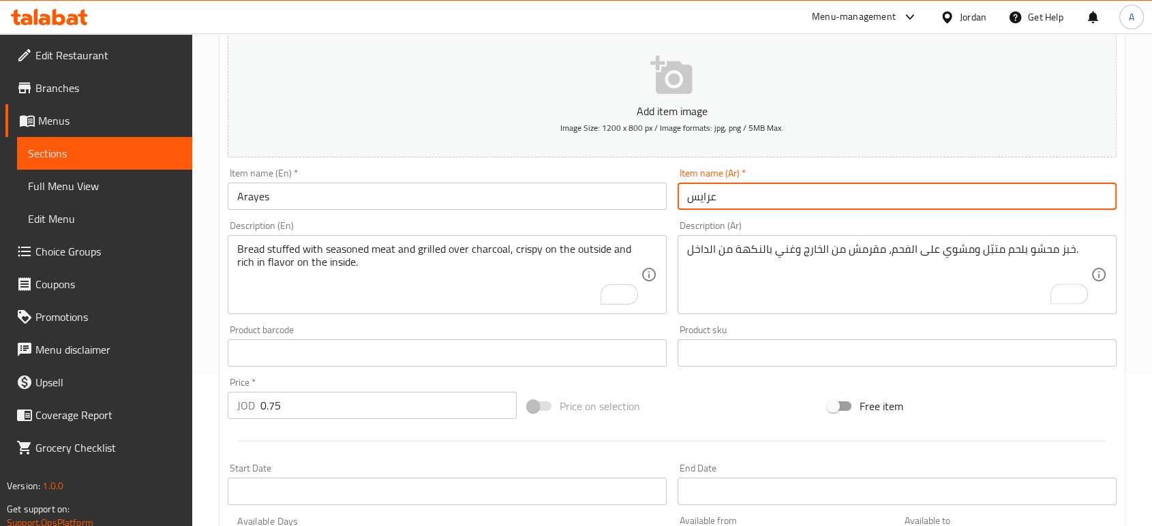
click at [766, 194] on input "عرايس" at bounding box center [897, 196] width 439 height 27
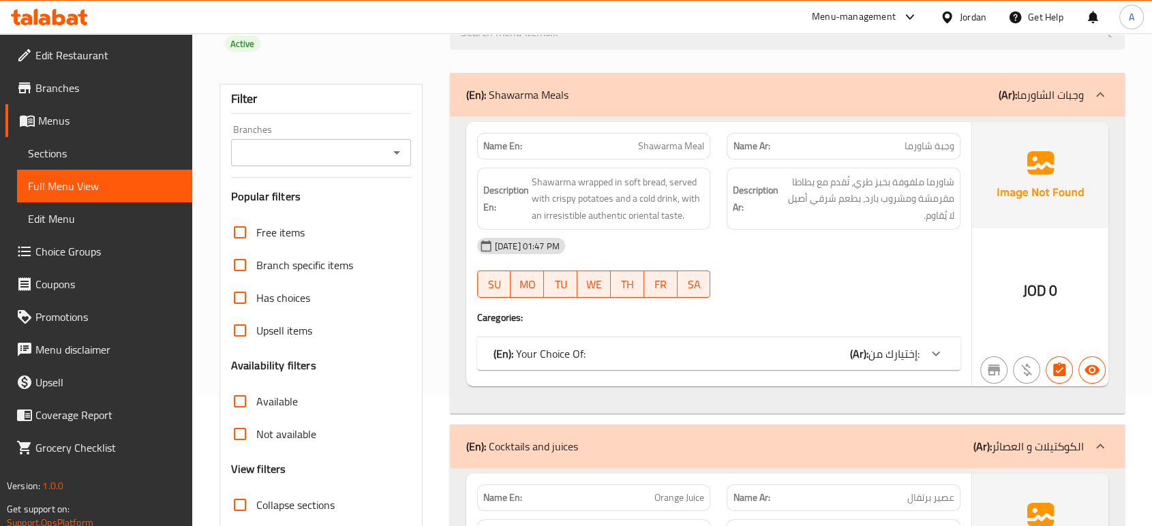
scroll to position [227, 0]
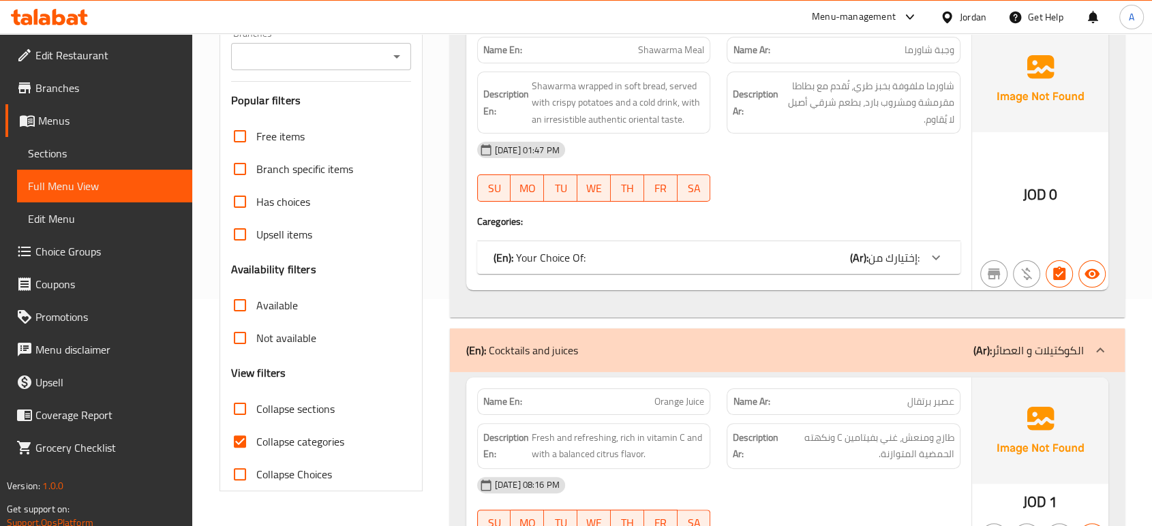
drag, startPoint x: 273, startPoint y: 417, endPoint x: 420, endPoint y: 393, distance: 148.6
click at [273, 434] on span "Collapse categories" at bounding box center [300, 442] width 88 height 16
click at [256, 426] on input "Collapse categories" at bounding box center [240, 442] width 33 height 33
checkbox input "false"
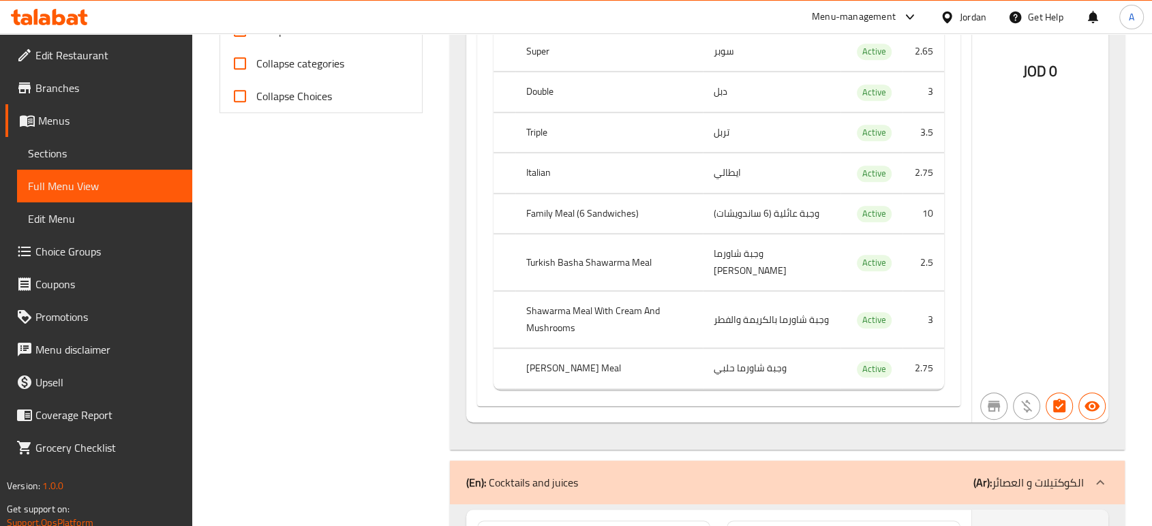
scroll to position [909, 0]
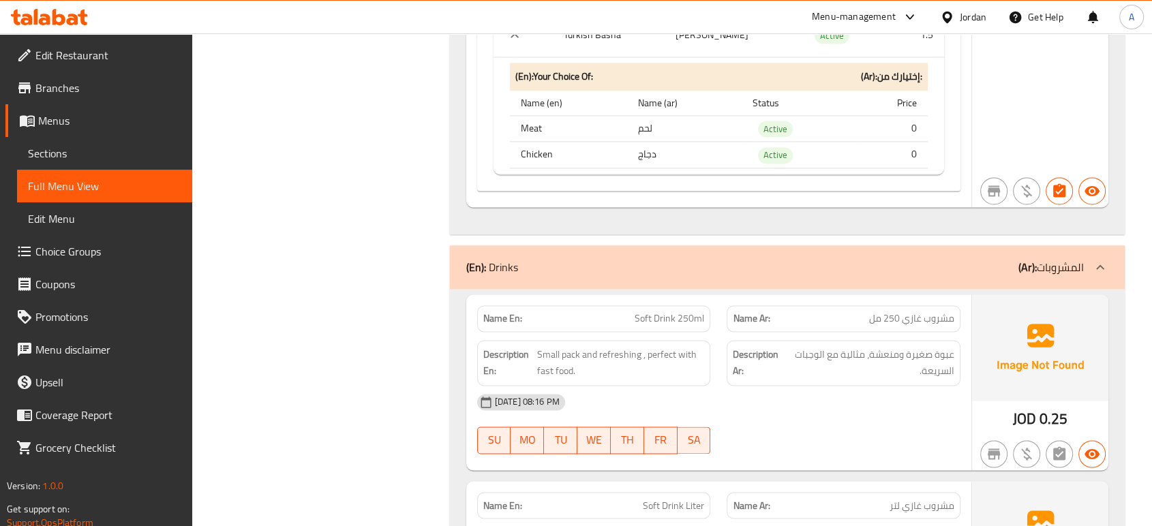
scroll to position [2121, 0]
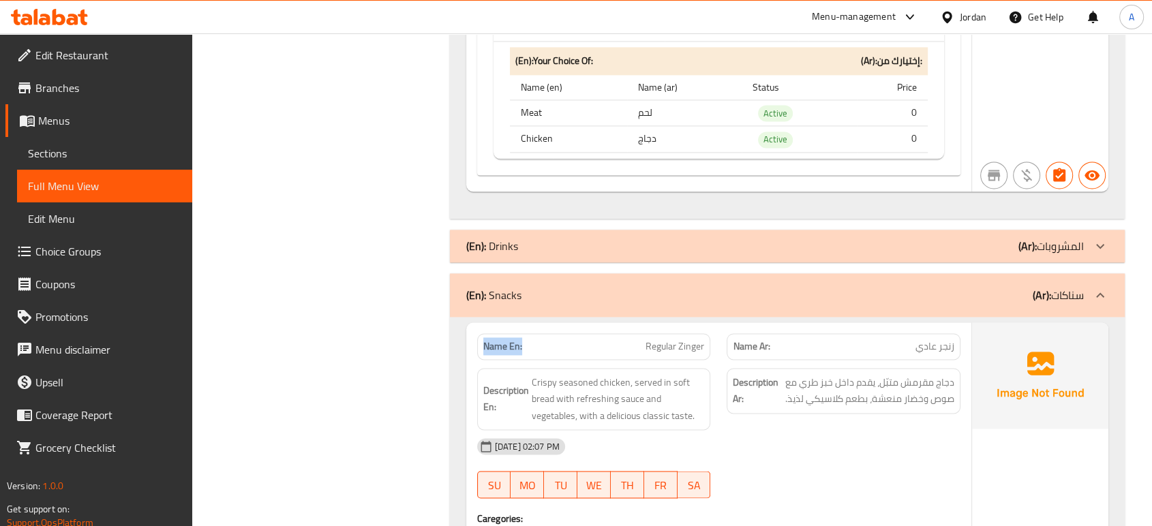
drag, startPoint x: 537, startPoint y: 316, endPoint x: 441, endPoint y: 310, distance: 96.3
copy strong "Name En:"
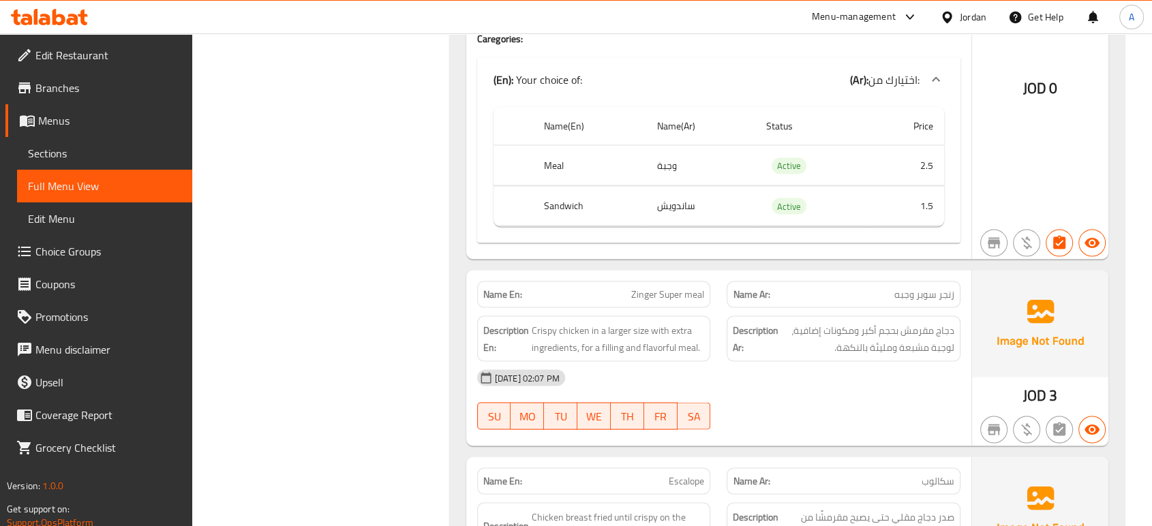
click at [955, 10] on div at bounding box center [950, 17] width 20 height 15
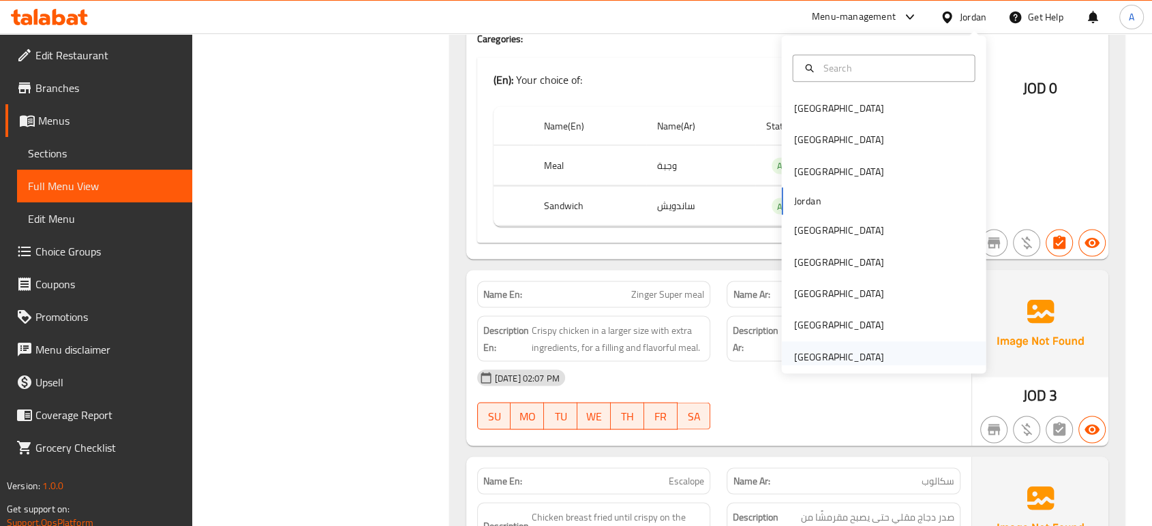
click at [811, 361] on div "[GEOGRAPHIC_DATA]" at bounding box center [839, 357] width 90 height 15
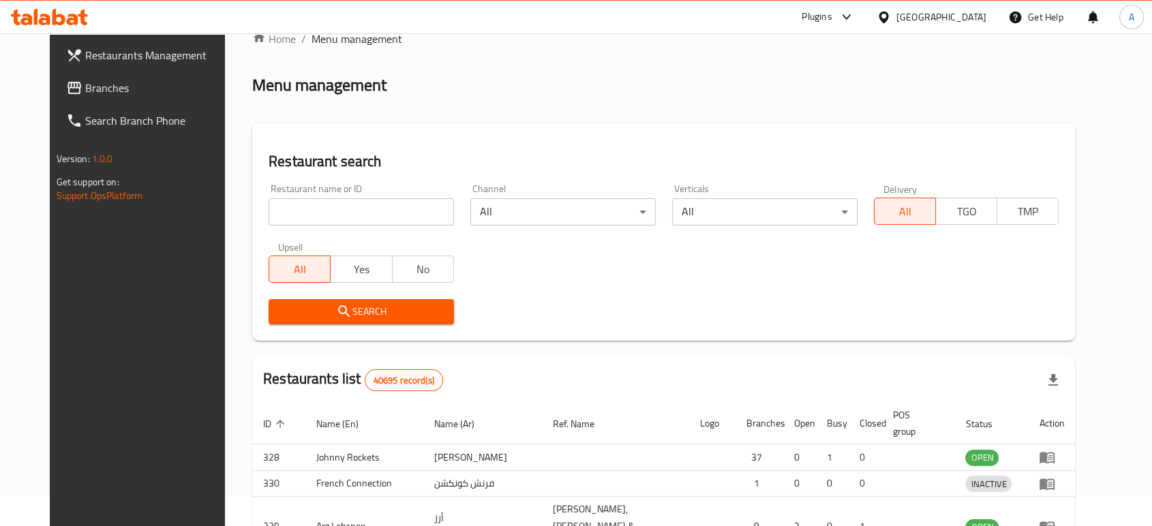
scroll to position [484, 0]
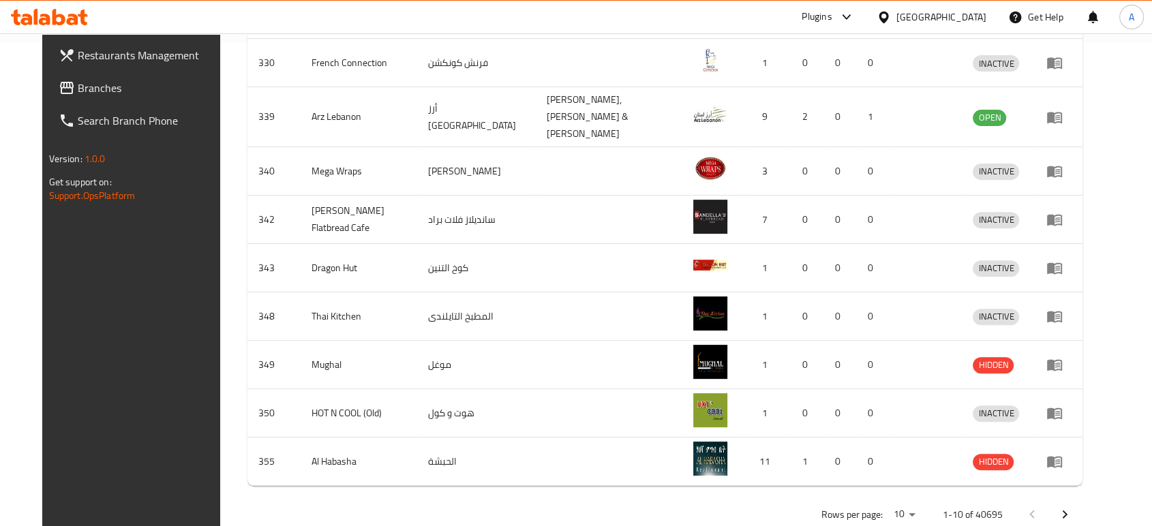
click at [88, 90] on span "Branches" at bounding box center [151, 88] width 146 height 16
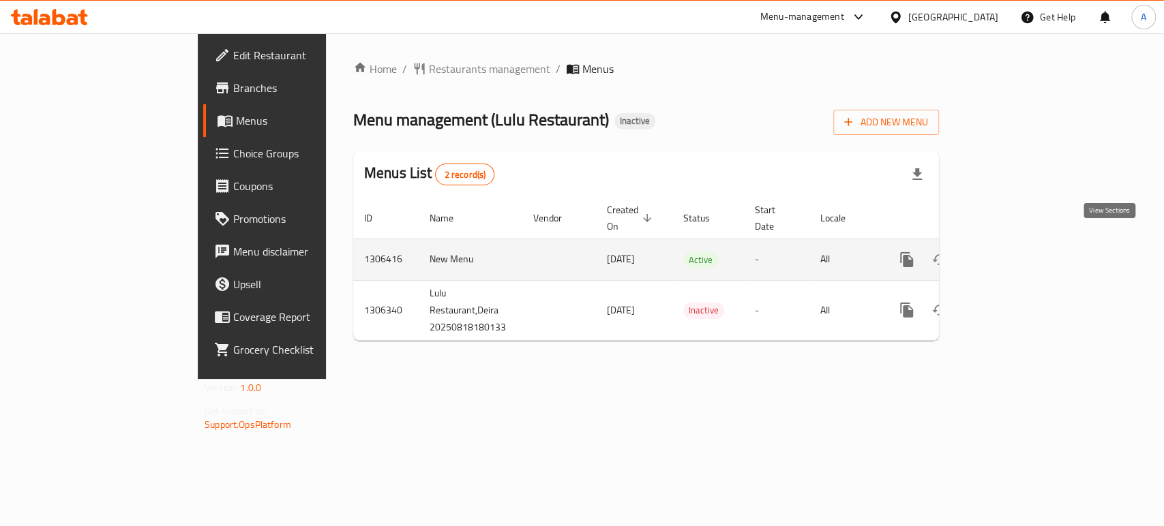
click at [1021, 254] on link "enhanced table" at bounding box center [1005, 259] width 33 height 33
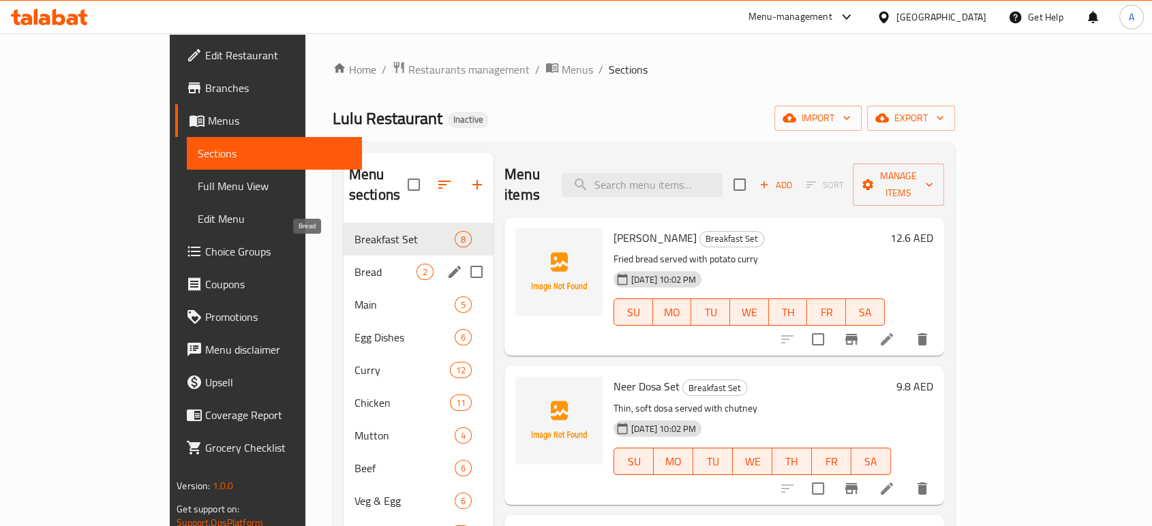
click at [355, 264] on span "Bread" at bounding box center [386, 272] width 62 height 16
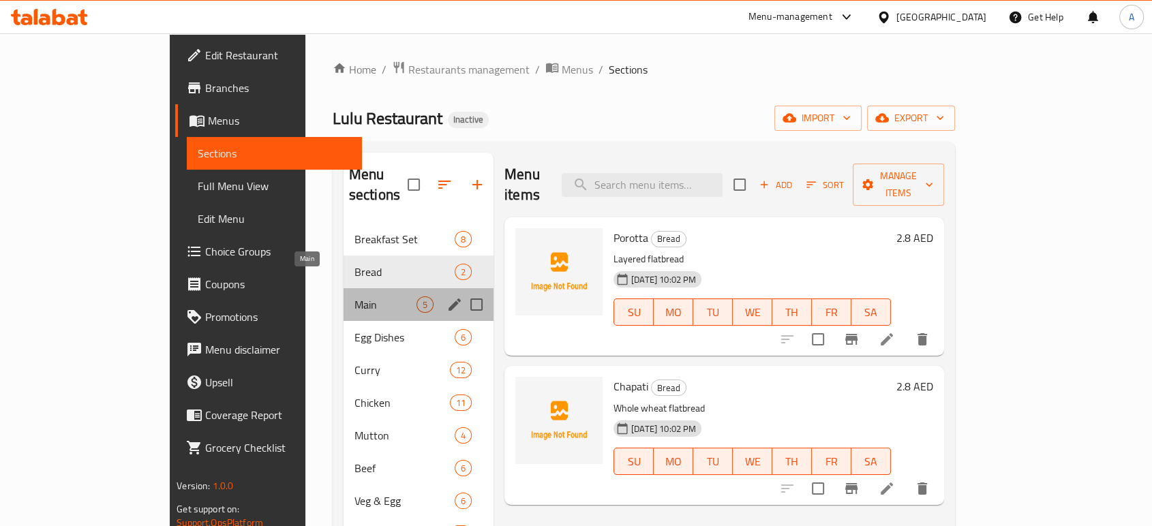
click at [355, 297] on span "Main" at bounding box center [386, 305] width 62 height 16
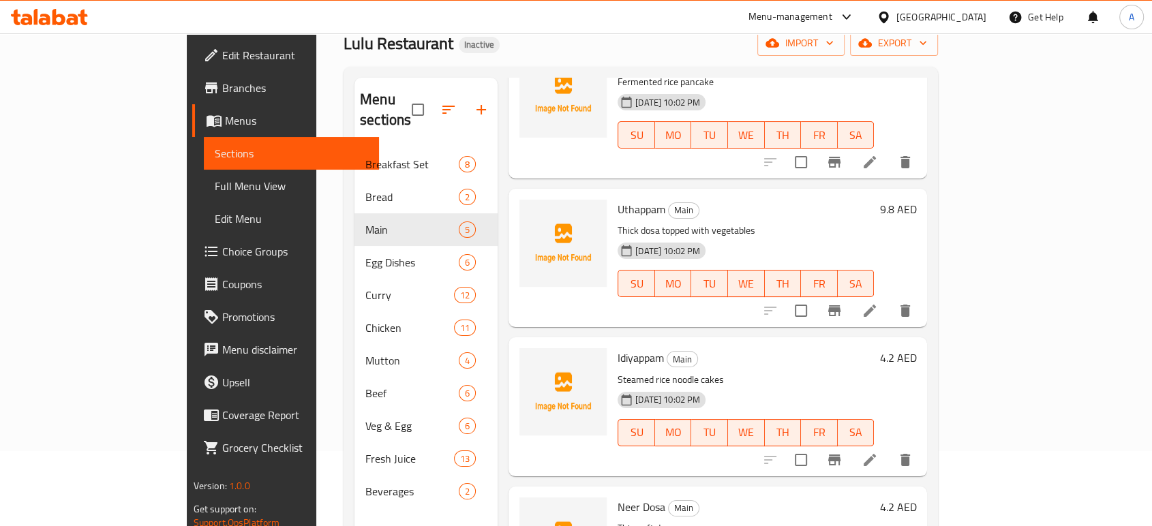
scroll to position [76, 0]
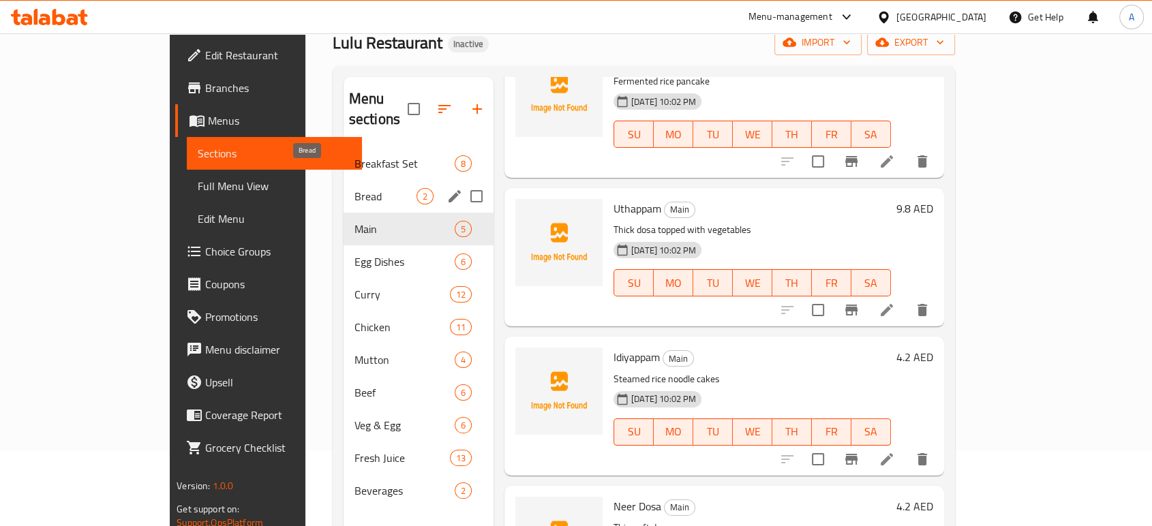
click at [355, 188] on span "Bread" at bounding box center [386, 196] width 62 height 16
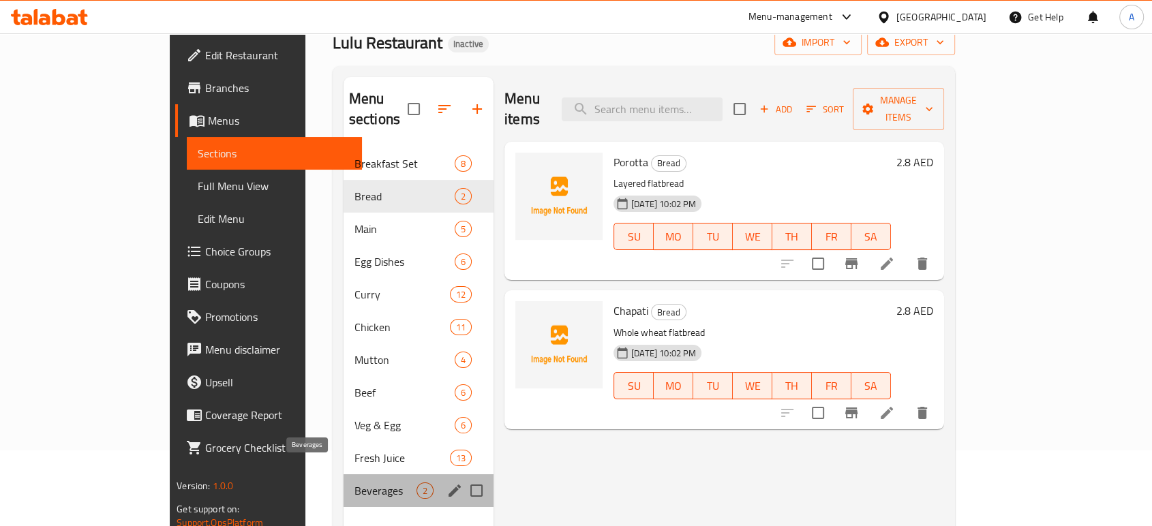
click at [355, 483] on span "Beverages" at bounding box center [386, 491] width 62 height 16
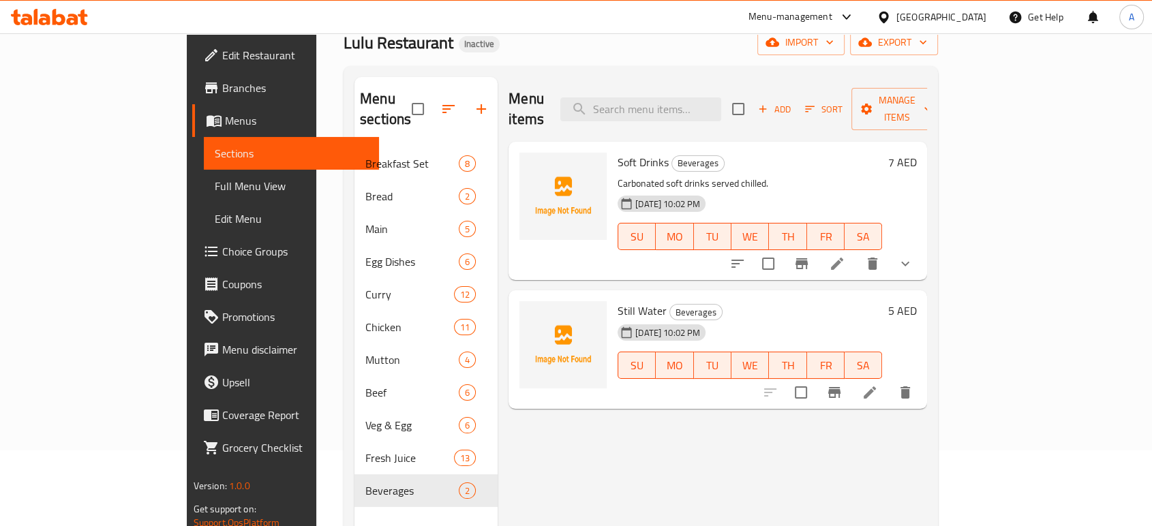
click at [612, 66] on div "Menu sections Breakfast Set 8 Bread 2 Main 5 Egg Dishes 6 Curry 12 Chicken 11 M…" at bounding box center [641, 340] width 595 height 548
click at [222, 53] on span "Edit Restaurant" at bounding box center [295, 55] width 146 height 16
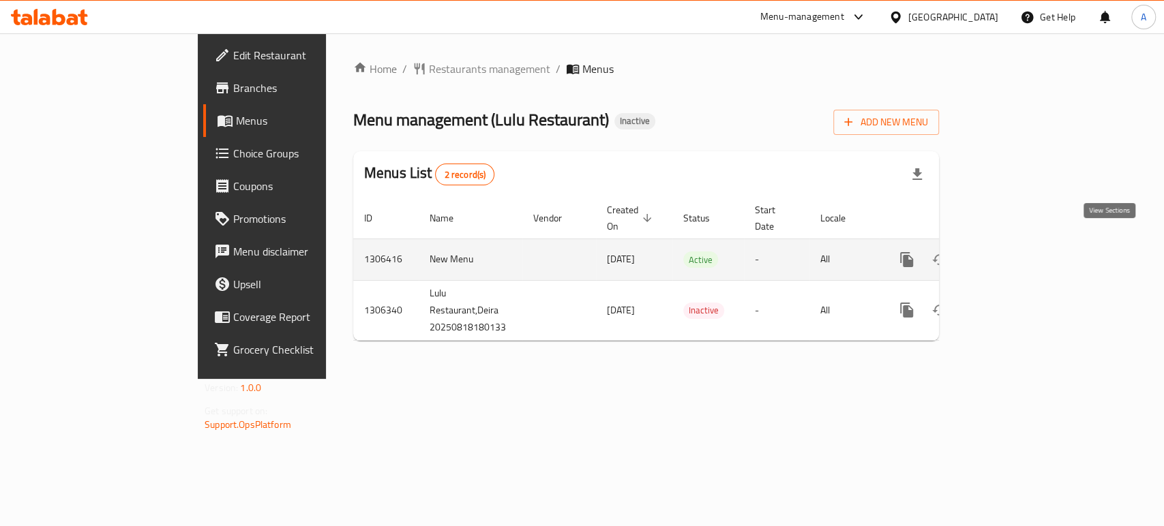
click at [1021, 243] on link "enhanced table" at bounding box center [1005, 259] width 33 height 33
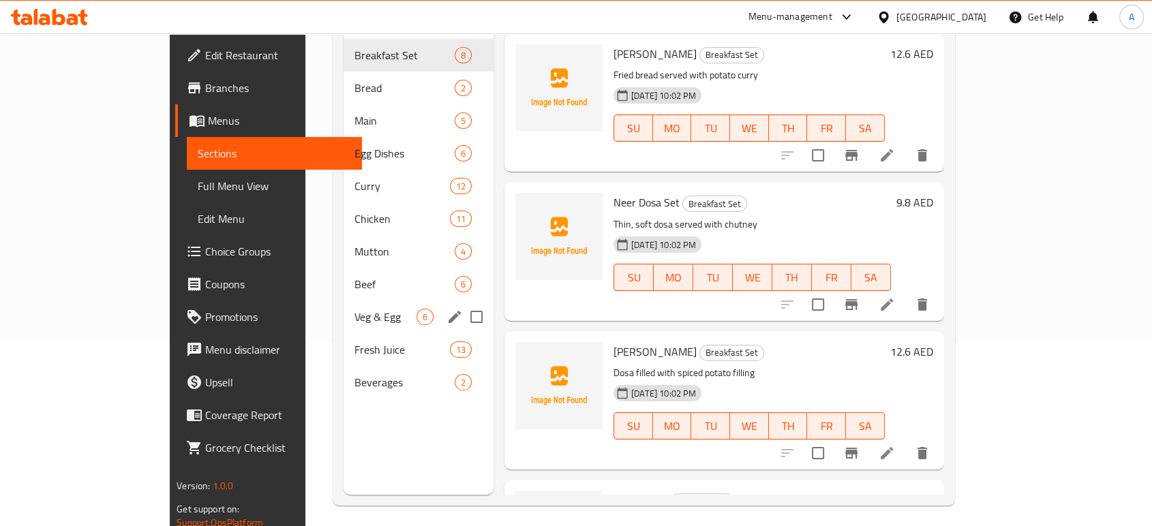
scroll to position [191, 0]
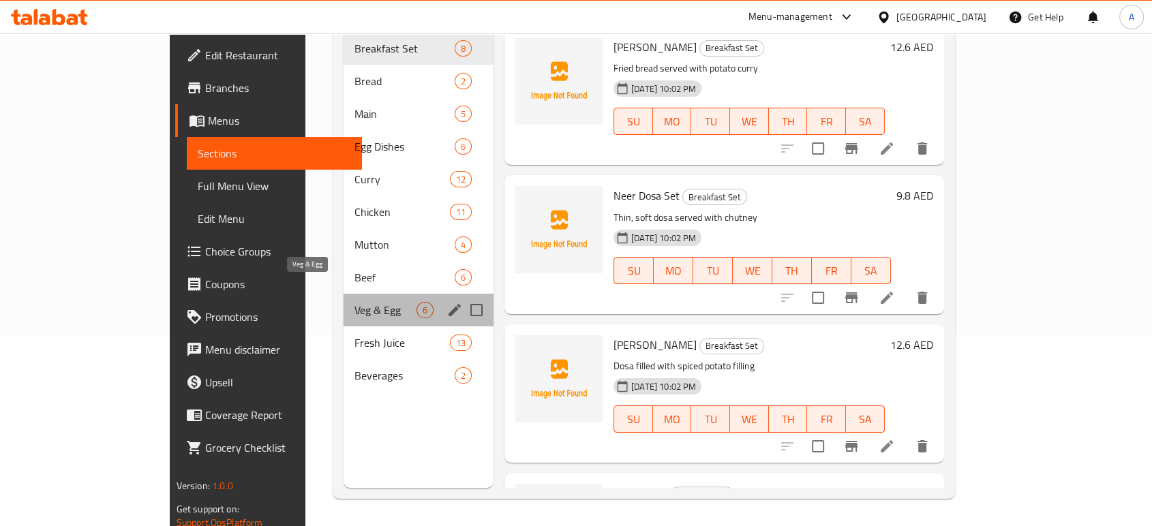
click at [355, 302] on span "Veg & Egg" at bounding box center [386, 310] width 62 height 16
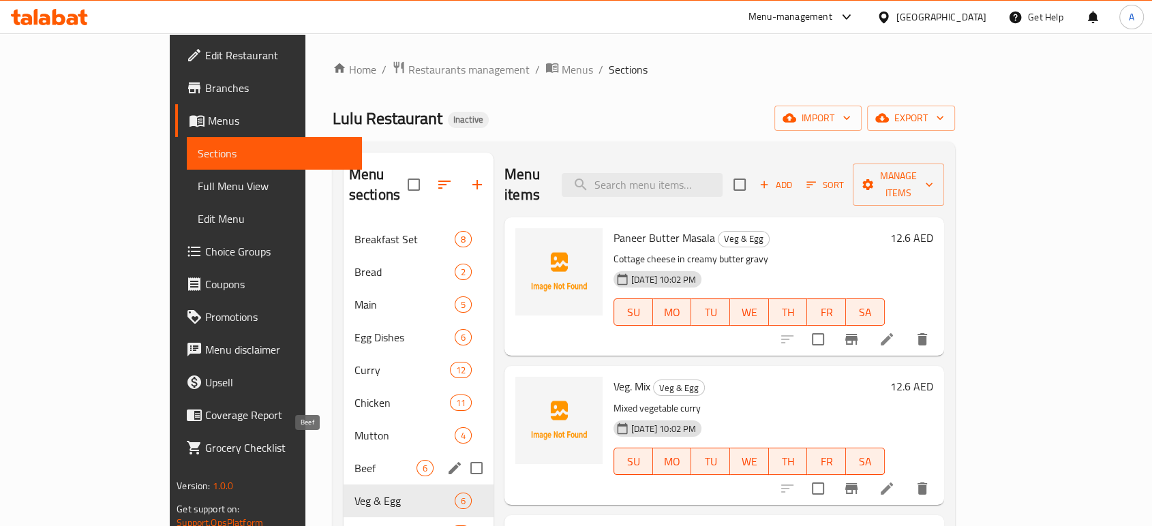
click at [355, 460] on span "Beef" at bounding box center [386, 468] width 62 height 16
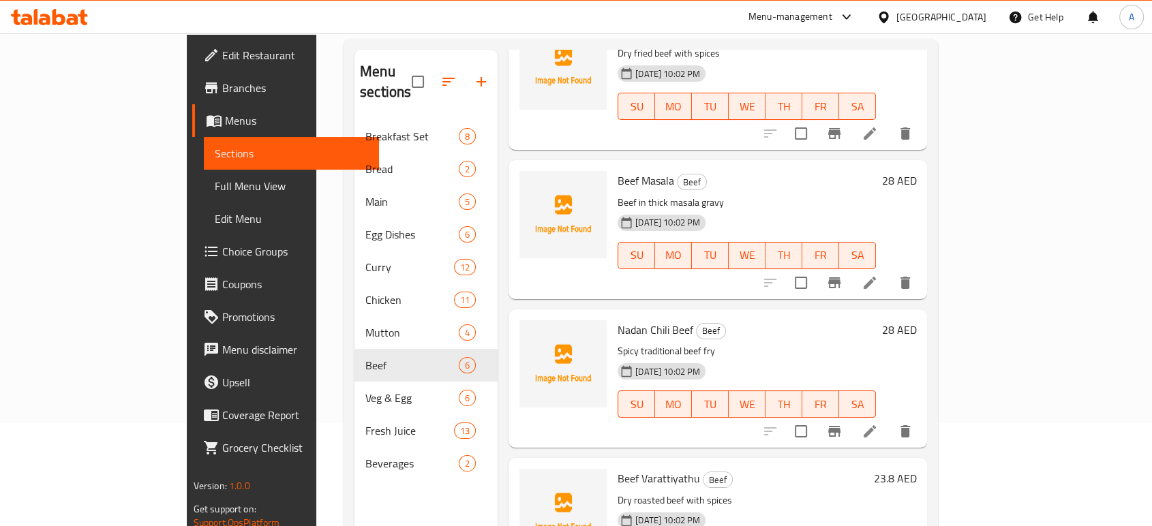
scroll to position [191, 0]
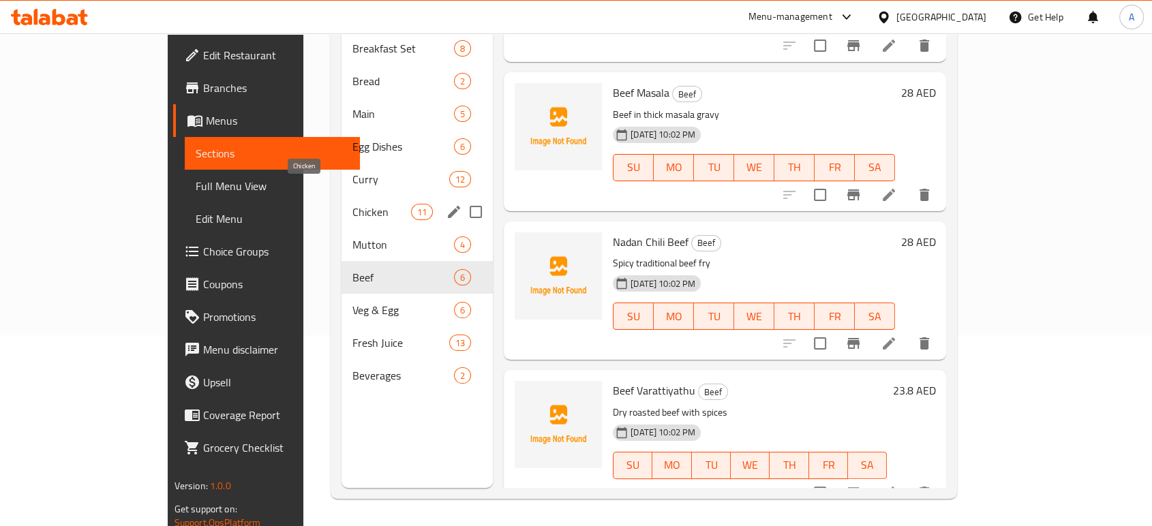
click at [353, 204] on span "Chicken" at bounding box center [382, 212] width 58 height 16
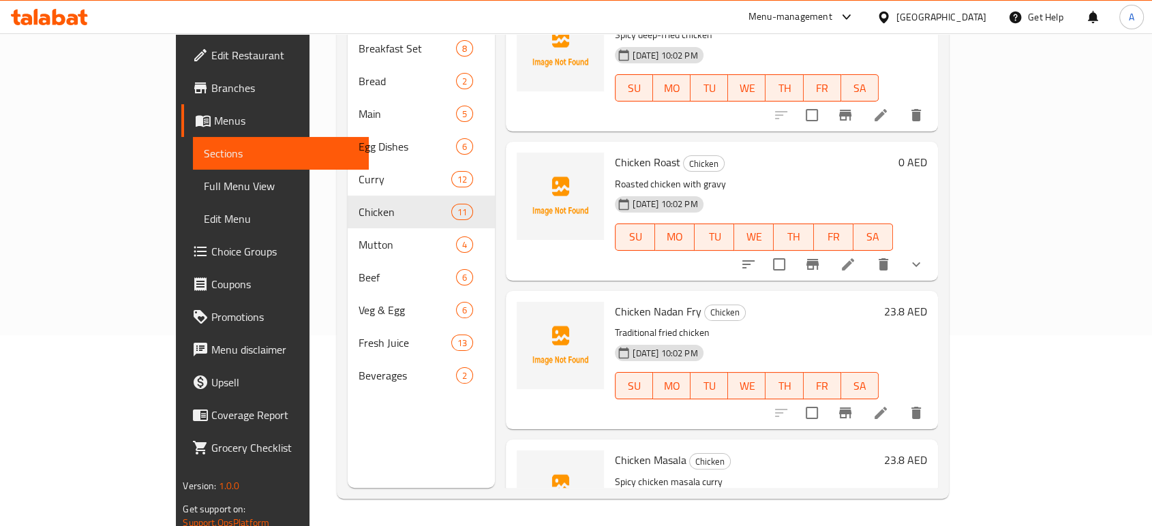
scroll to position [325, 0]
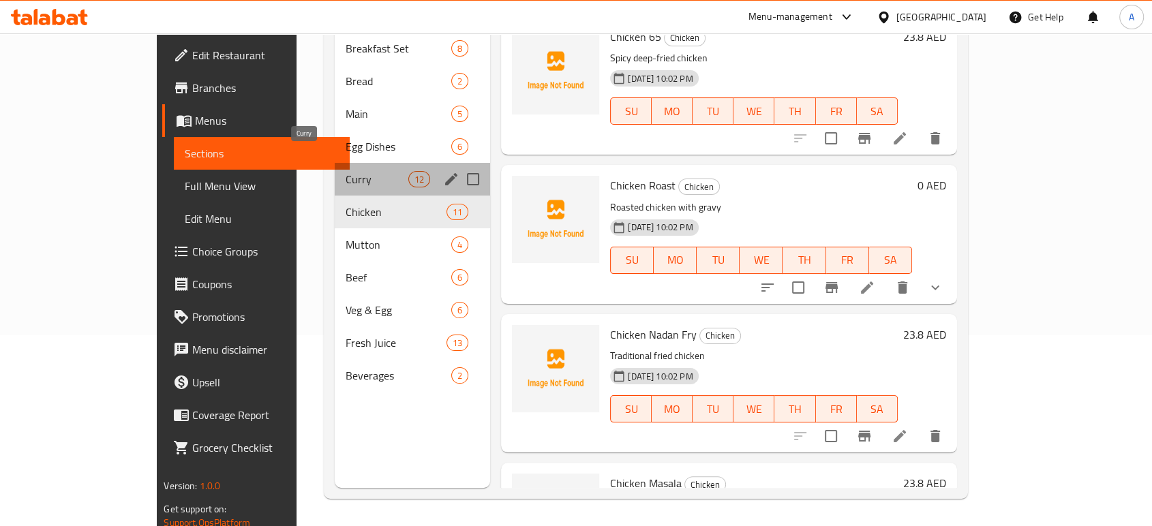
click at [346, 171] on span "Curry" at bounding box center [377, 179] width 63 height 16
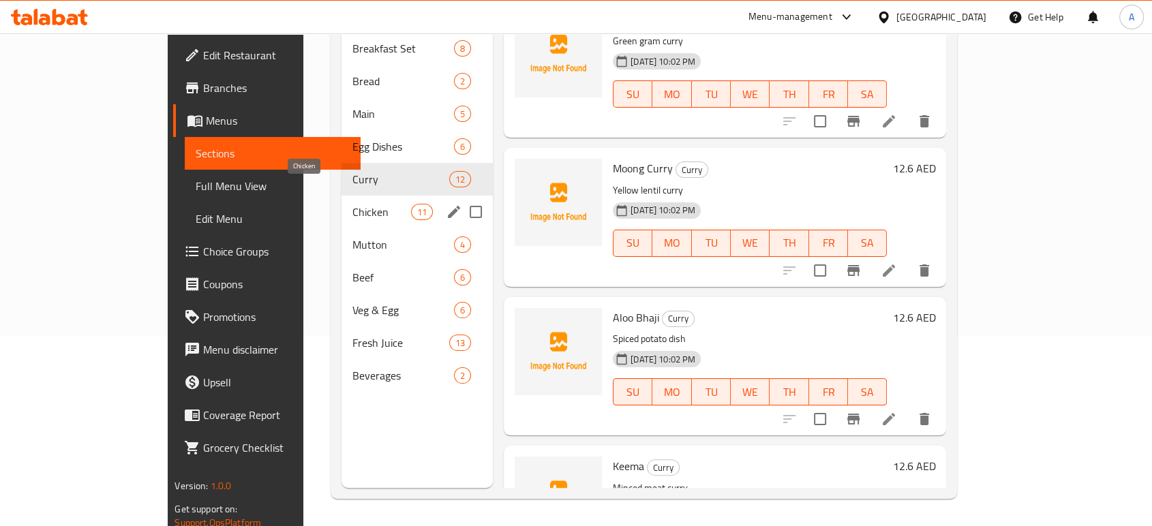
scroll to position [115, 0]
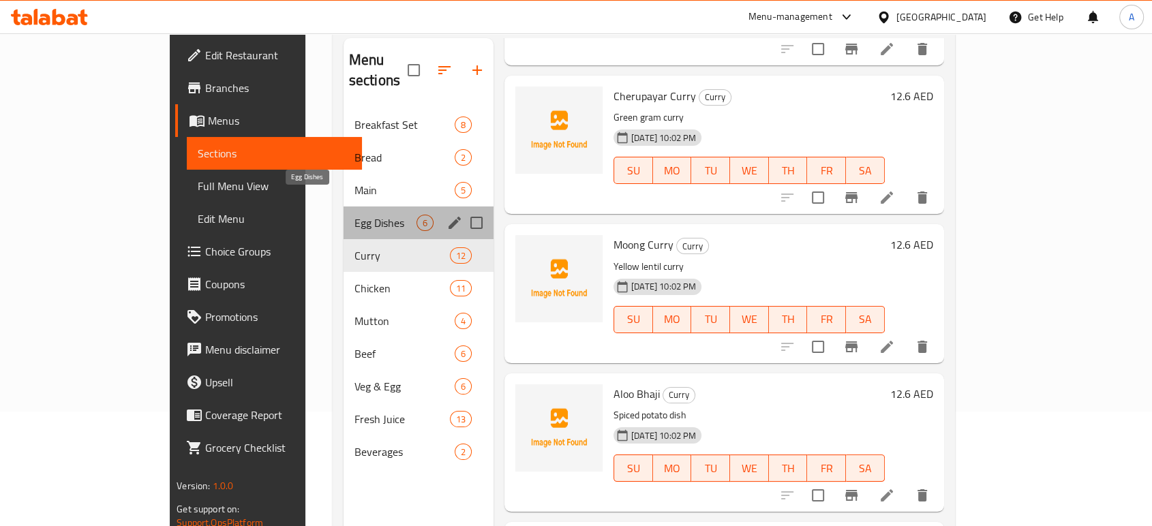
click at [355, 215] on span "Egg Dishes" at bounding box center [386, 223] width 62 height 16
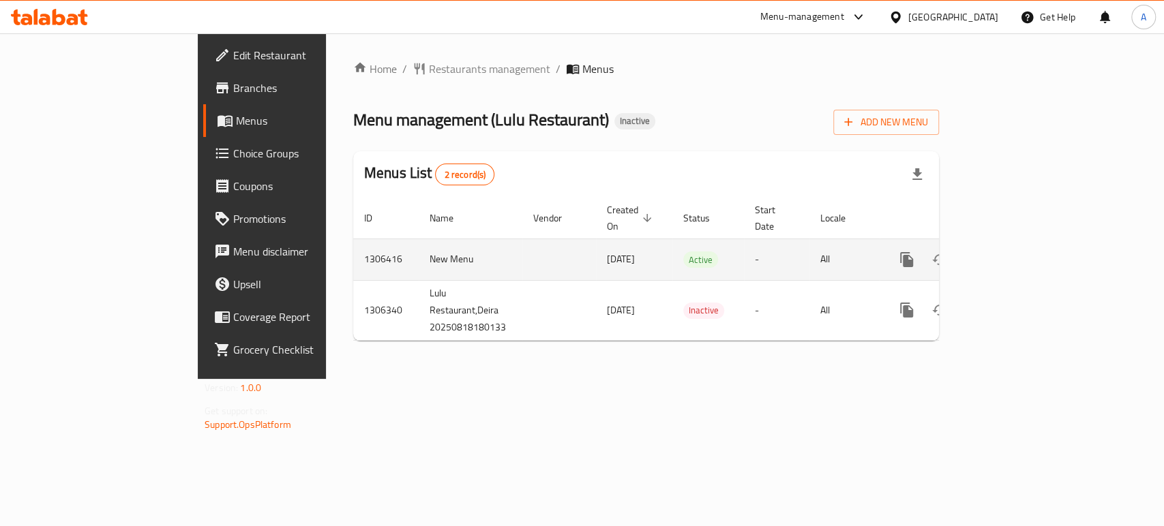
click at [1013, 252] on icon "enhanced table" at bounding box center [1005, 260] width 16 height 16
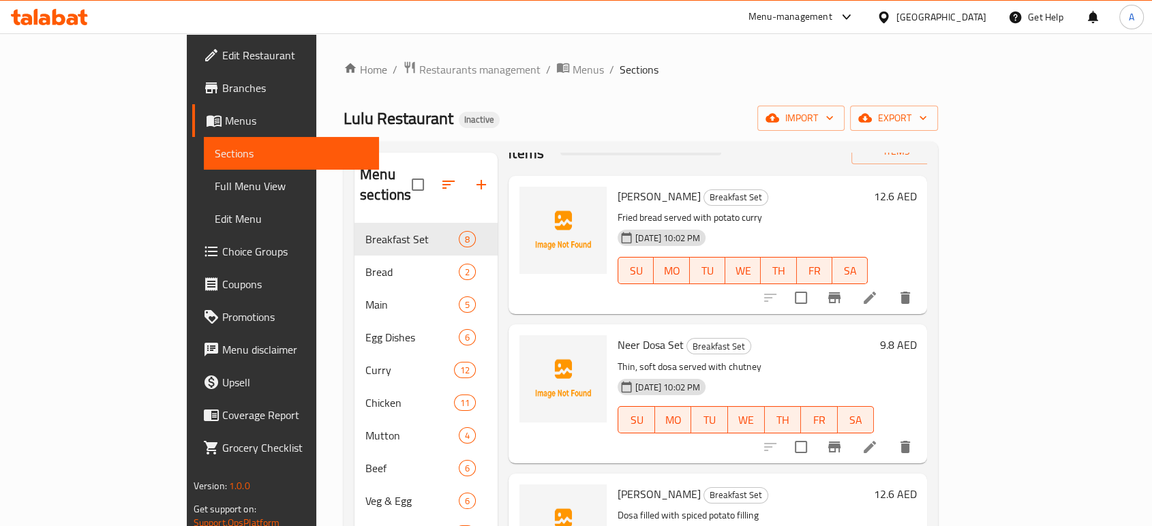
scroll to position [76, 0]
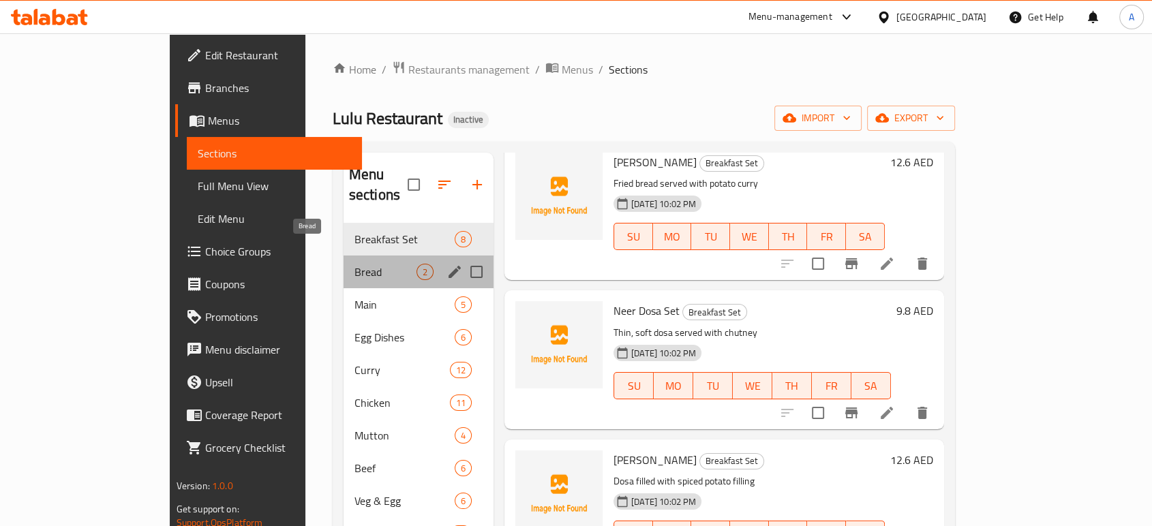
click at [355, 264] on span "Bread" at bounding box center [386, 272] width 62 height 16
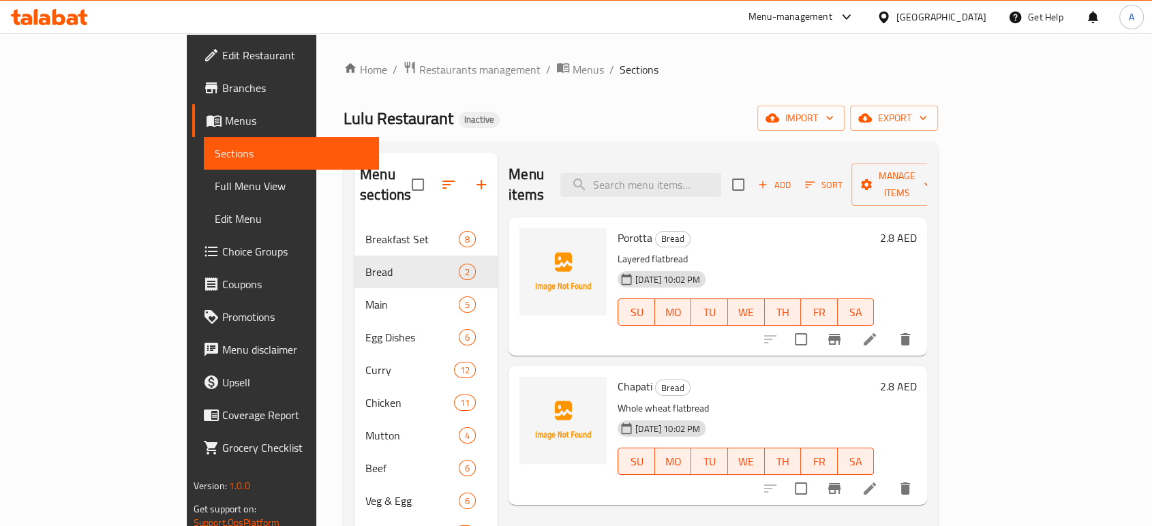
click at [777, 378] on div "Chapati Bread Whole wheat flatbread [DATE] 10:02 PM SU MO TU WE TH FR SA" at bounding box center [745, 436] width 267 height 128
click at [204, 198] on link "Full Menu View" at bounding box center [291, 186] width 175 height 33
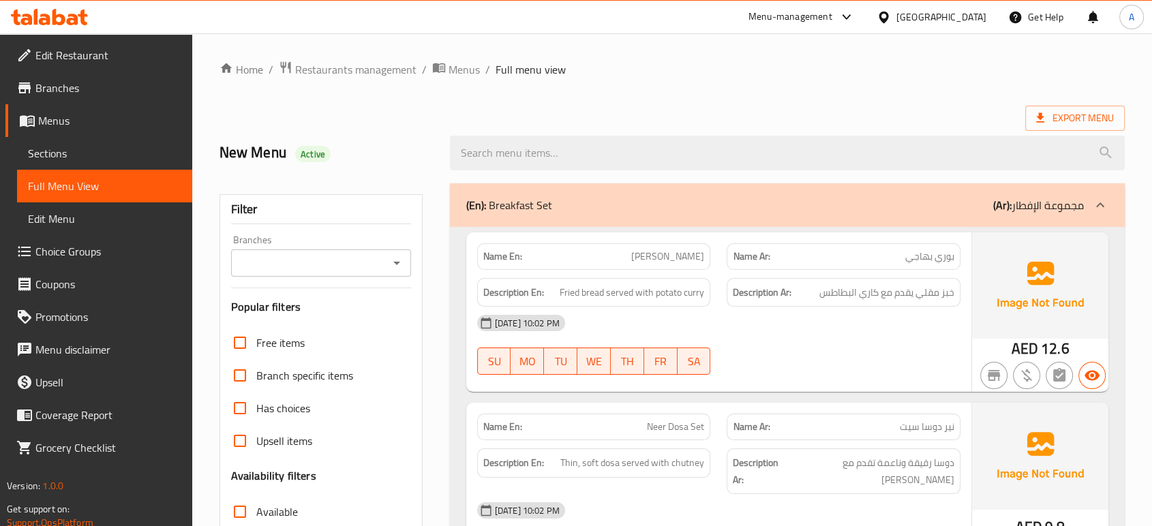
scroll to position [303, 0]
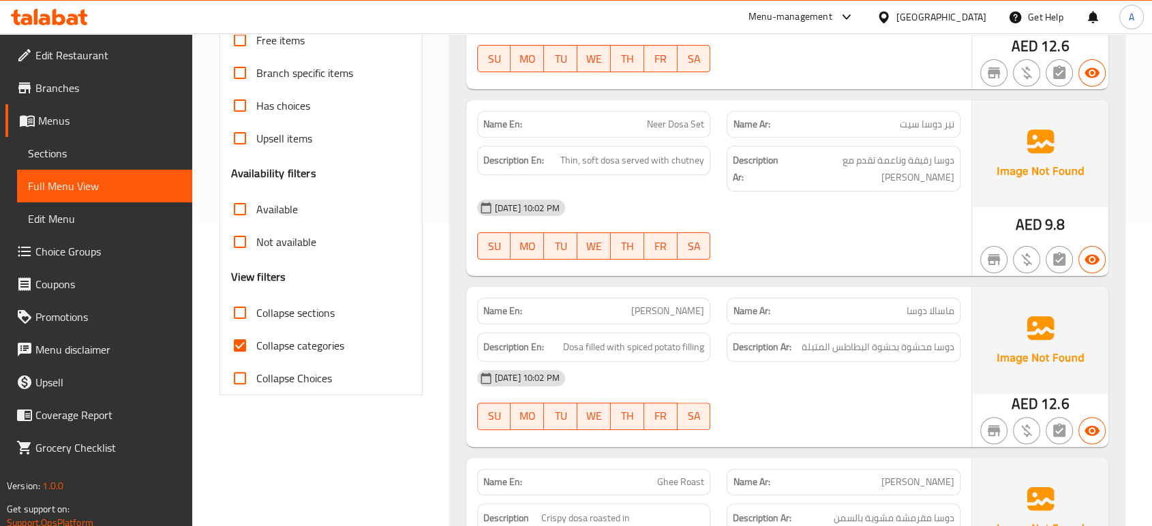
click at [267, 349] on span "Collapse categories" at bounding box center [300, 346] width 88 height 16
click at [256, 349] on input "Collapse categories" at bounding box center [240, 345] width 33 height 33
checkbox input "false"
click at [275, 308] on span "Collapse sections" at bounding box center [295, 313] width 78 height 16
click at [256, 308] on input "Collapse sections" at bounding box center [240, 313] width 33 height 33
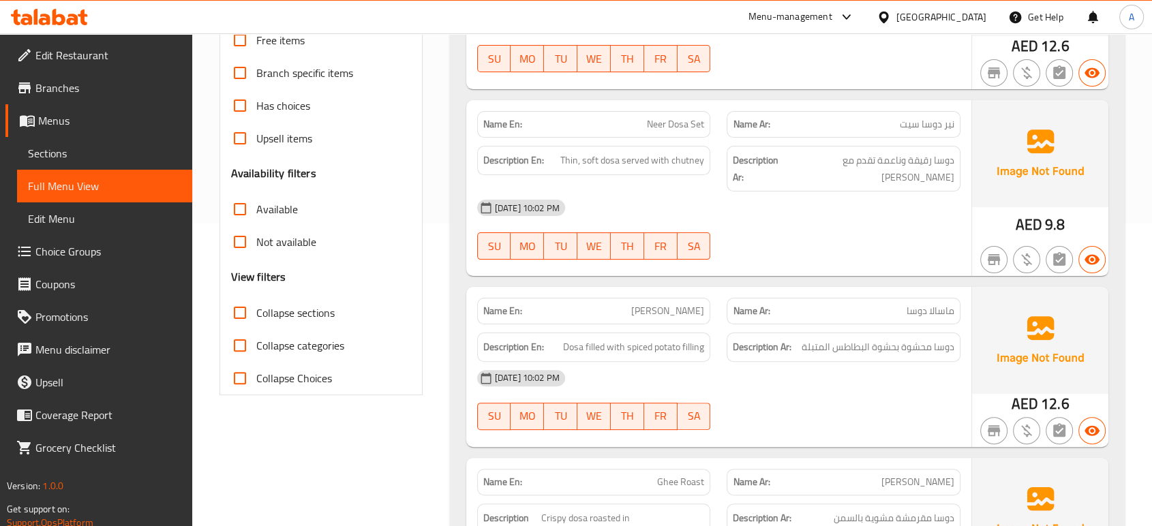
checkbox input "true"
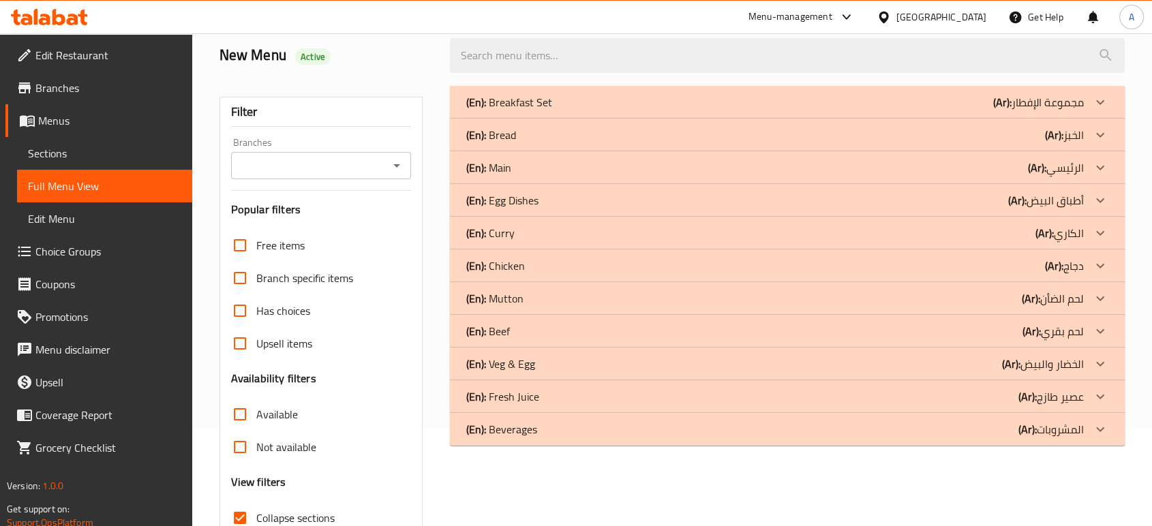
scroll to position [123, 0]
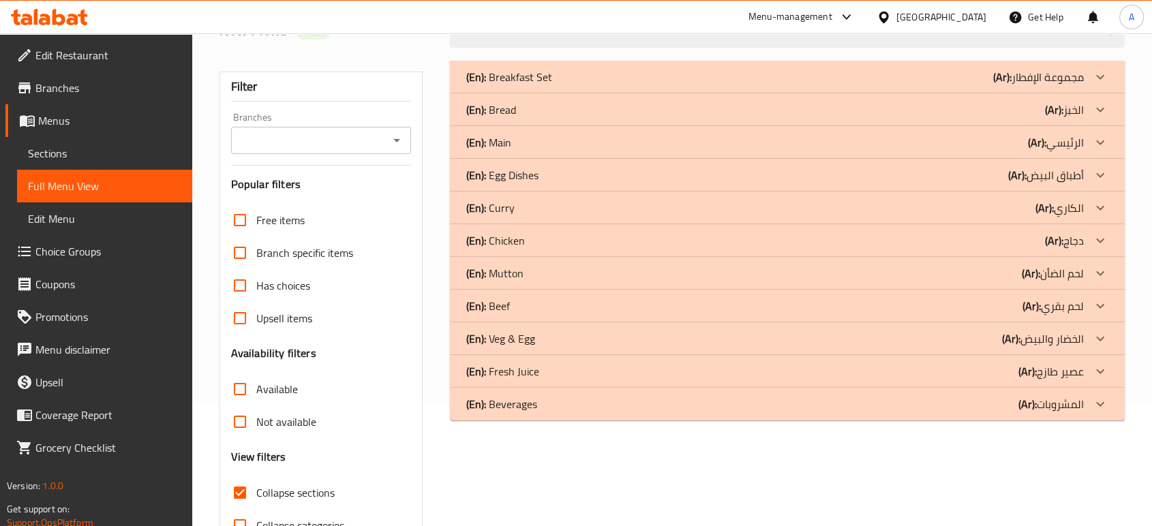
click at [531, 85] on p "(En): Beverages" at bounding box center [509, 77] width 86 height 16
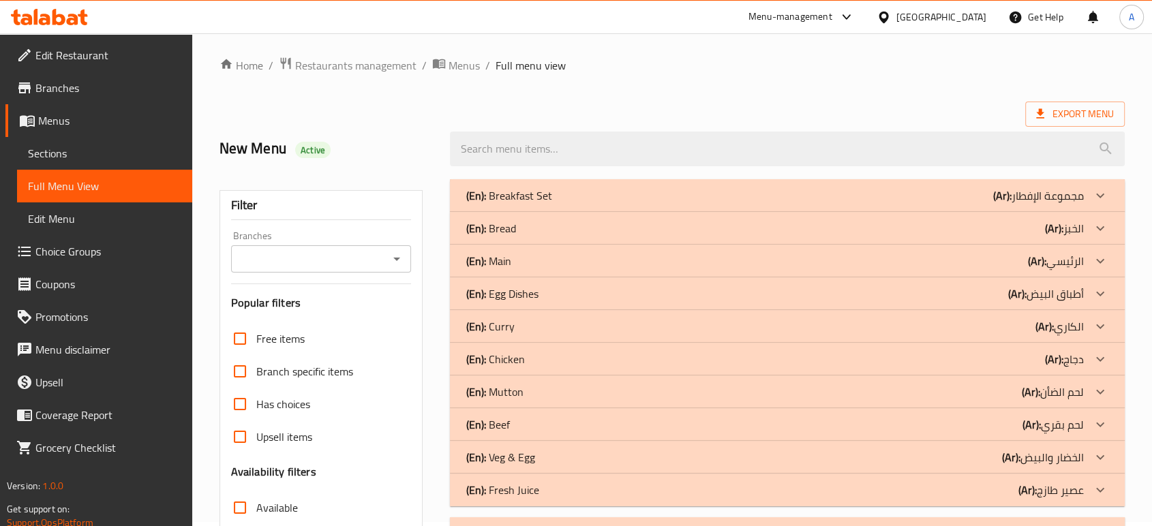
scroll to position [0, 0]
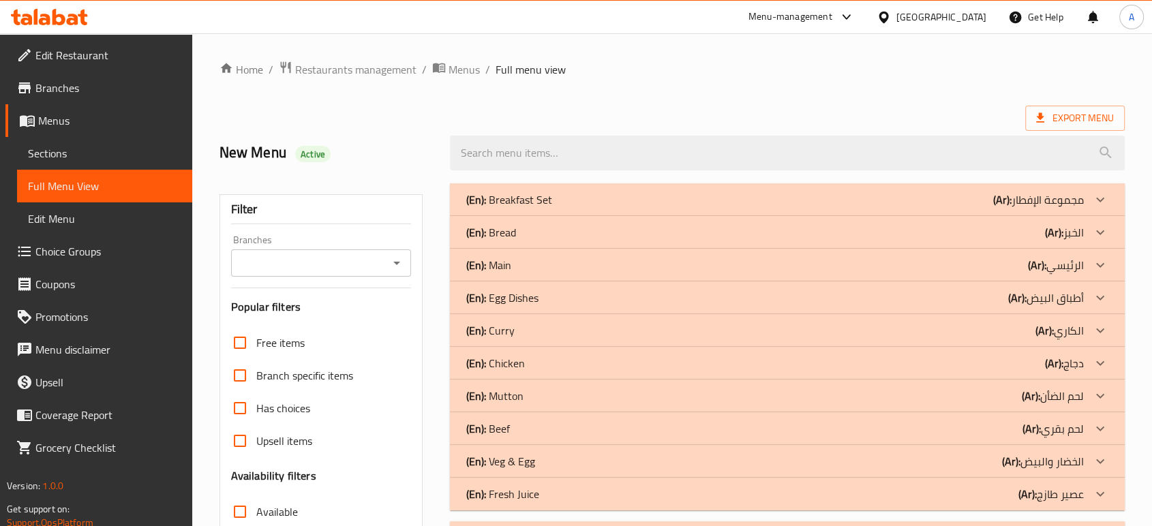
click at [526, 208] on div "(En): Bread (Ar): الخبز" at bounding box center [775, 200] width 618 height 16
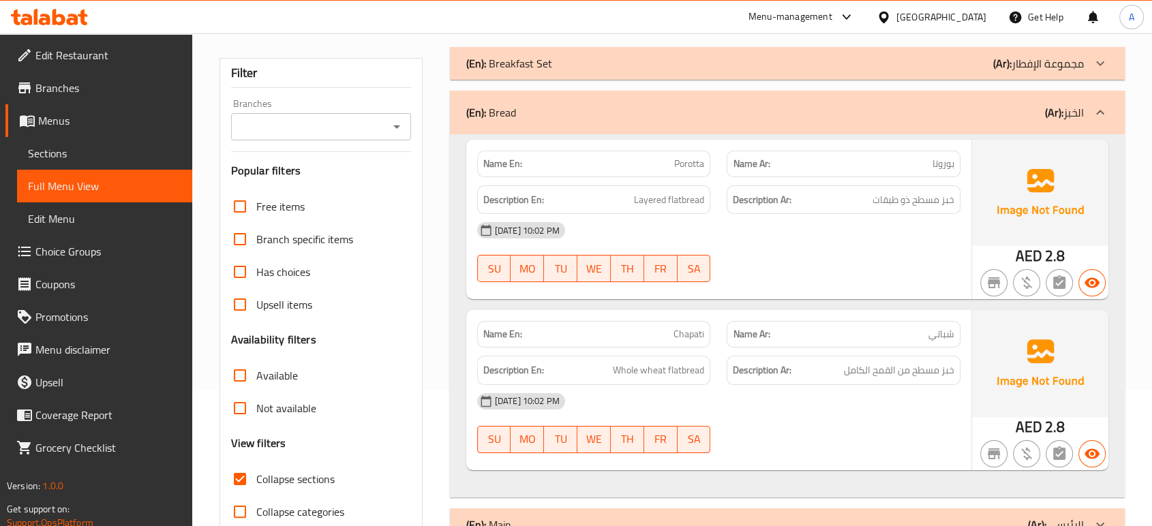
scroll to position [227, 0]
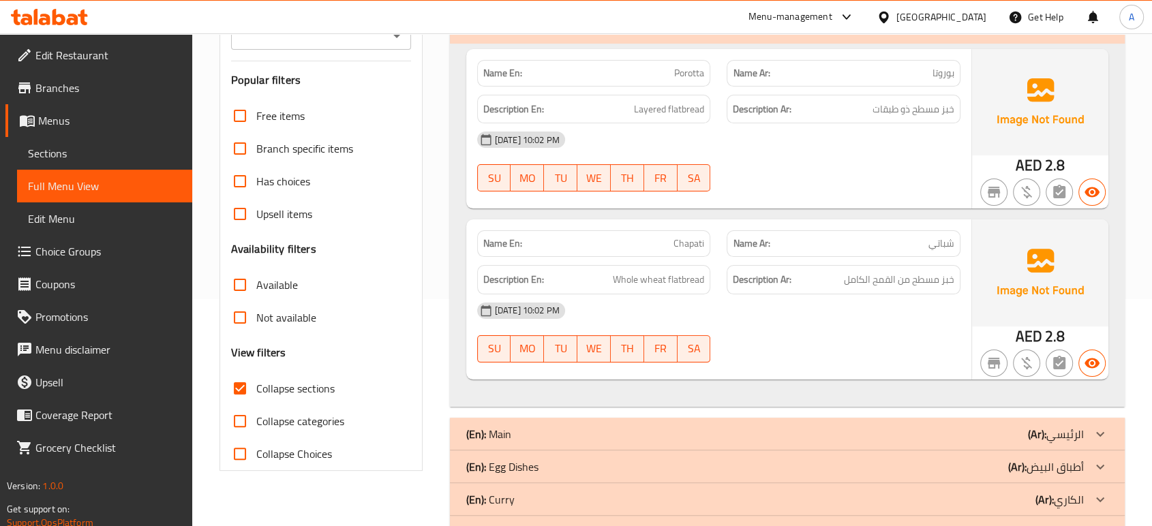
click at [698, 70] on span "Porotta" at bounding box center [689, 73] width 30 height 14
copy span "Porotta"
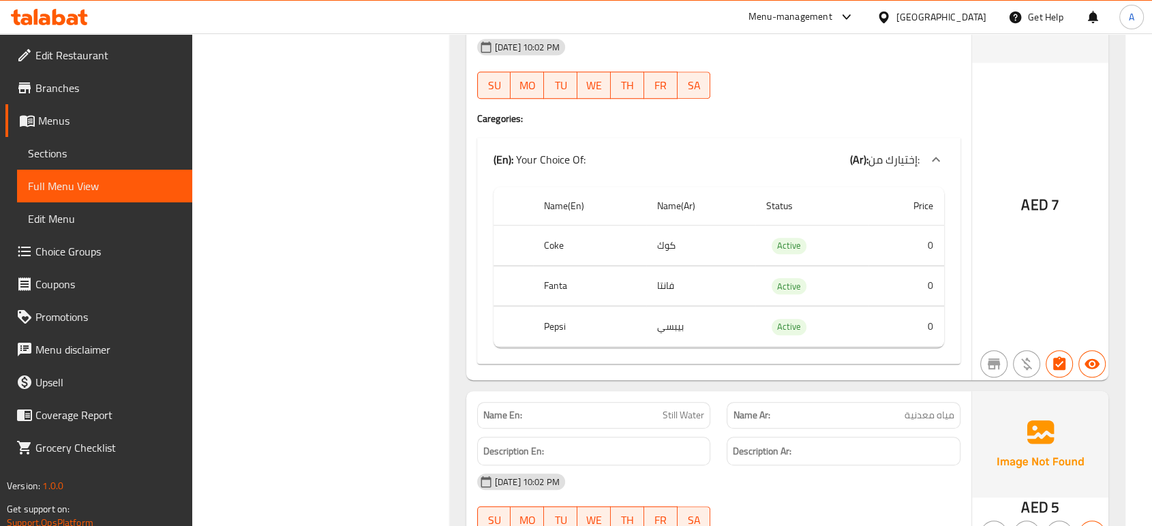
scroll to position [863, 0]
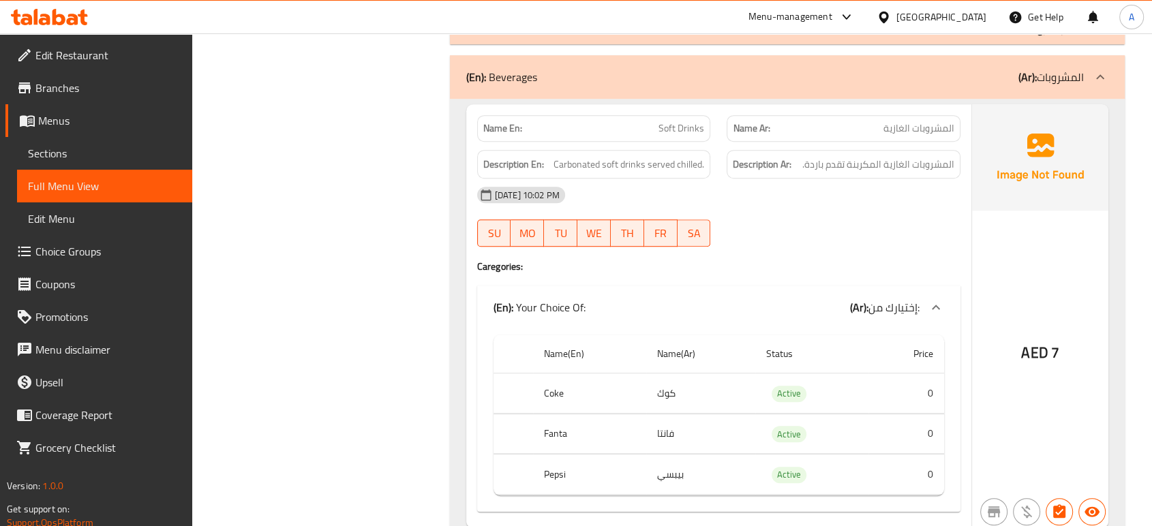
copy span "Soft Drinks"
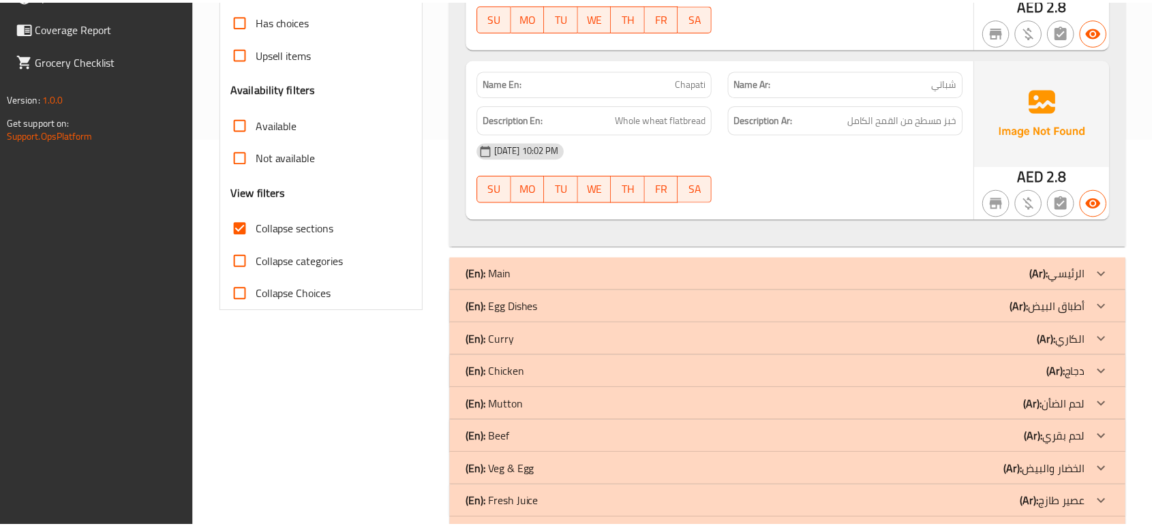
scroll to position [440, 0]
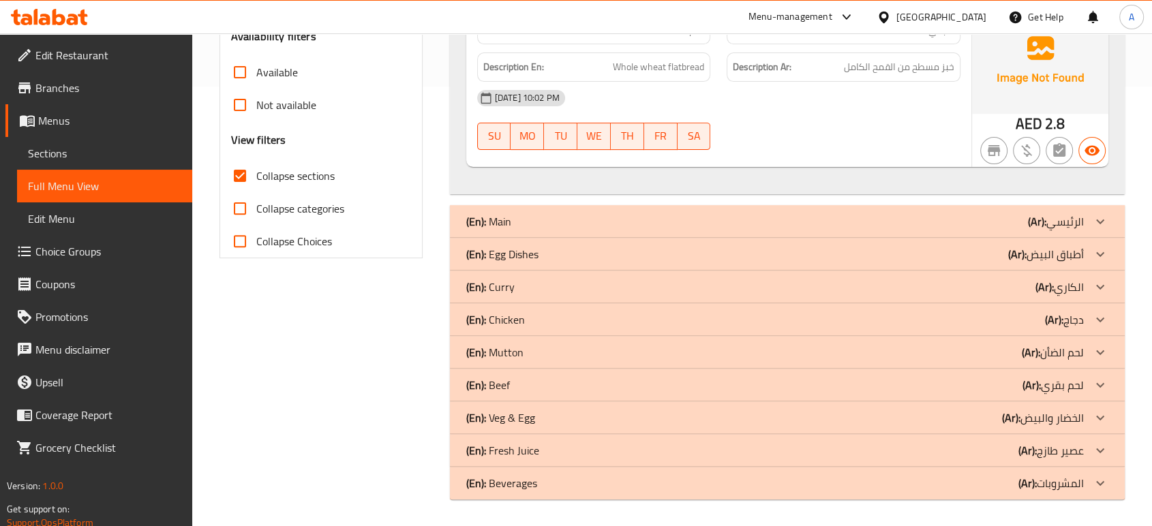
click at [170, 59] on span "Edit Restaurant" at bounding box center [108, 55] width 146 height 16
